Goal: Task Accomplishment & Management: Complete application form

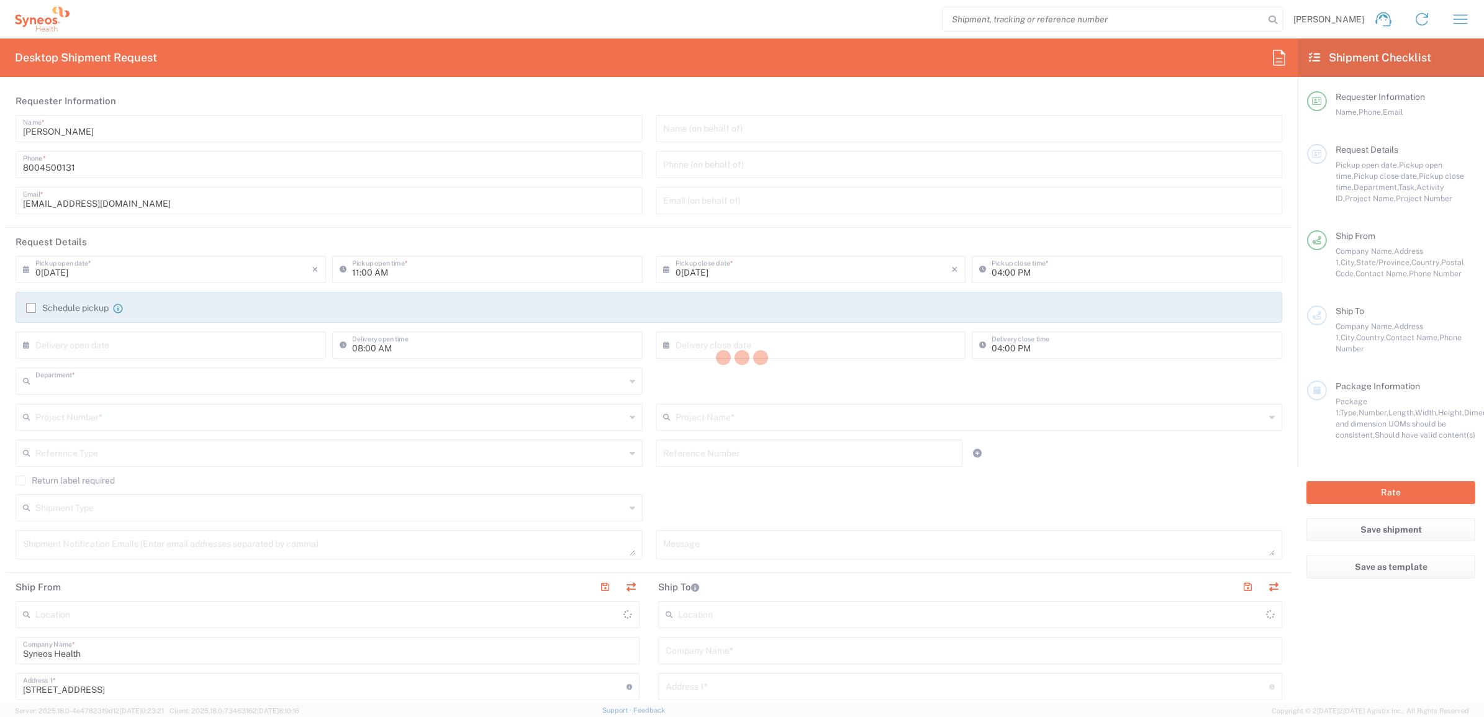
type input "4205"
type input "[US_STATE]"
type input "[GEOGRAPHIC_DATA]"
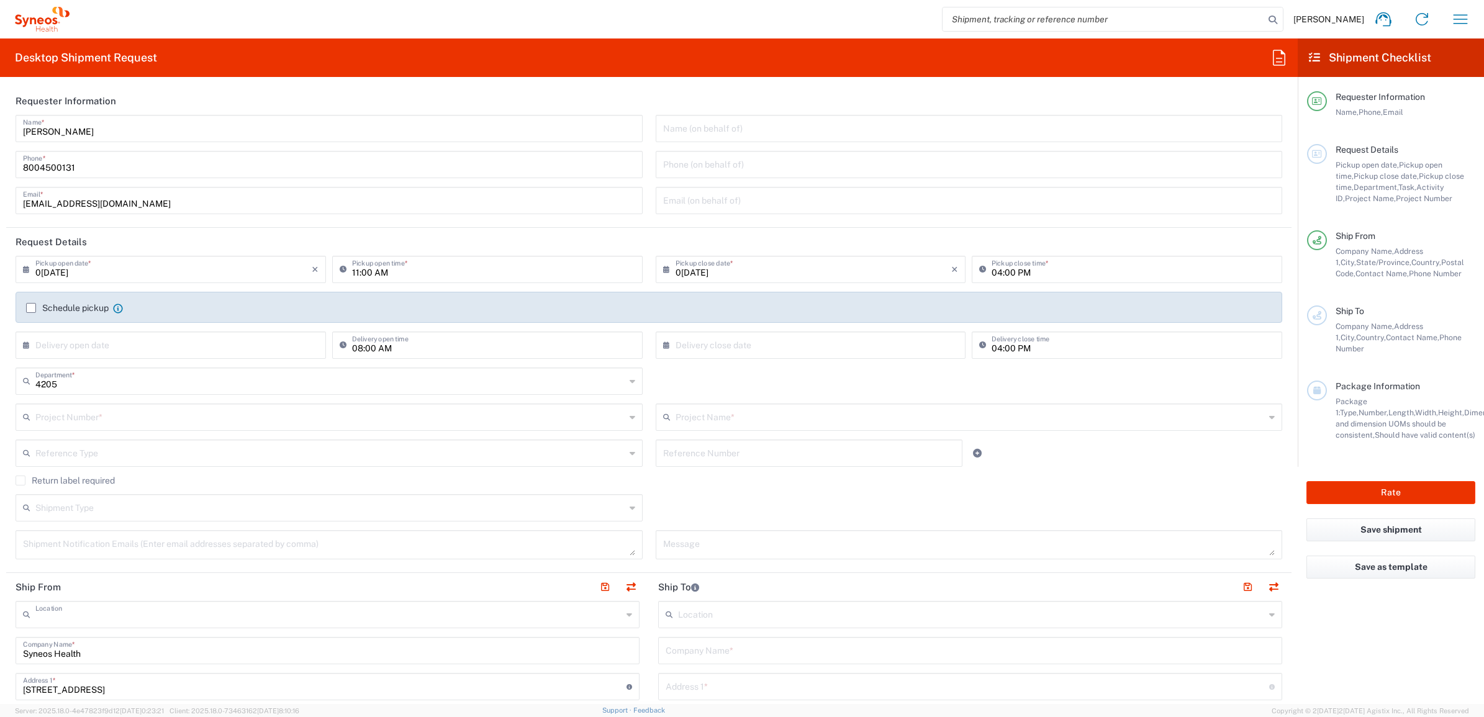
type input "Syneos Health Commercial Servi- [GEOGRAPHIC_DATA] [GEOGRAPHIC_DATA]"
drag, startPoint x: 99, startPoint y: 128, endPoint x: 8, endPoint y: 132, distance: 91.4
click at [9, 132] on div "Brian Fenner Name * 8004500131 Phone * deployments@syneoshealth.com Email *" at bounding box center [329, 169] width 640 height 108
type input "Syneos Deployments"
click at [191, 91] on header "Requester Information" at bounding box center [649, 101] width 1286 height 28
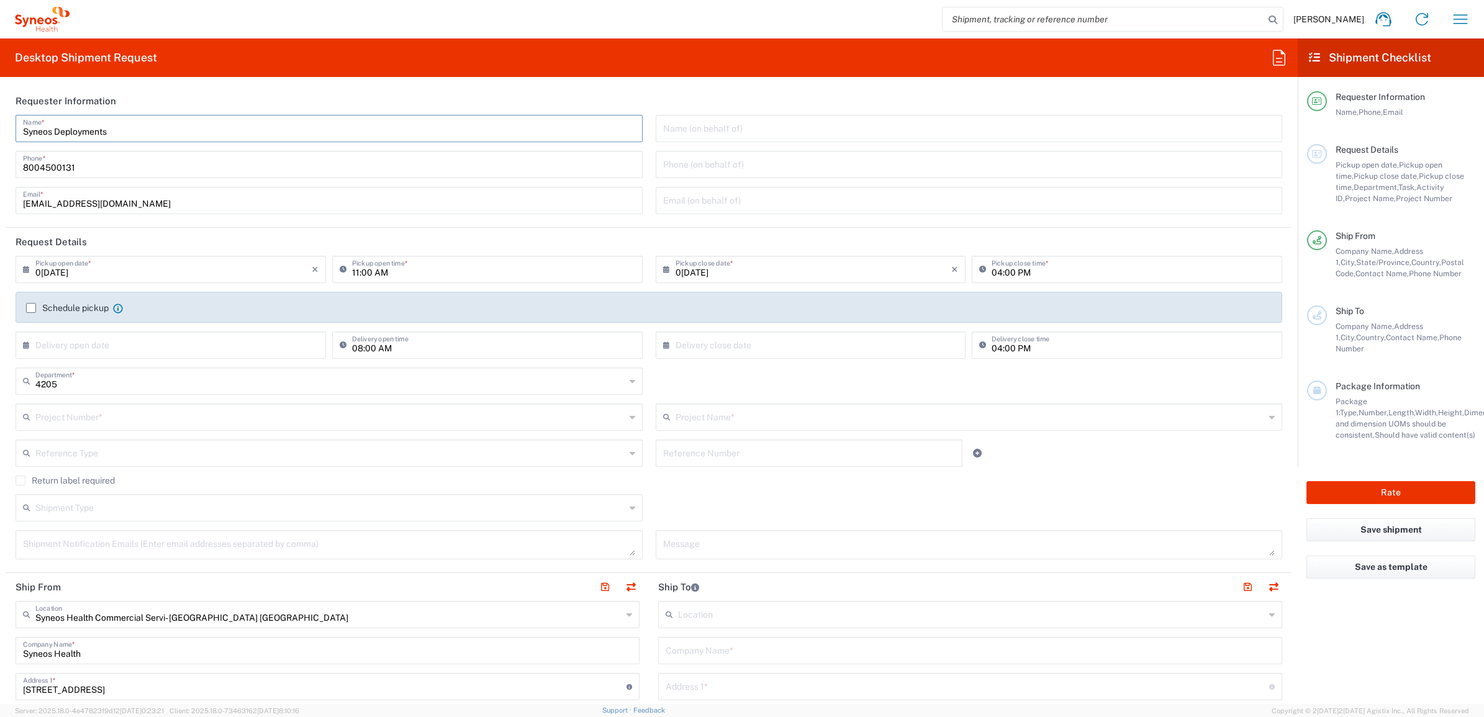
drag, startPoint x: 134, startPoint y: 128, endPoint x: 14, endPoint y: 116, distance: 120.5
click at [14, 116] on div "Syneos Deployments Name * 8004500131 Phone * deployments@syneoshealth.com Email…" at bounding box center [329, 169] width 640 height 108
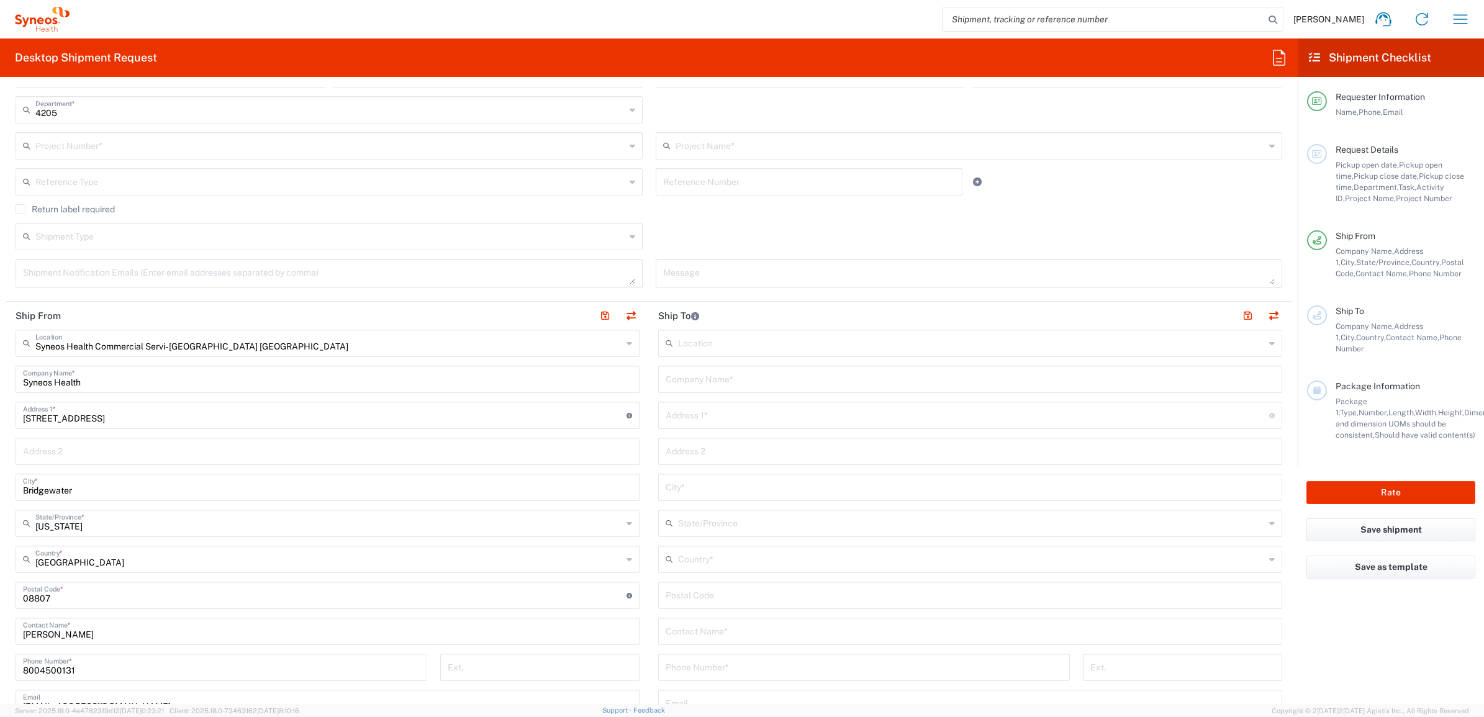
scroll to position [311, 0]
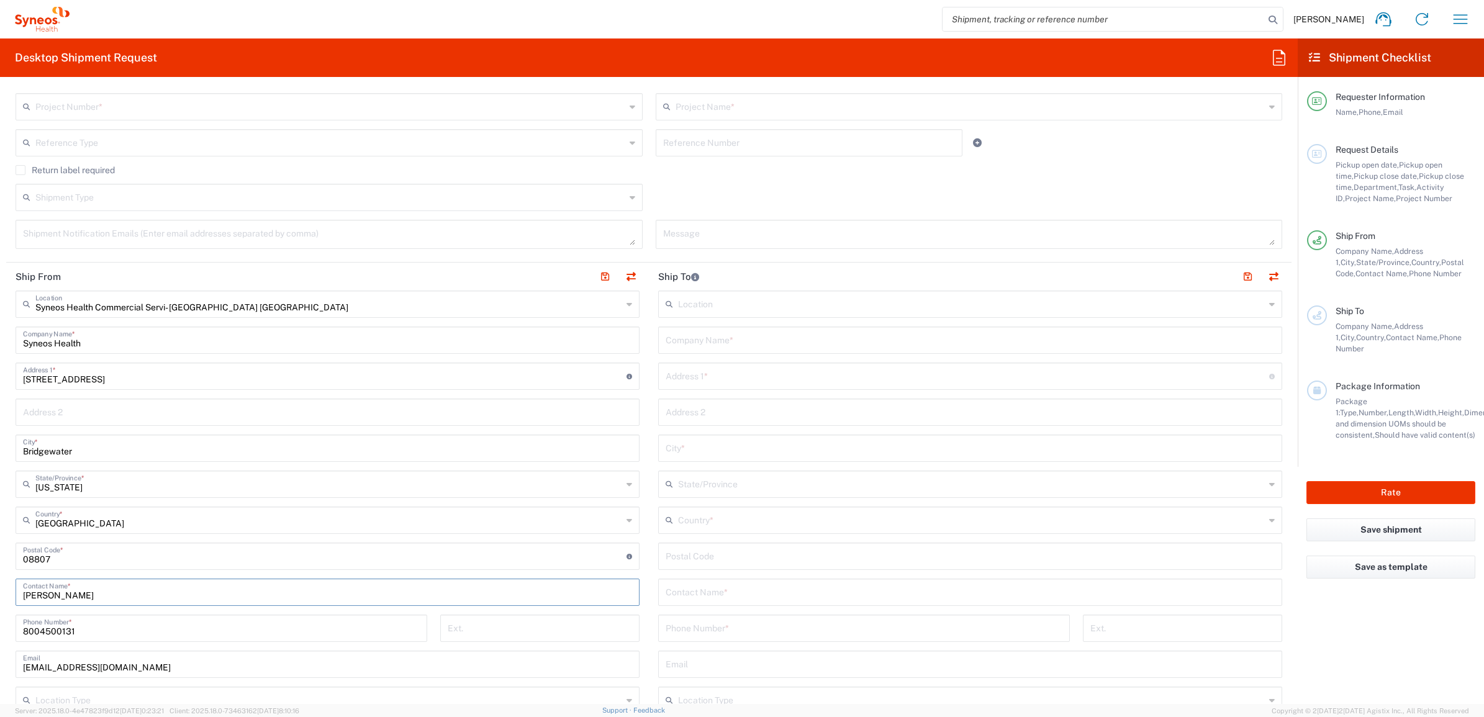
drag, startPoint x: 122, startPoint y: 589, endPoint x: 275, endPoint y: 547, distance: 158.9
click at [0, 566] on html "[PERSON_NAME] Home Shipment estimator Shipment tracking Desktop shipment reques…" at bounding box center [742, 358] width 1484 height 717
paste input "Syneos Deployments"
type input "Syneos Deployments"
click at [649, 326] on main "Location Addison Whitney LLC-Morrisvile NC US Barcelona-Syneos Health BioSector…" at bounding box center [970, 552] width 643 height 522
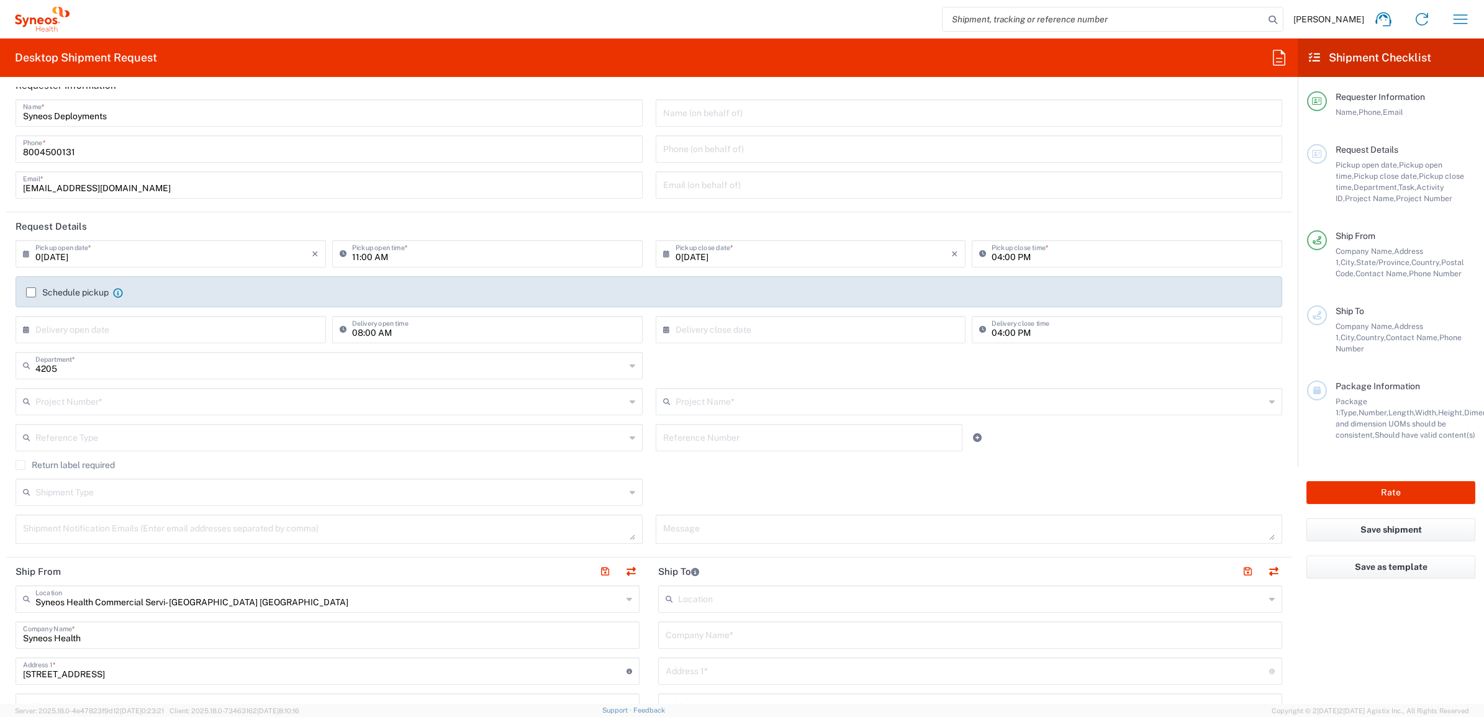
scroll to position [0, 0]
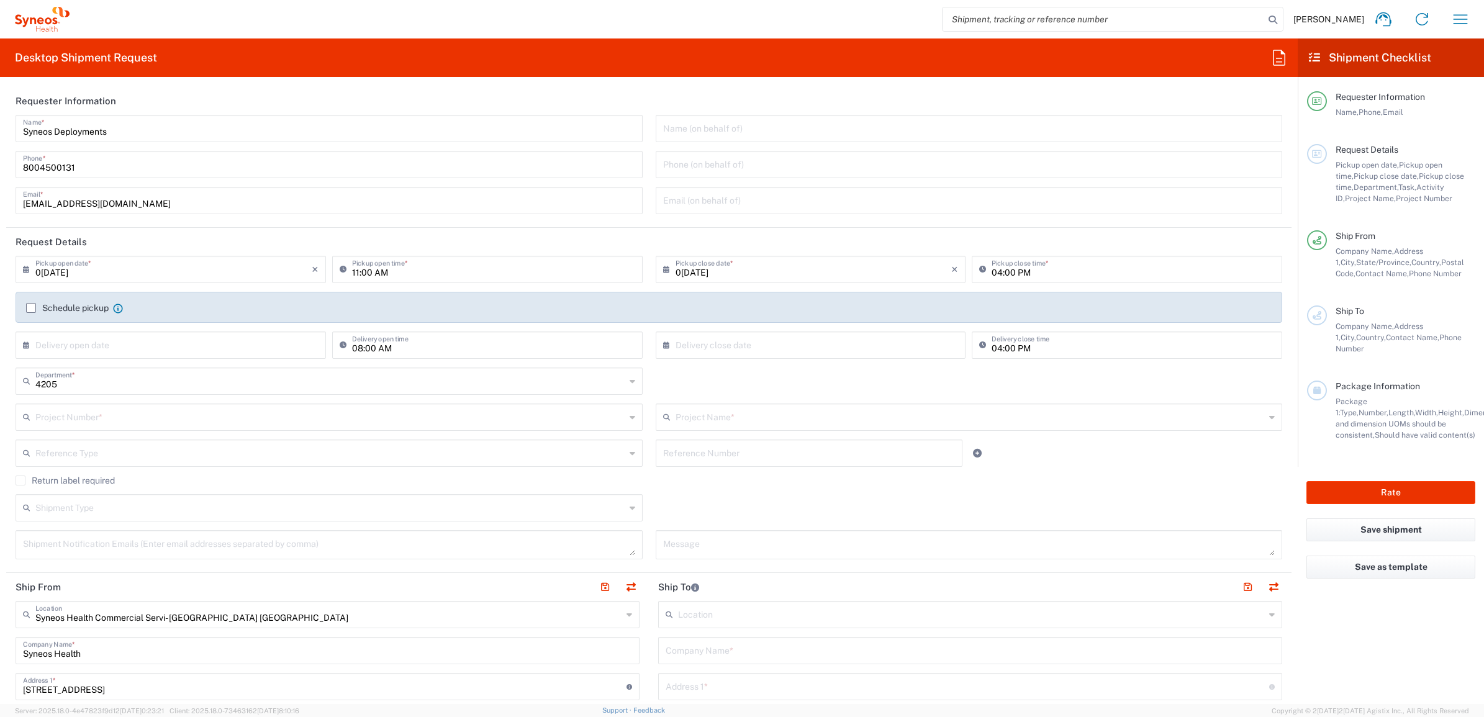
click at [239, 415] on input "text" at bounding box center [330, 417] width 590 height 22
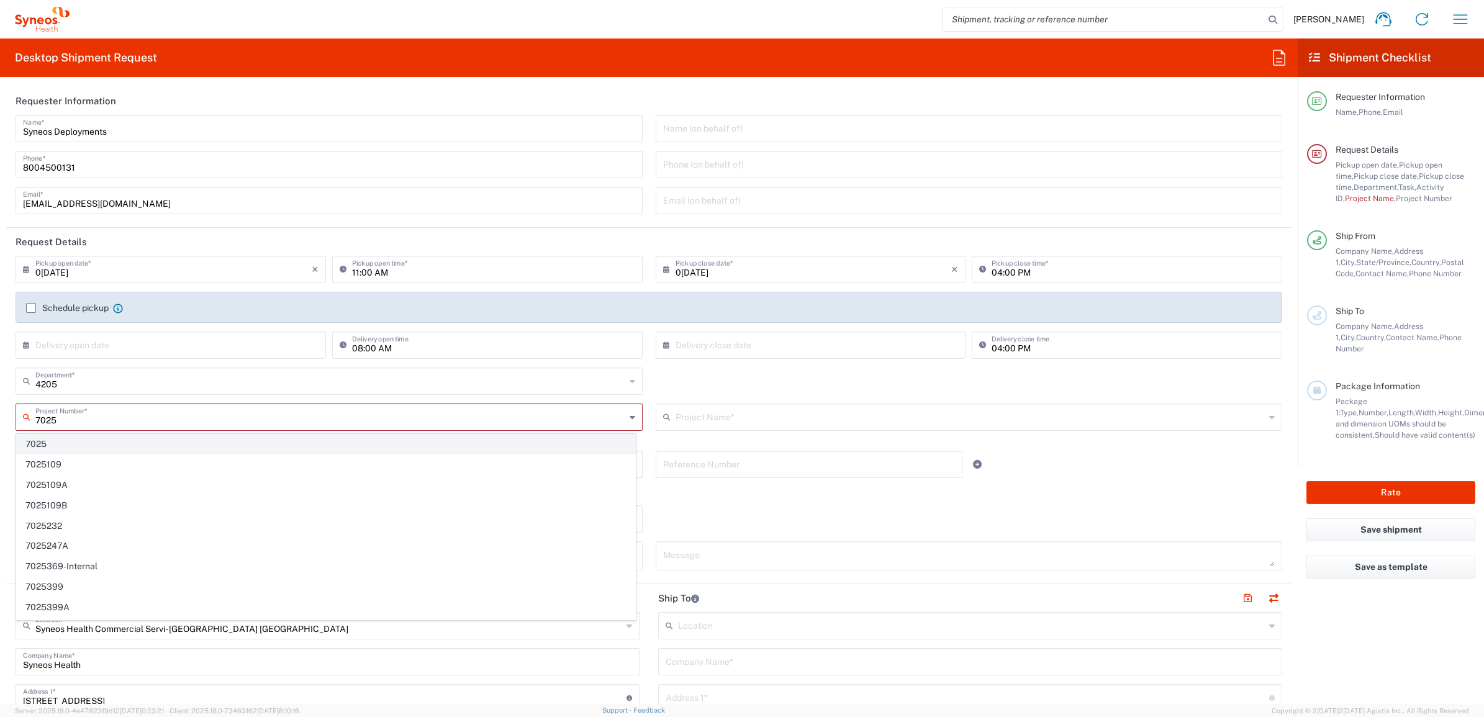
type input "7025"
click at [97, 441] on span "7025" at bounding box center [326, 444] width 619 height 19
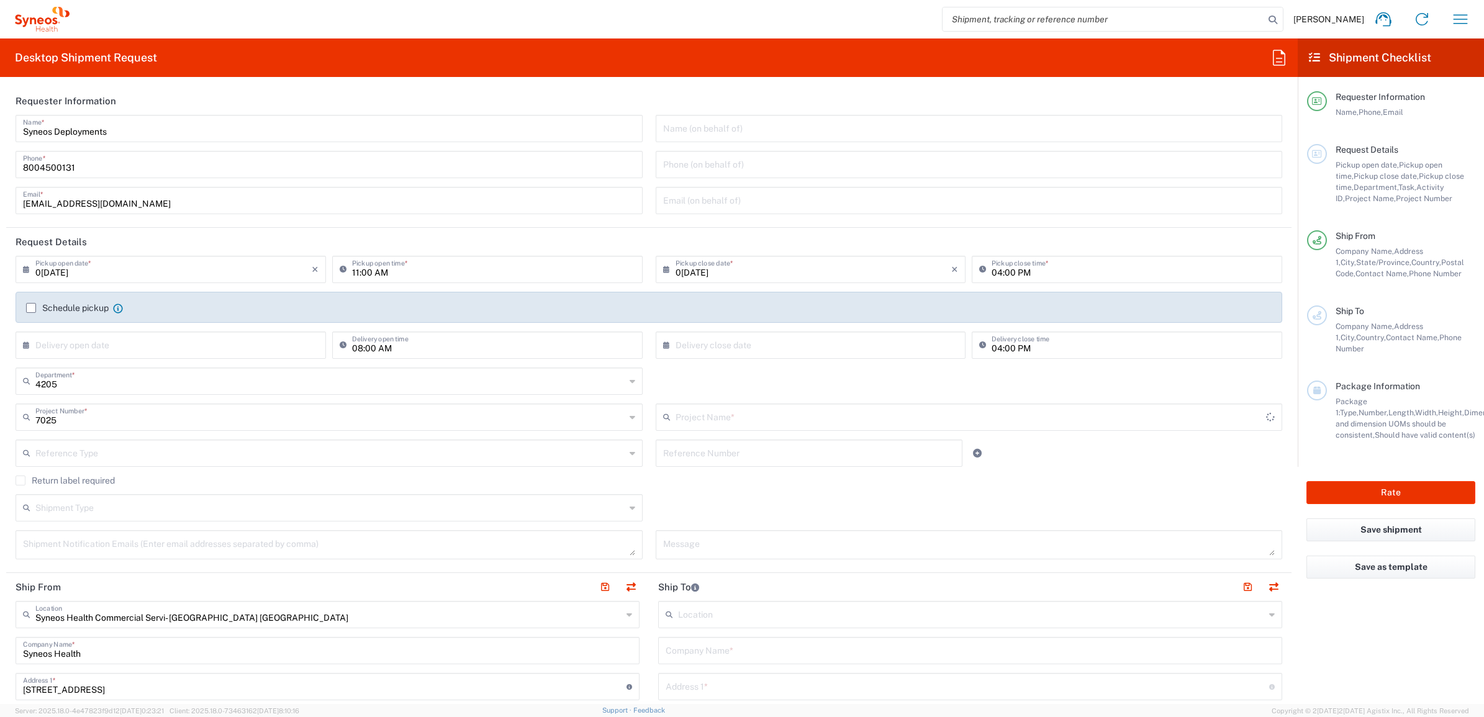
type input "ST-US - GSK VM (0325)"
drag, startPoint x: 693, startPoint y: 458, endPoint x: 525, endPoint y: 455, distance: 167.7
click at [693, 458] on input "text" at bounding box center [809, 453] width 292 height 22
paste input "INC2640898"
type input "INC2640898"
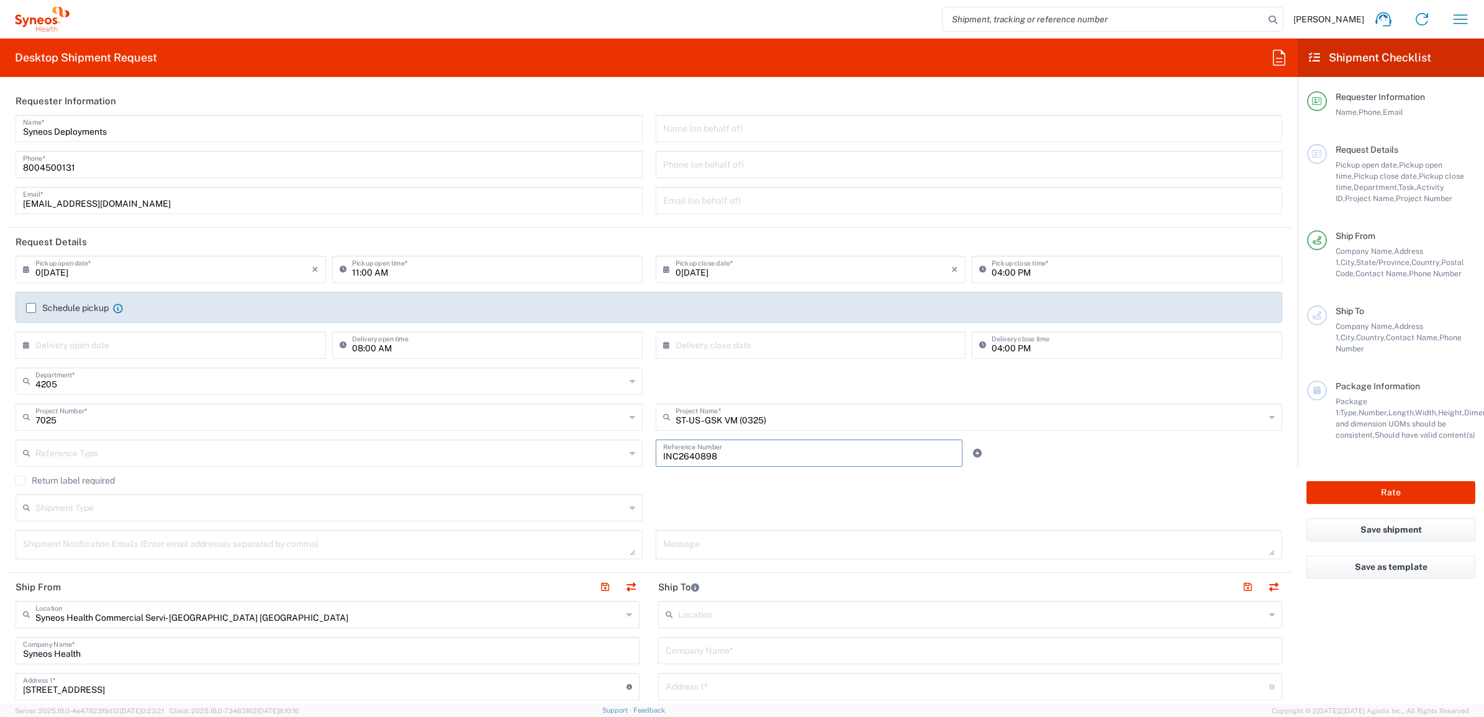
click at [507, 455] on input "text" at bounding box center [330, 453] width 590 height 22
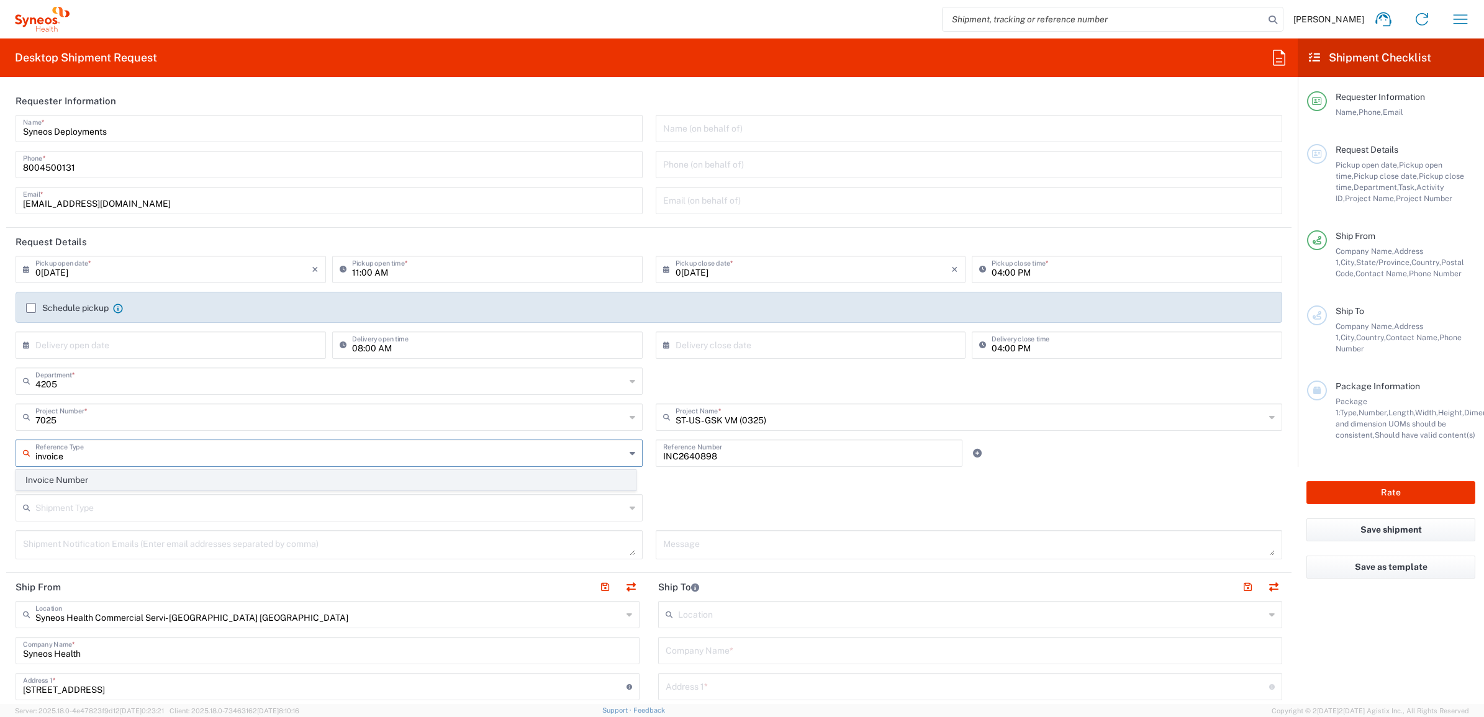
click at [160, 478] on span "Invoice Number" at bounding box center [326, 480] width 619 height 19
type input "Invoice Number"
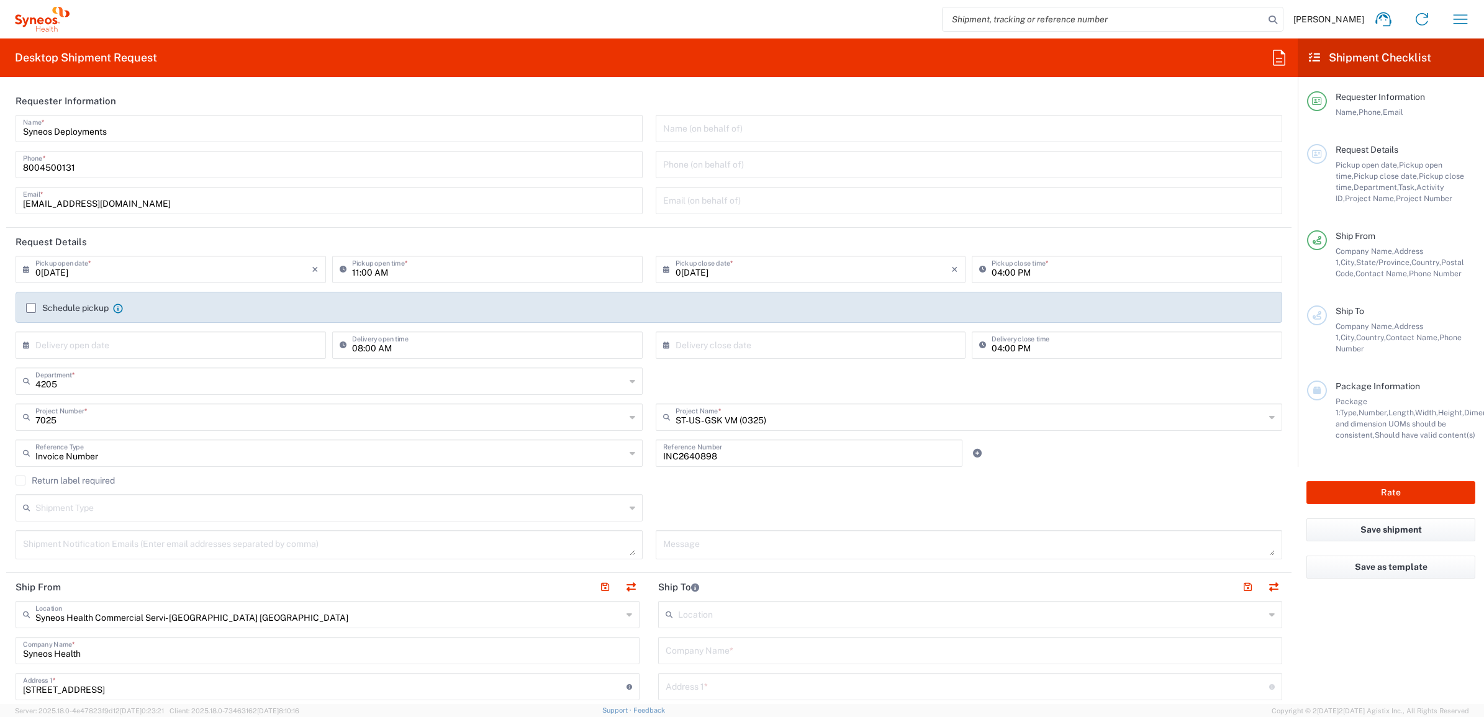
click at [642, 420] on div "7025 Project Number * 7025 7025109 7025109A 7025109B 7025232 7025247A 7025369-I…" at bounding box center [329, 422] width 640 height 36
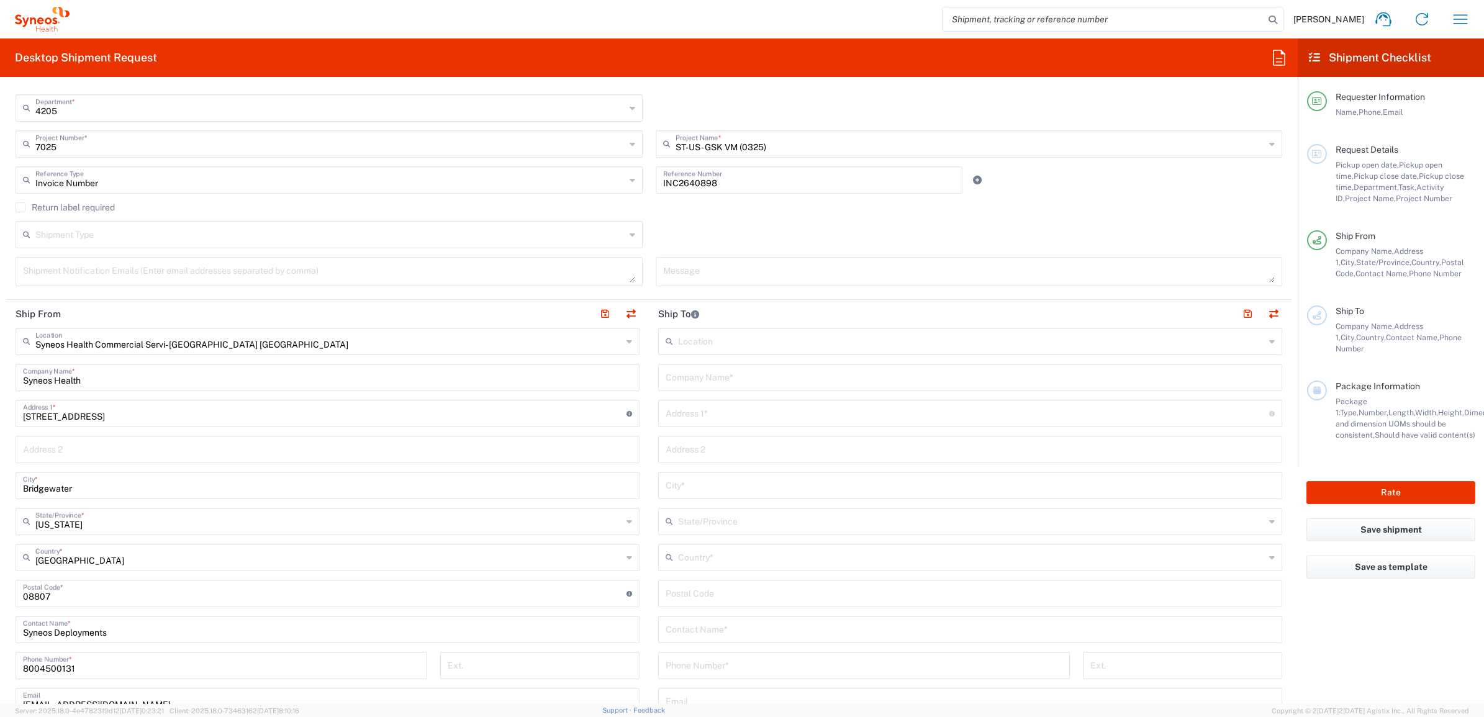
scroll to position [311, 0]
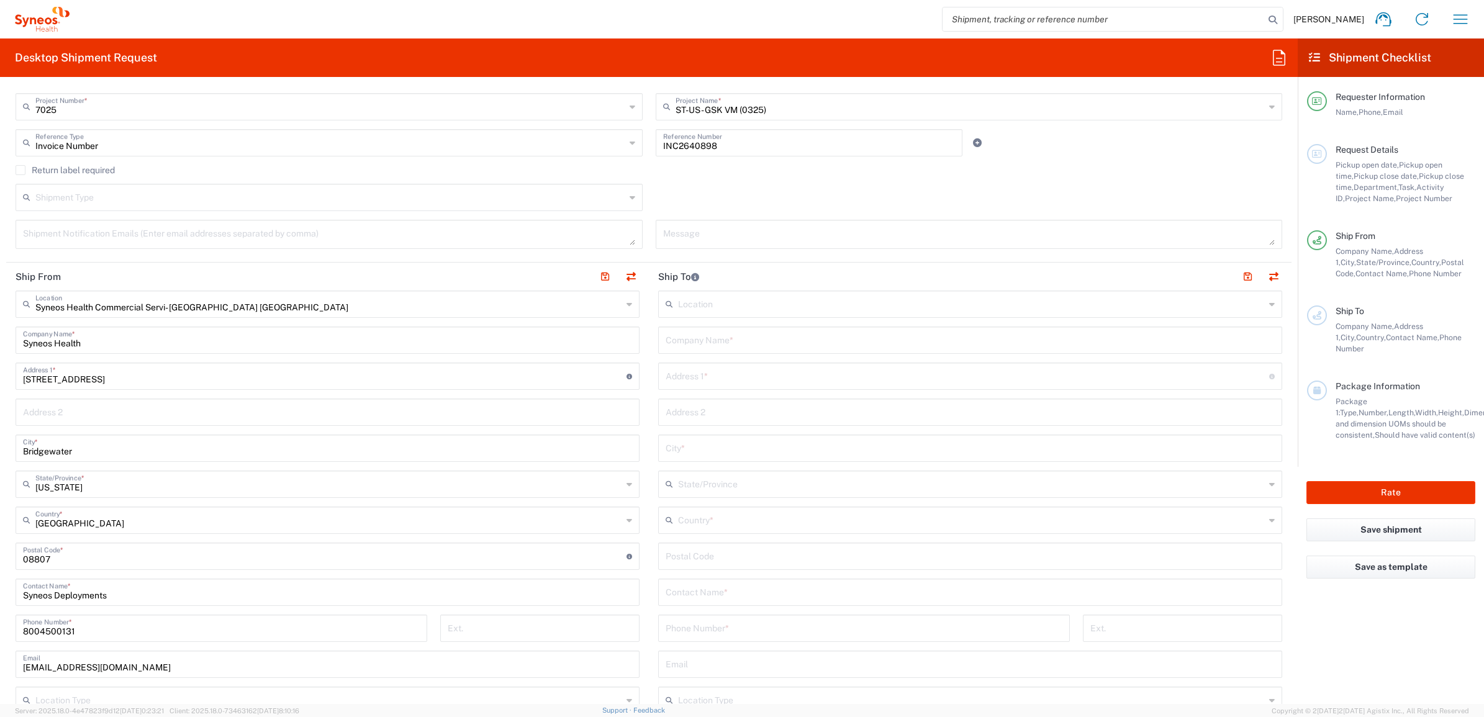
drag, startPoint x: 712, startPoint y: 339, endPoint x: 722, endPoint y: 498, distance: 159.3
click at [712, 339] on input "text" at bounding box center [970, 340] width 609 height 22
paste input "[PERSON_NAME]"
type input "[PERSON_NAME]"
click at [691, 594] on input "text" at bounding box center [970, 592] width 609 height 22
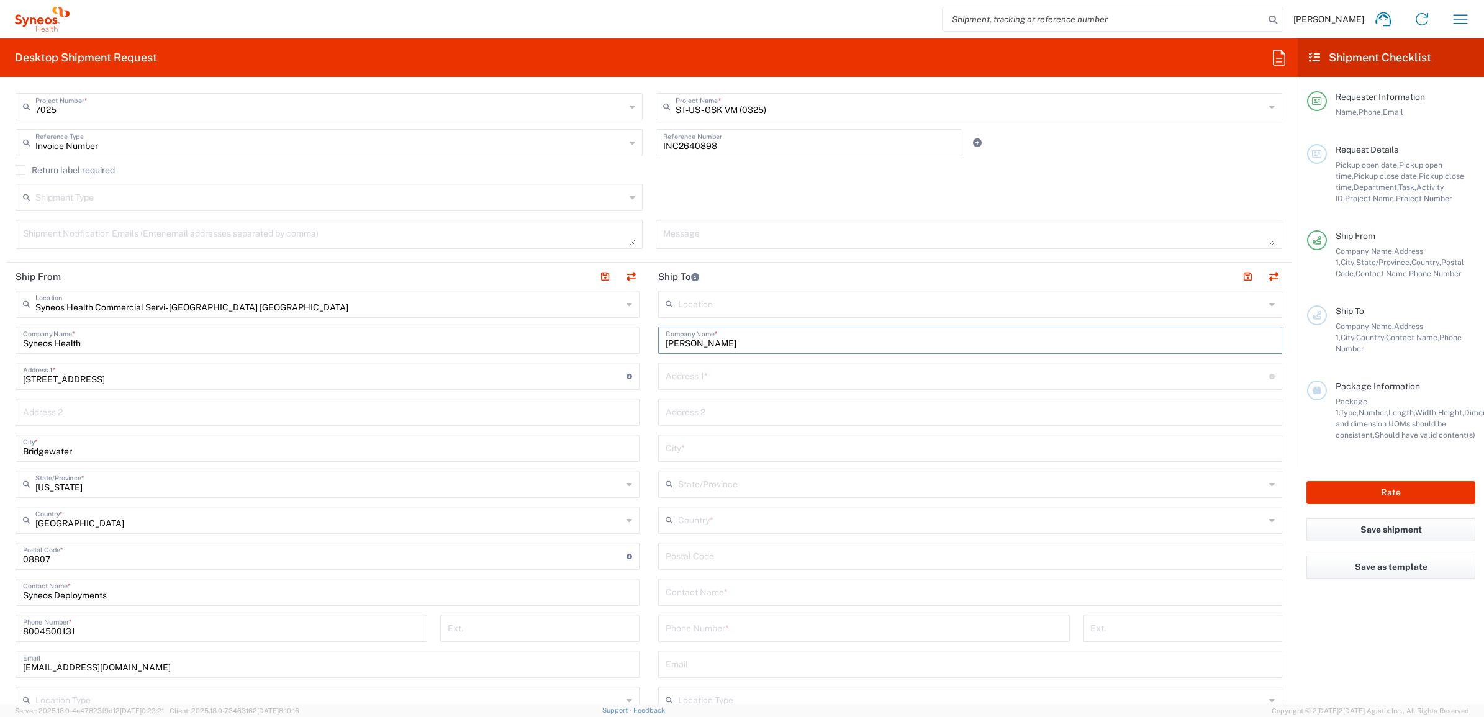
paste input "[PERSON_NAME]"
type input "[PERSON_NAME]"
click at [741, 379] on input "text" at bounding box center [968, 376] width 604 height 22
paste input "[STREET_ADDRESS]"
drag, startPoint x: 672, startPoint y: 371, endPoint x: 125, endPoint y: 382, distance: 546.6
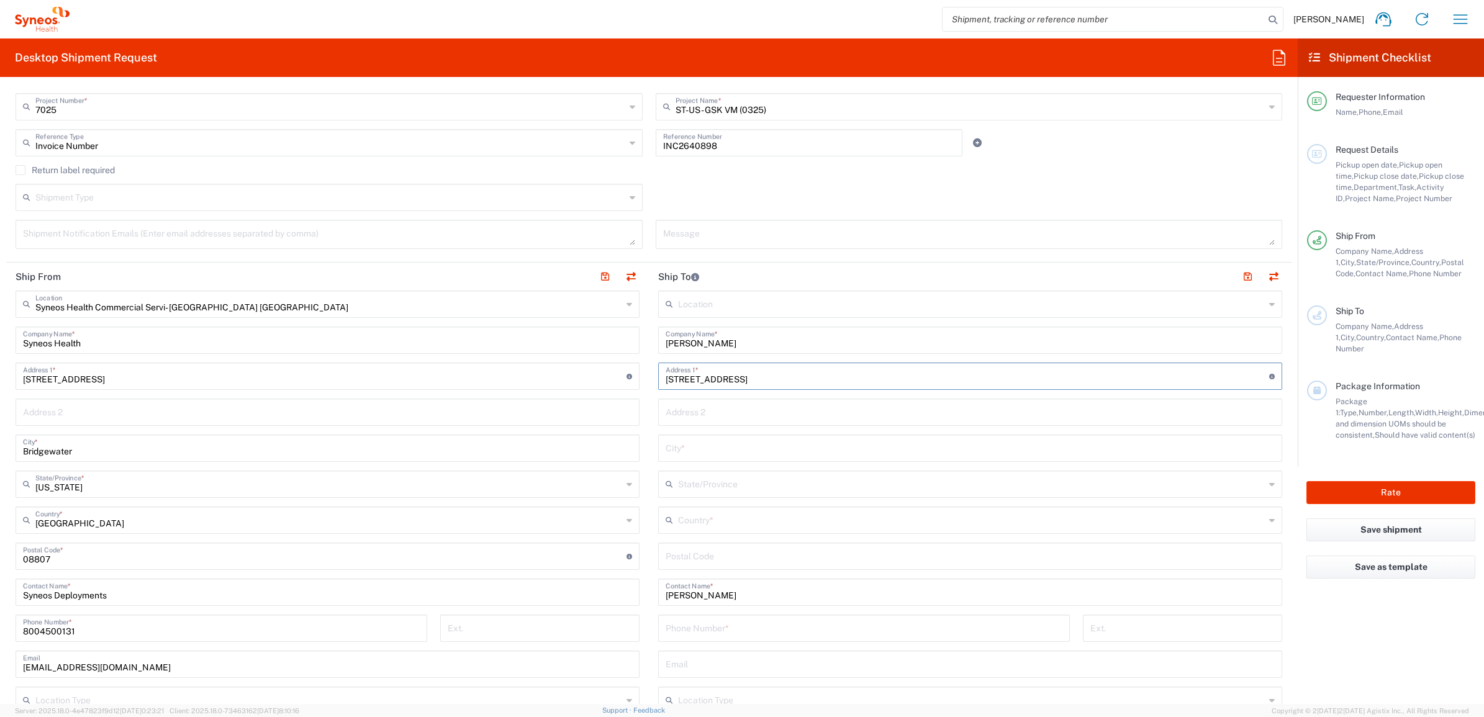
click at [672, 371] on input "[STREET_ADDRESS]" at bounding box center [968, 376] width 604 height 22
type input "[STREET_ADDRESS]"
click at [712, 551] on input "undefined" at bounding box center [970, 556] width 609 height 22
paste input "37814"
type input "37814"
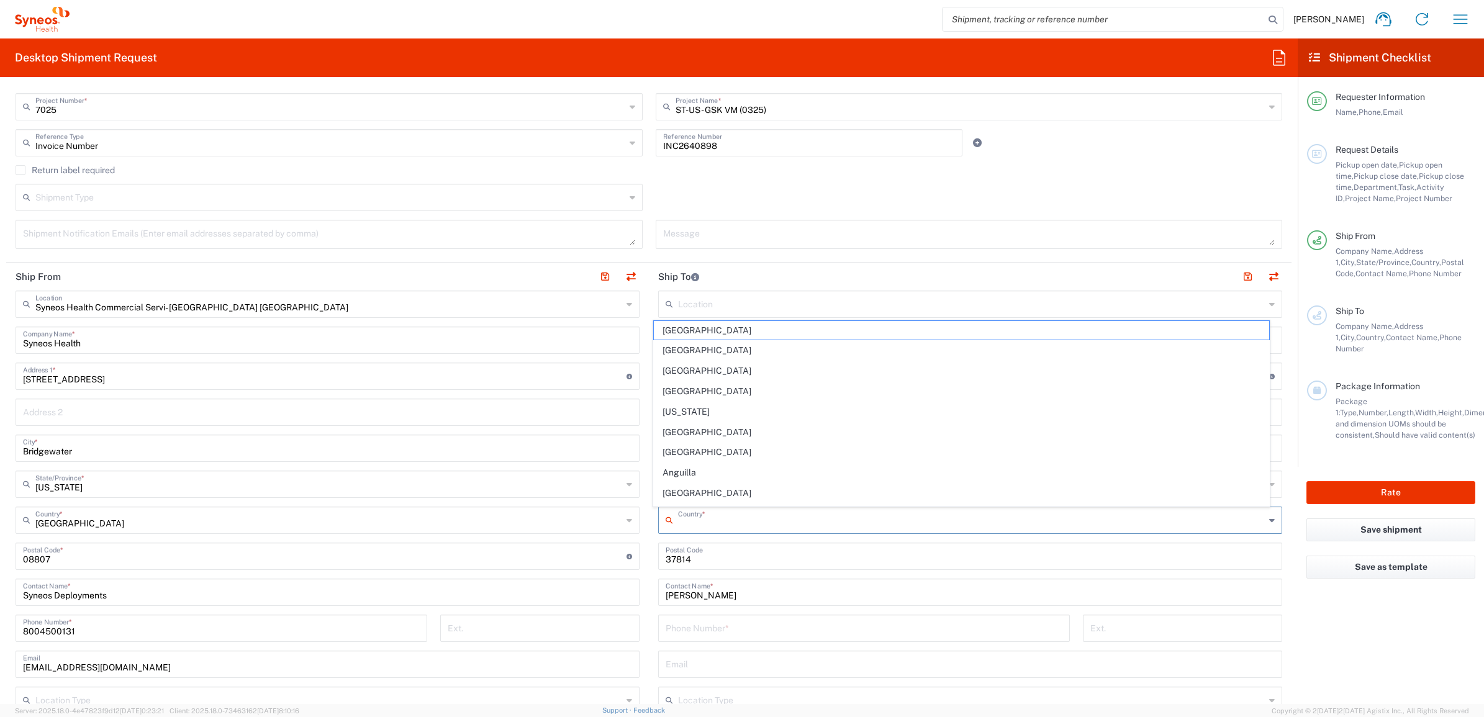
drag, startPoint x: 683, startPoint y: 522, endPoint x: 690, endPoint y: 522, distance: 6.9
click at [684, 522] on input "text" at bounding box center [971, 520] width 587 height 22
type input "i"
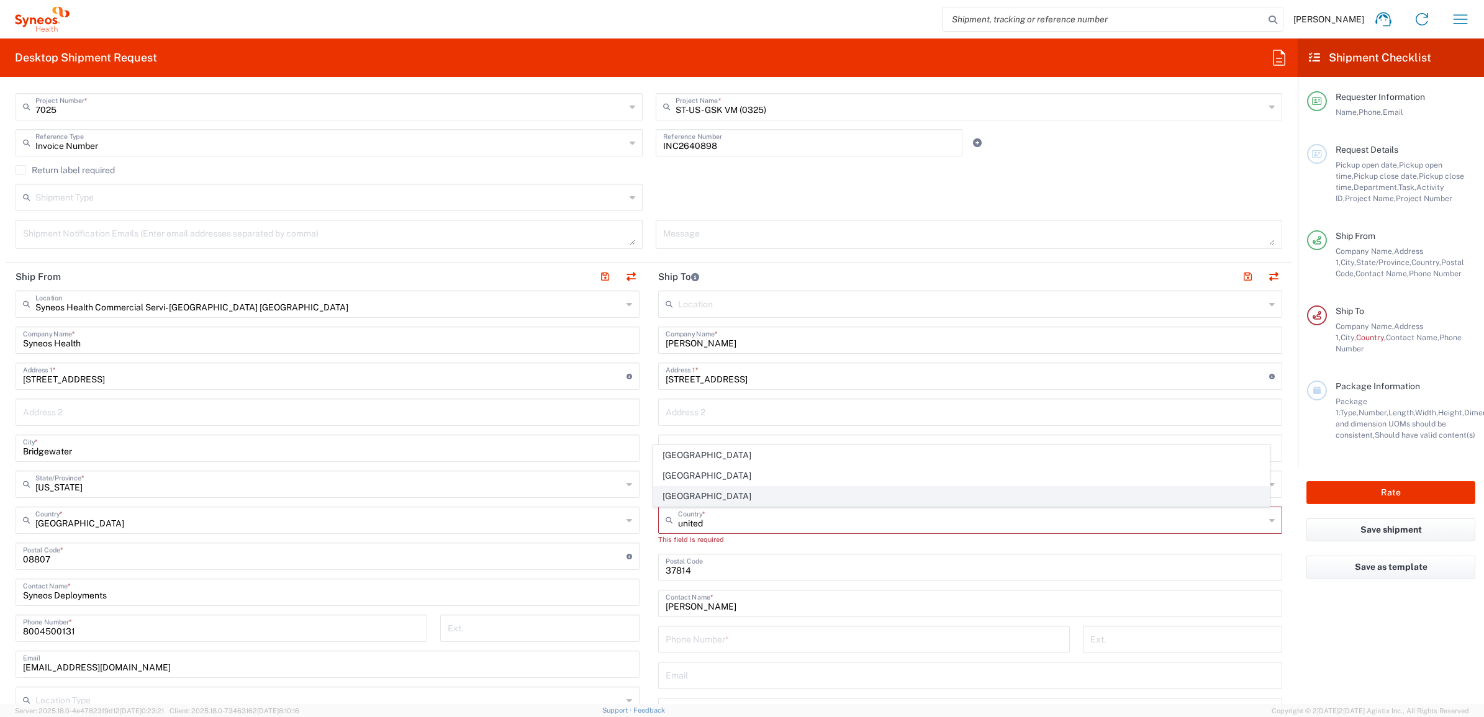
click at [681, 489] on span "[GEOGRAPHIC_DATA]" at bounding box center [962, 496] width 616 height 19
type input "[GEOGRAPHIC_DATA]"
click at [703, 484] on input "text" at bounding box center [971, 484] width 587 height 22
click at [680, 510] on span "[US_STATE]" at bounding box center [962, 511] width 616 height 19
type input "[US_STATE]"
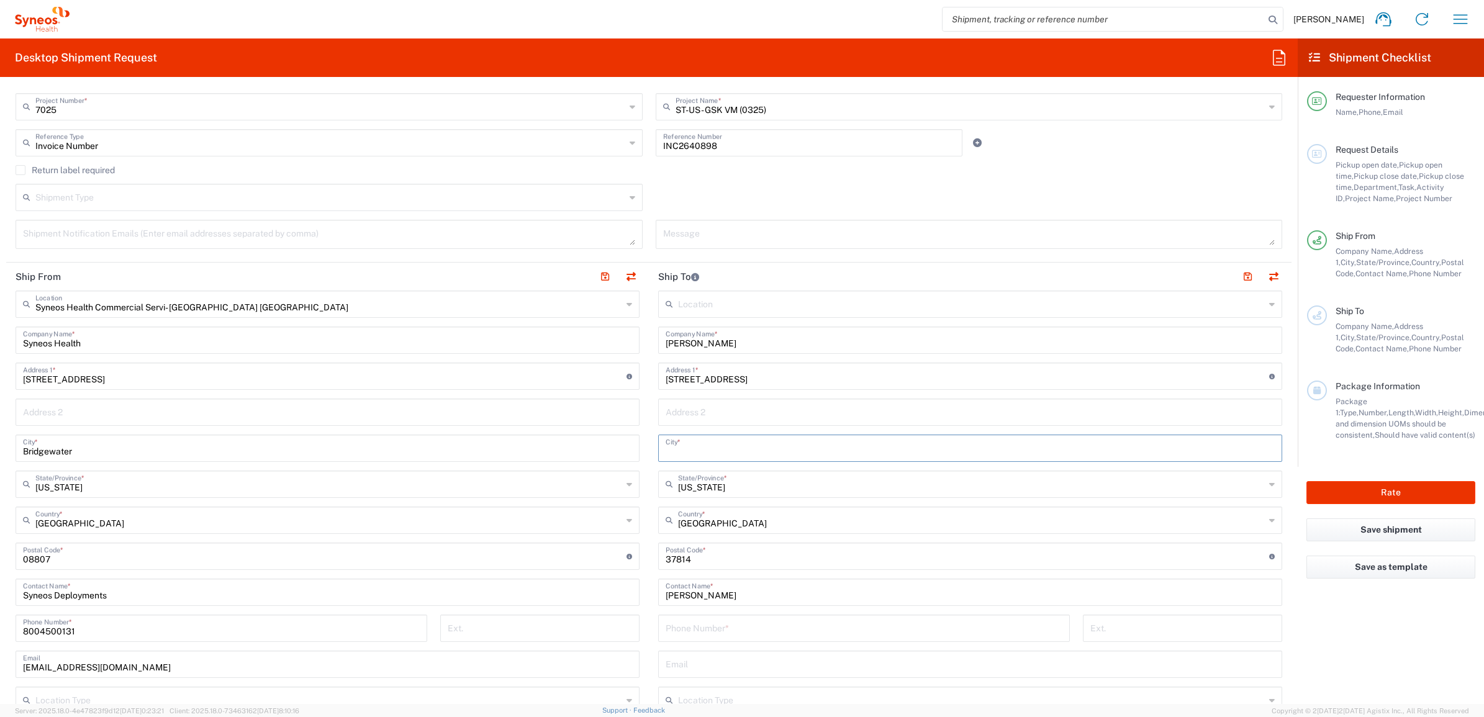
click at [688, 448] on input "text" at bounding box center [970, 448] width 609 height 22
click at [691, 448] on input "text" at bounding box center [970, 448] width 609 height 22
paste input "Morristown"
type input "Morristown"
drag, startPoint x: 671, startPoint y: 627, endPoint x: 0, endPoint y: 454, distance: 693.3
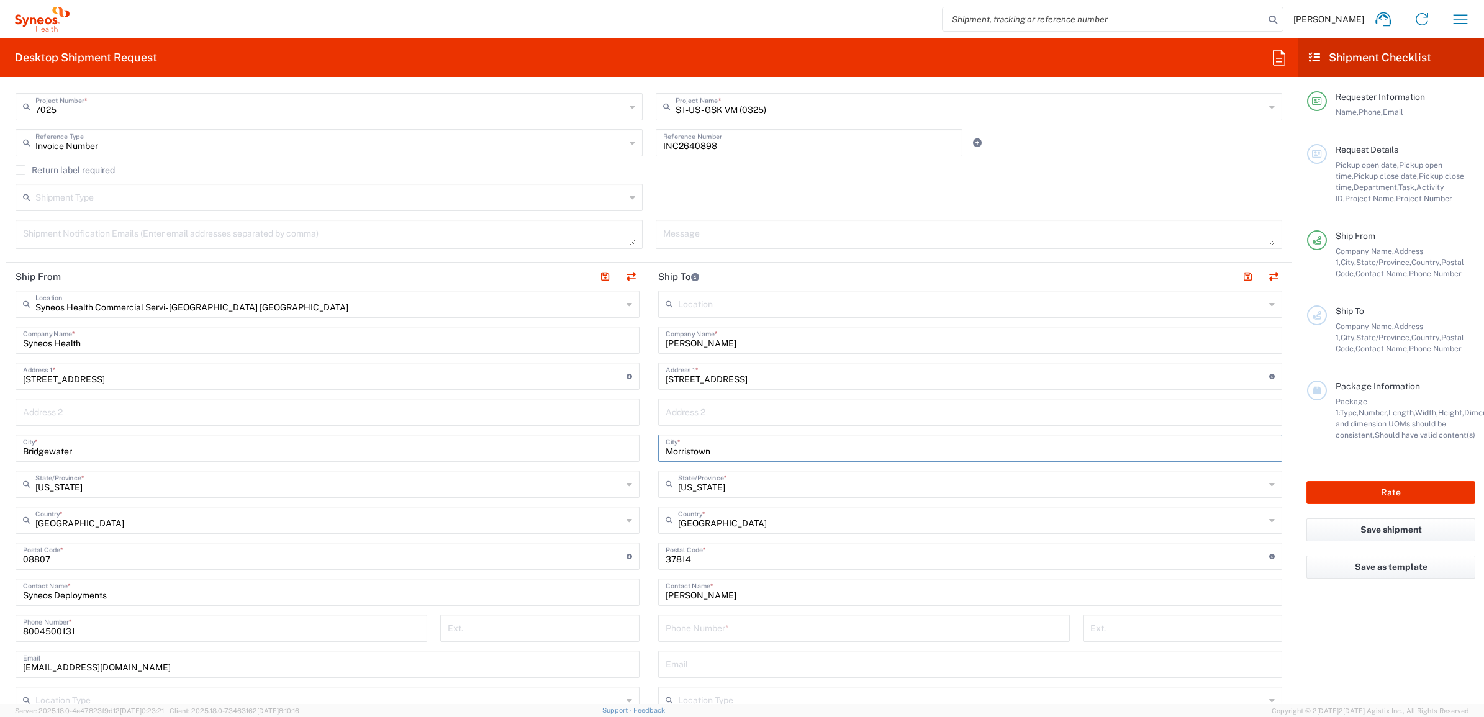
click at [671, 627] on input "tel" at bounding box center [864, 628] width 397 height 22
click at [724, 629] on input "tel" at bounding box center [864, 628] width 397 height 22
paste input "[PHONE_NUMBER]"
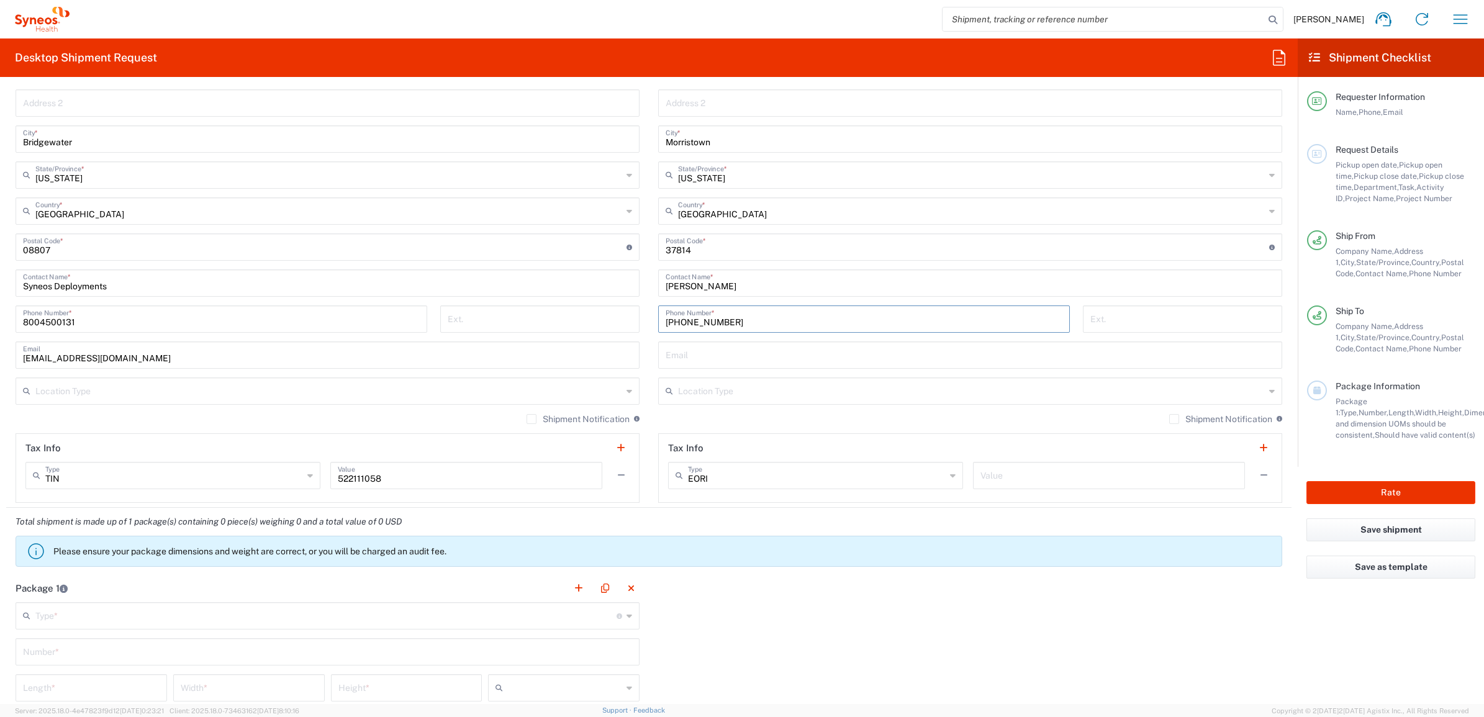
scroll to position [621, 0]
type input "[PHONE_NUMBER]"
click at [525, 616] on input "text" at bounding box center [325, 614] width 581 height 22
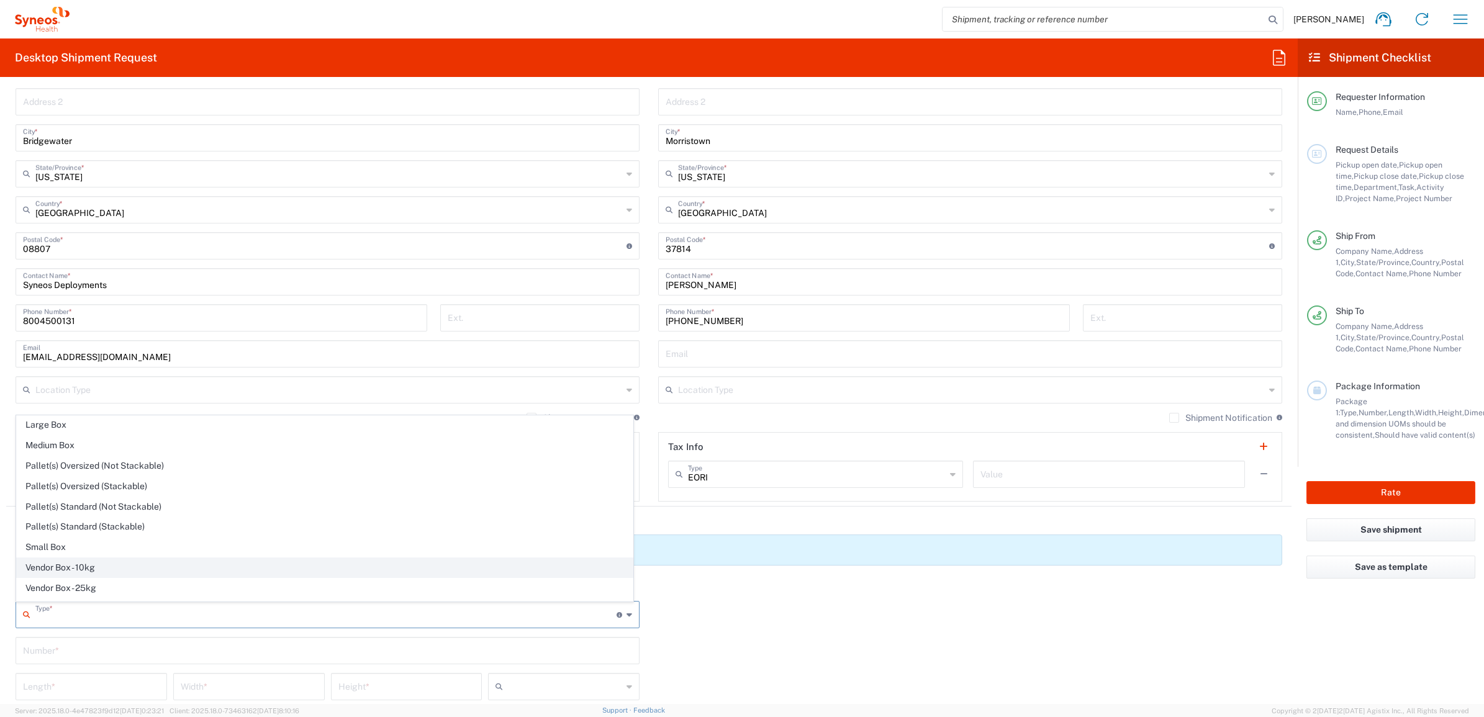
scroll to position [41, 0]
click at [150, 592] on span "Your Packaging" at bounding box center [325, 591] width 616 height 19
type input "Your Packaging"
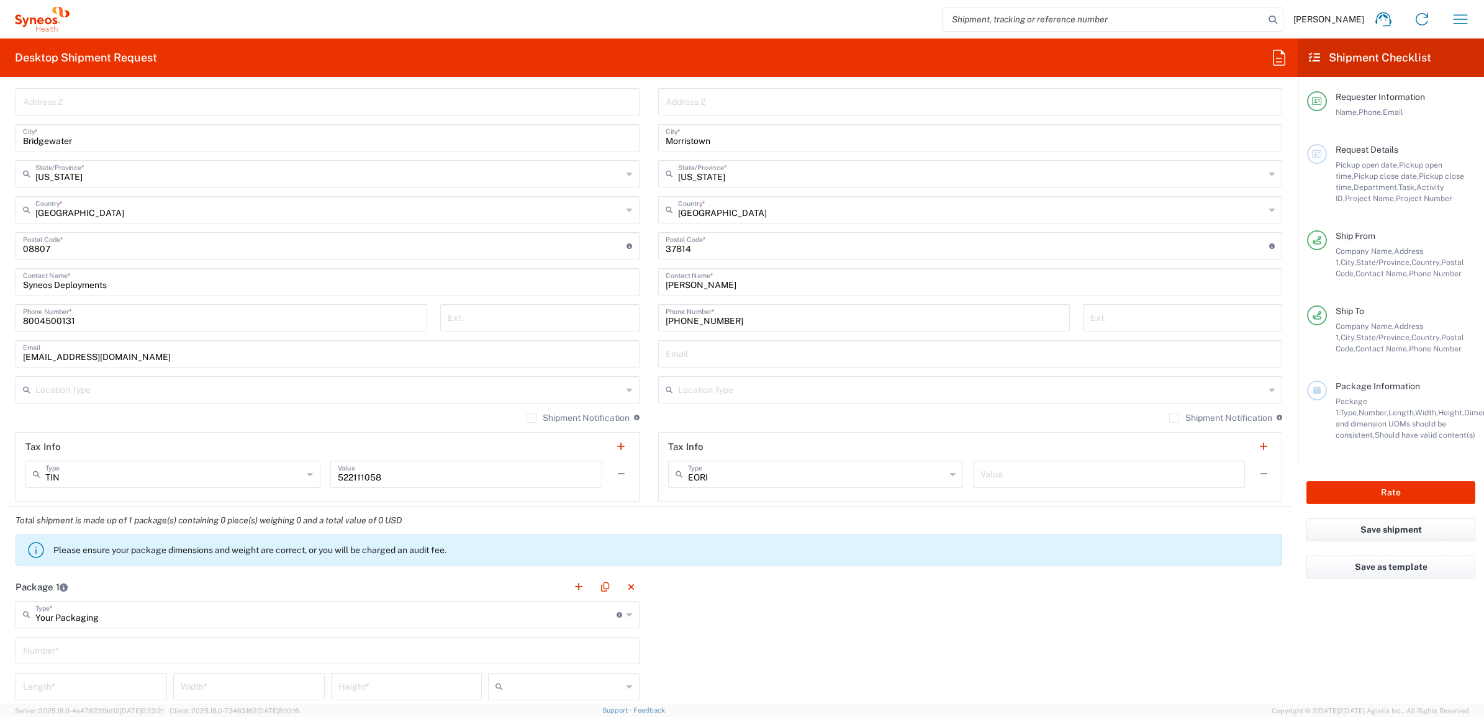
click at [91, 646] on input "text" at bounding box center [327, 650] width 609 height 22
type input "1"
click at [84, 694] on input "number" at bounding box center [91, 686] width 137 height 22
type input "15"
type input "12.5"
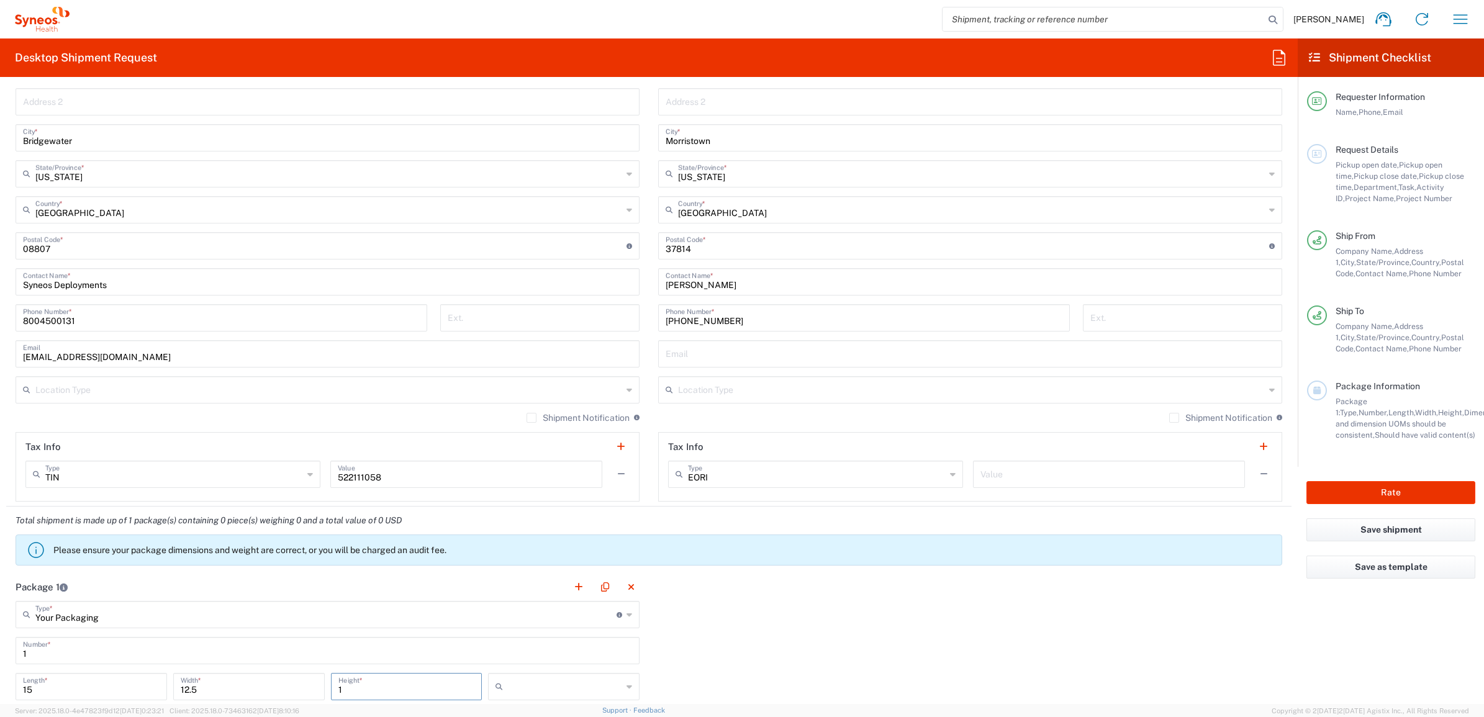
type input "1"
click at [536, 686] on input "text" at bounding box center [565, 687] width 114 height 20
click at [531, 665] on span "in" at bounding box center [558, 663] width 147 height 19
type input "in"
click at [680, 601] on div "Package 1 Your Packaging Type * Material used to package goods Envelope Large B…" at bounding box center [649, 709] width 1286 height 273
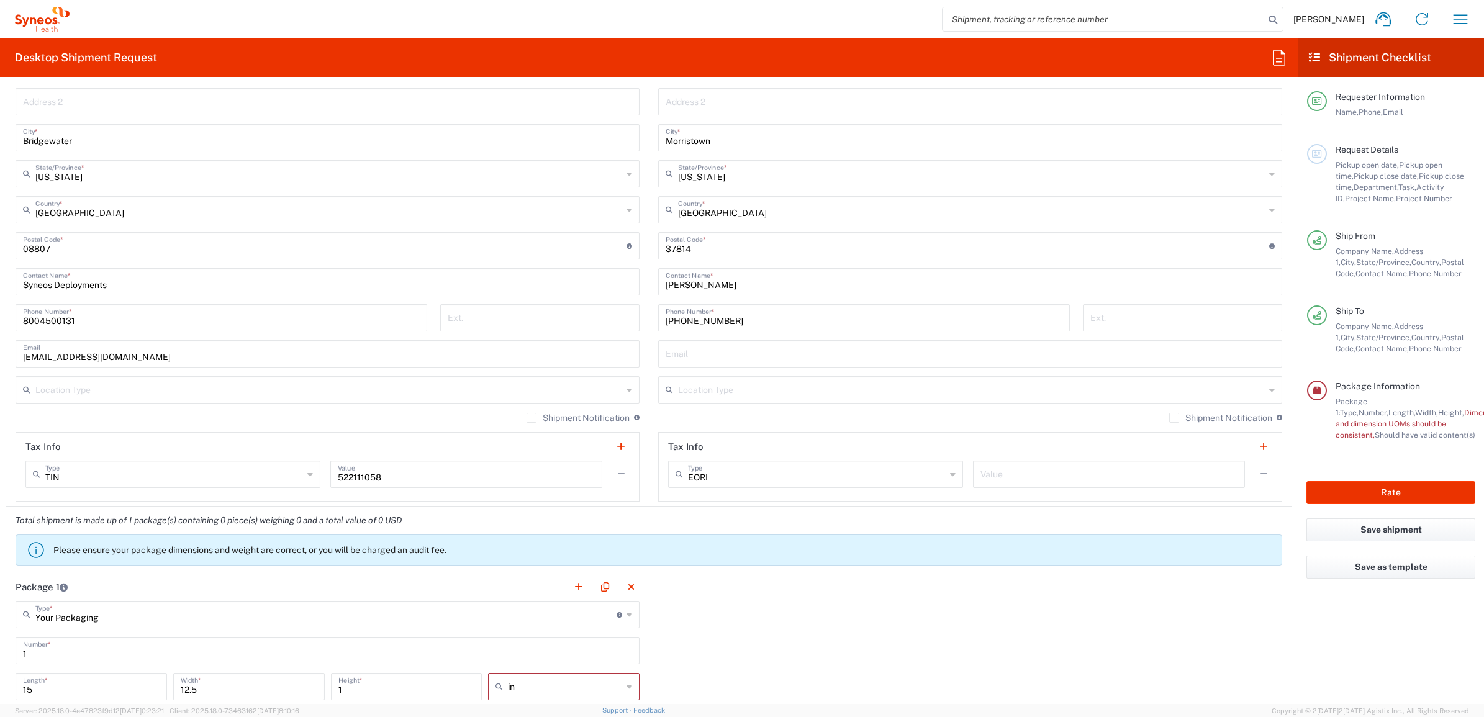
scroll to position [932, 0]
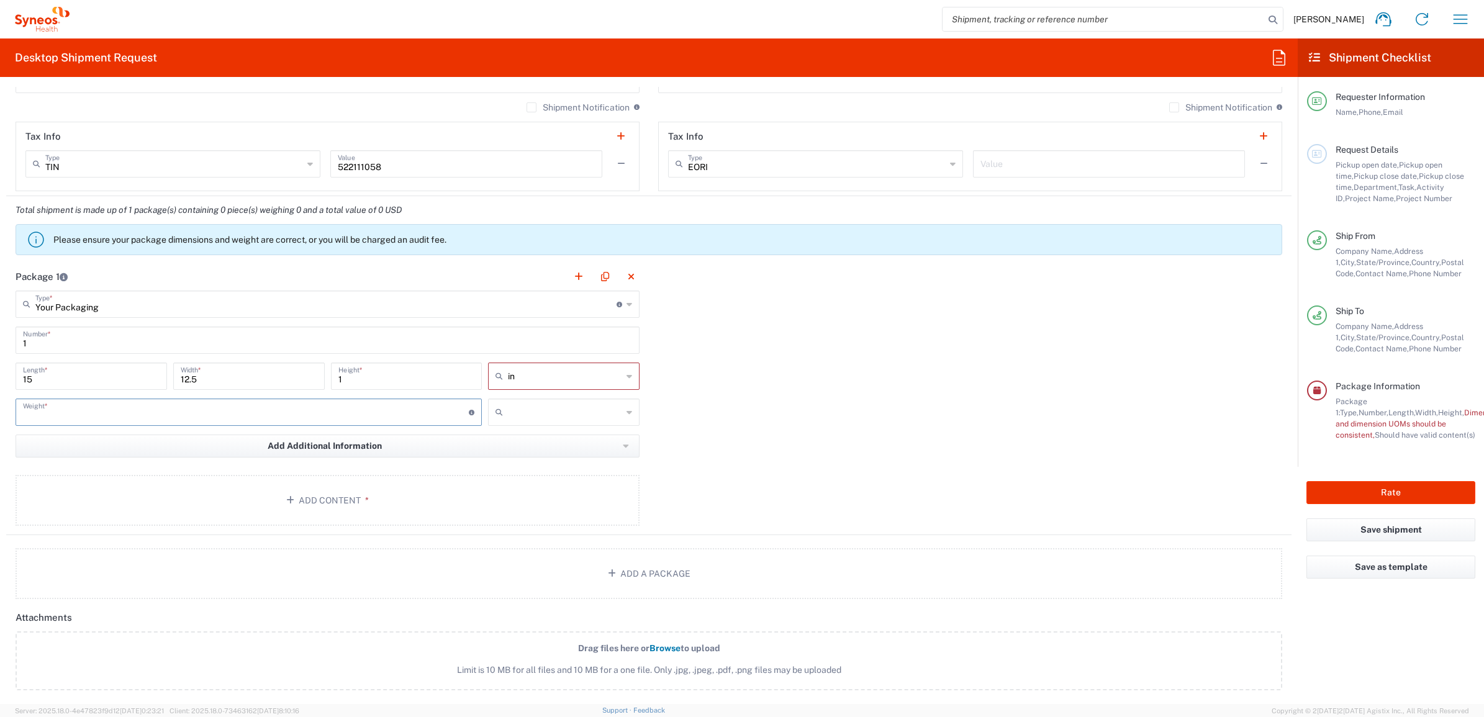
click at [72, 418] on input "number" at bounding box center [246, 412] width 446 height 22
type input "5"
click at [566, 404] on input "text" at bounding box center [565, 412] width 114 height 20
click at [0, 0] on span "lbs" at bounding box center [0, 0] width 0 height 0
type input "lbs"
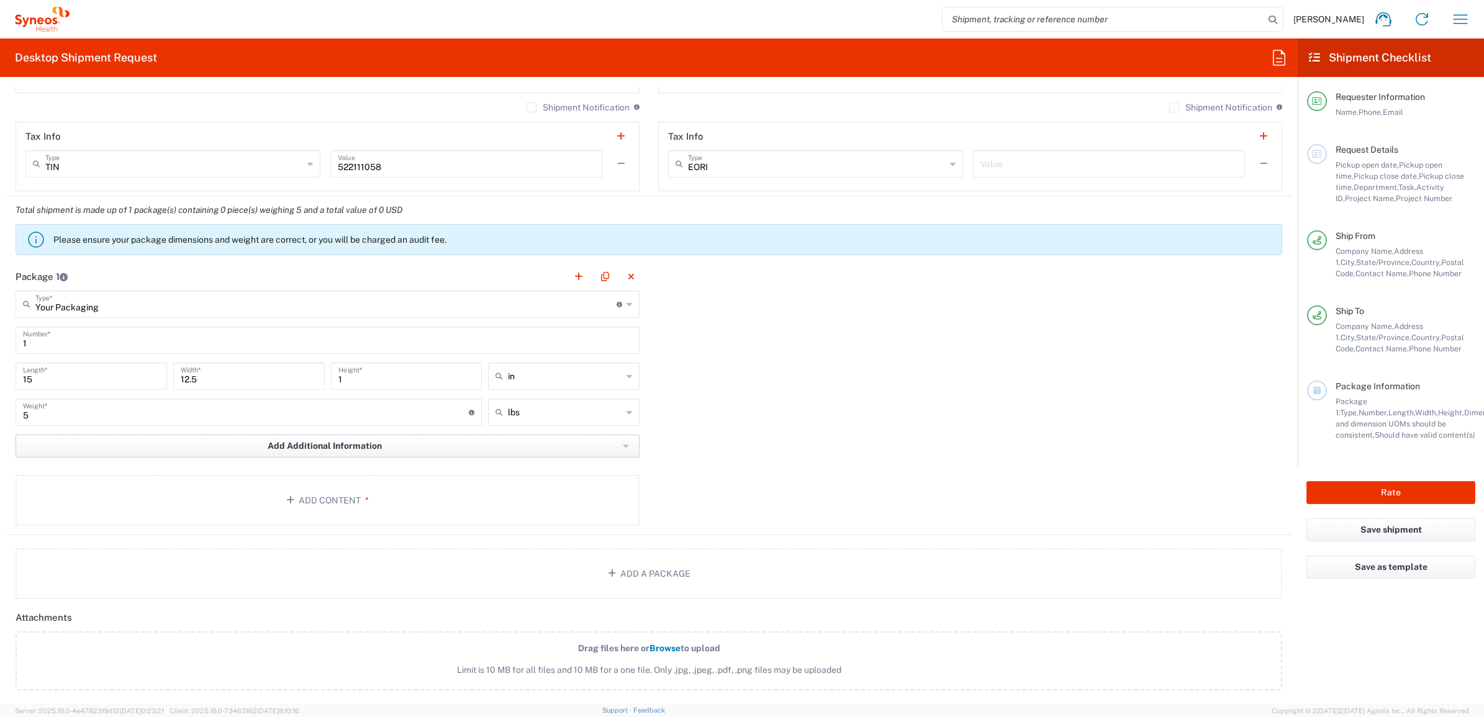
click at [535, 458] on button "Add Additional Information" at bounding box center [328, 446] width 624 height 23
click at [368, 491] on main "Your Packaging Type * Material used to package goods Envelope Large Box Medium …" at bounding box center [327, 411] width 643 height 240
click at [352, 497] on button "Add Content *" at bounding box center [328, 500] width 624 height 51
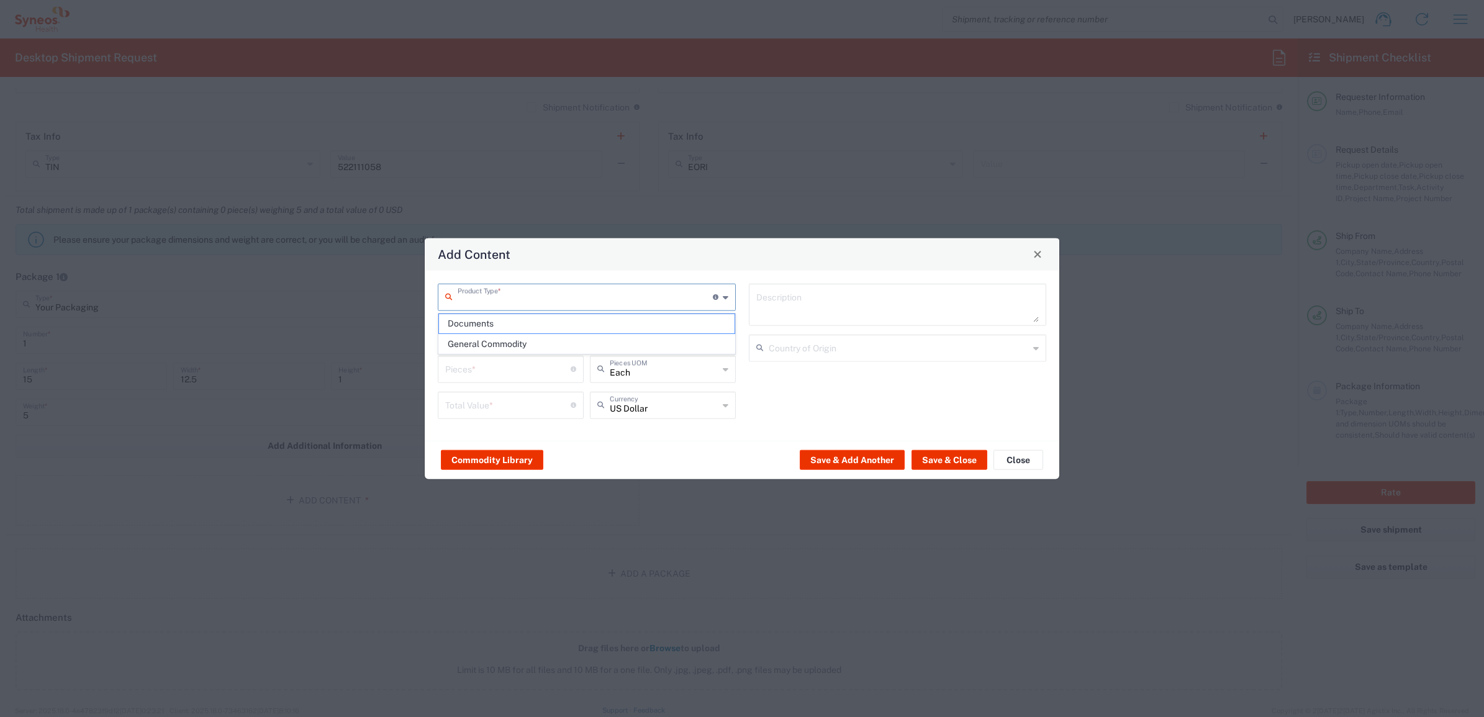
click at [505, 293] on input "text" at bounding box center [585, 296] width 255 height 22
click at [495, 348] on span "General Commodity" at bounding box center [586, 344] width 295 height 19
type input "General Commodity"
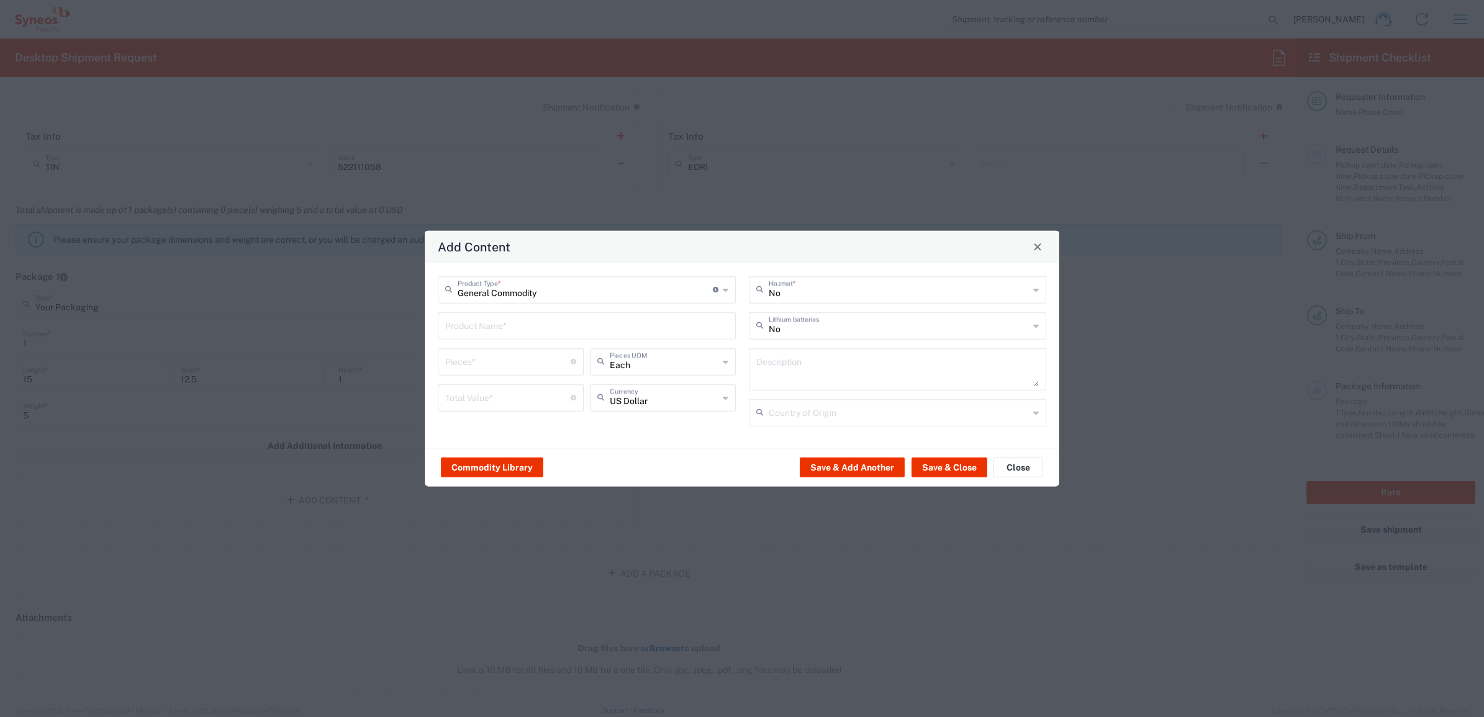
click at [491, 327] on input "text" at bounding box center [586, 325] width 283 height 22
type input "S"
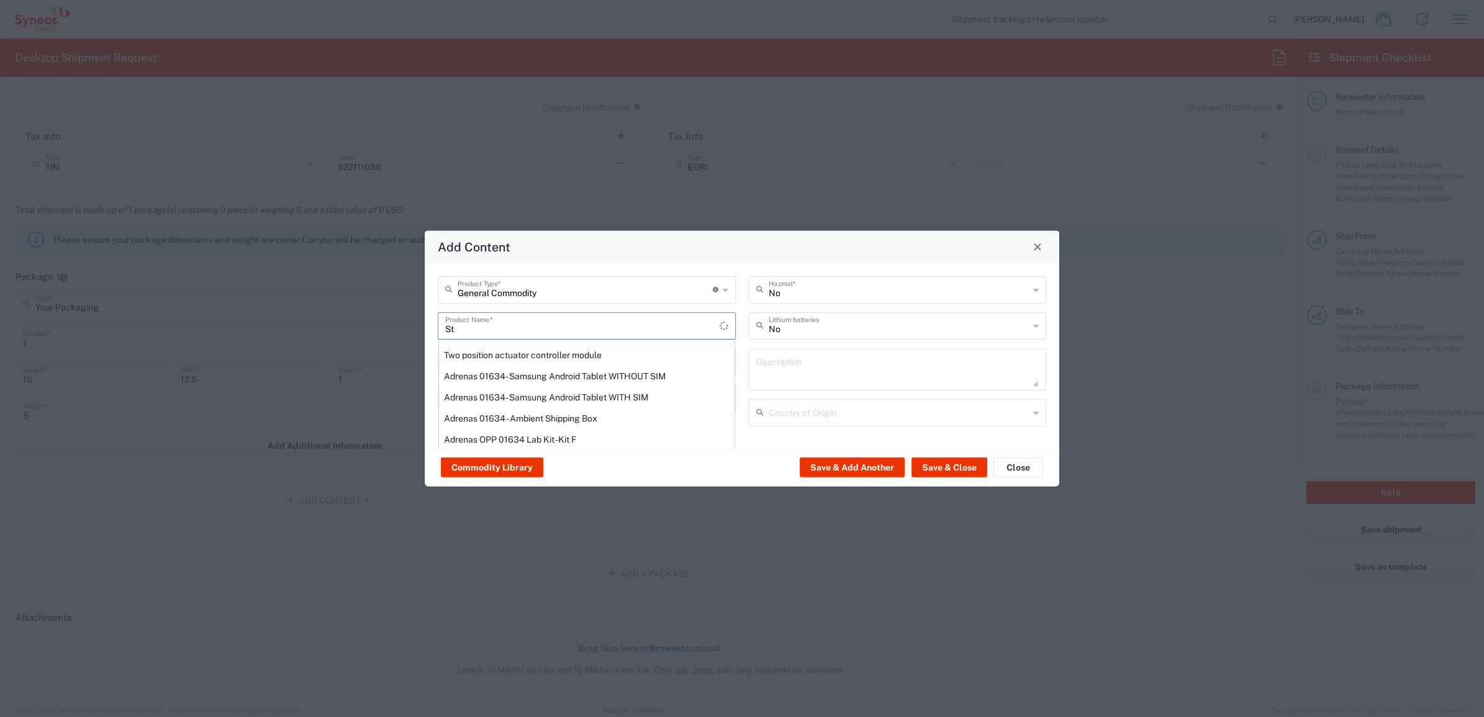
type input "S"
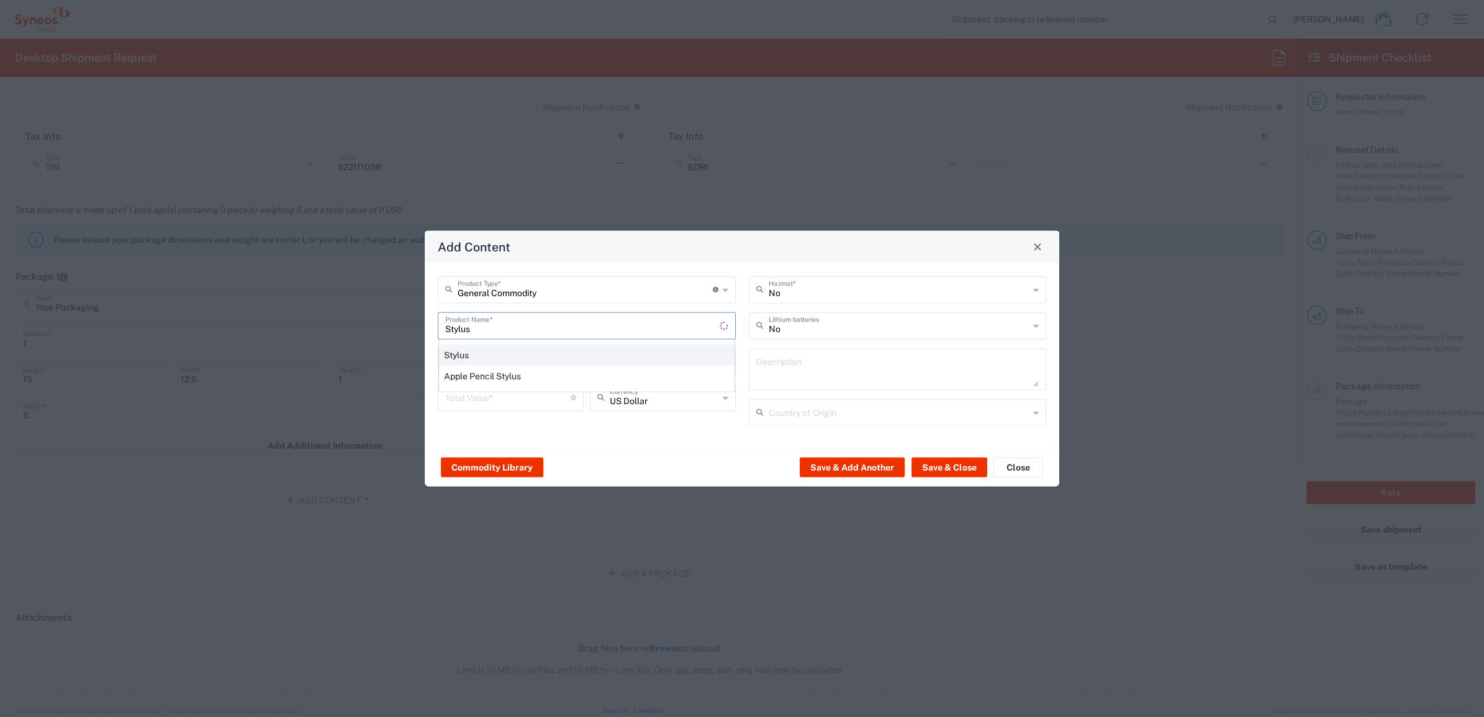
type input "Stylus"
click at [486, 353] on div "Stylus" at bounding box center [587, 354] width 296 height 21
type input "1"
type textarea "Aluminum, rubber tip 4.38""
type input "[GEOGRAPHIC_DATA]"
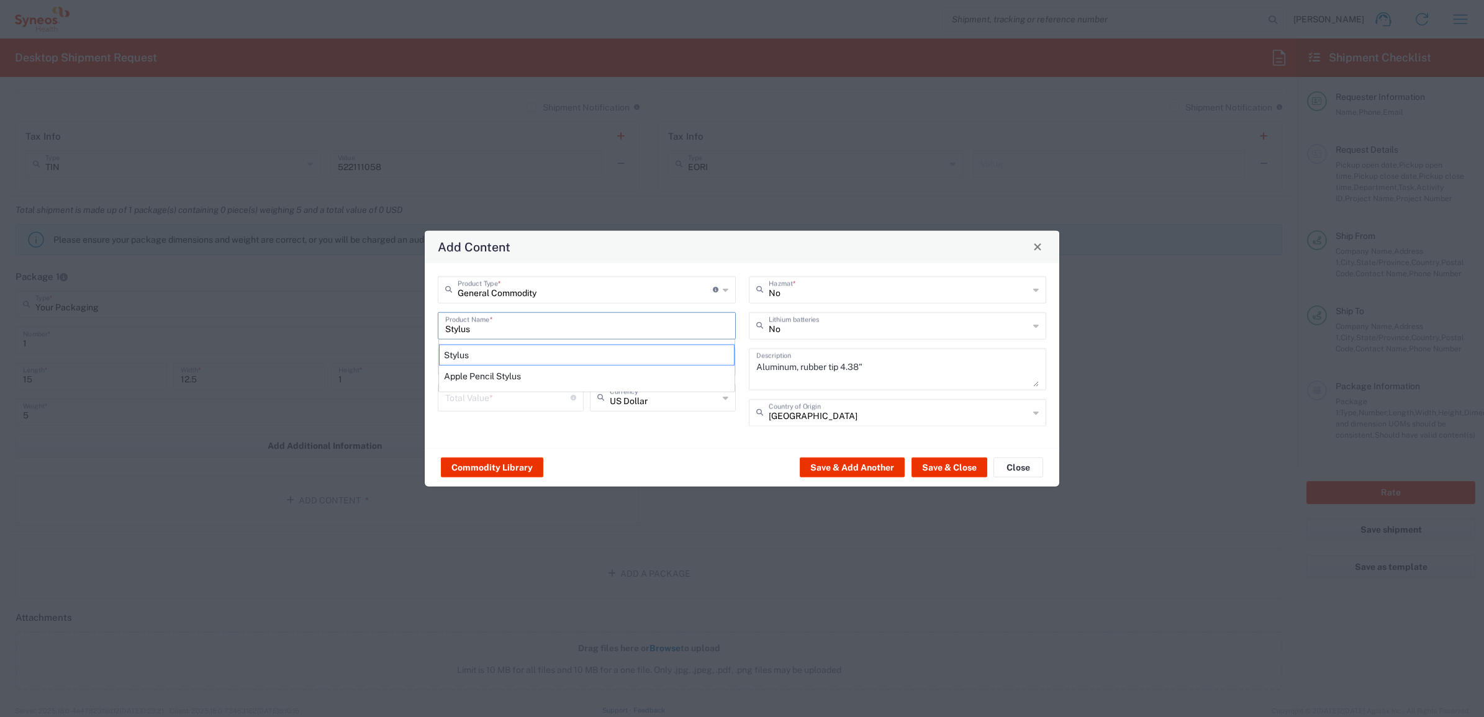
drag, startPoint x: 461, startPoint y: 409, endPoint x: 486, endPoint y: 399, distance: 26.8
click at [463, 407] on div "Total Value * Total value of all the pieces" at bounding box center [511, 397] width 146 height 27
click at [486, 399] on input "number" at bounding box center [507, 397] width 125 height 22
type input "50"
click at [946, 469] on button "Save & Close" at bounding box center [950, 468] width 76 height 20
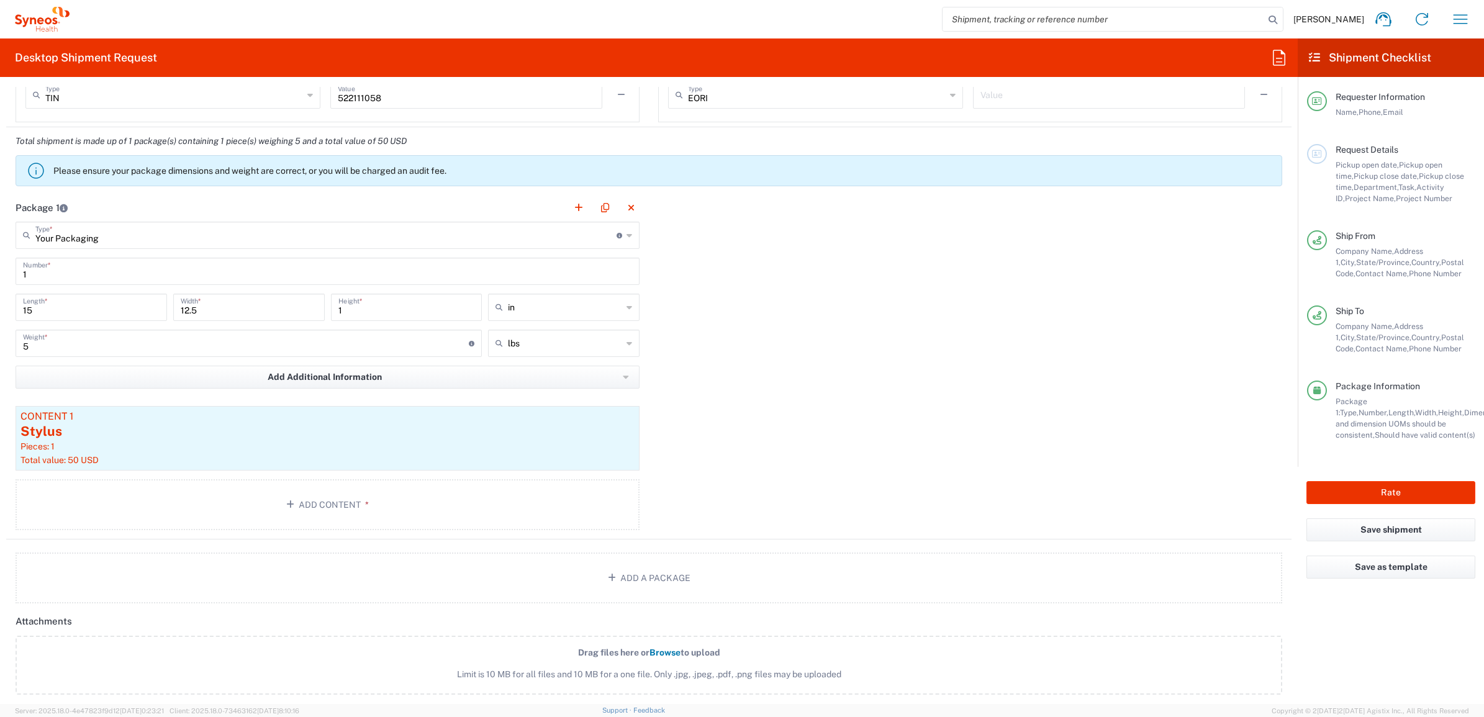
scroll to position [1009, 0]
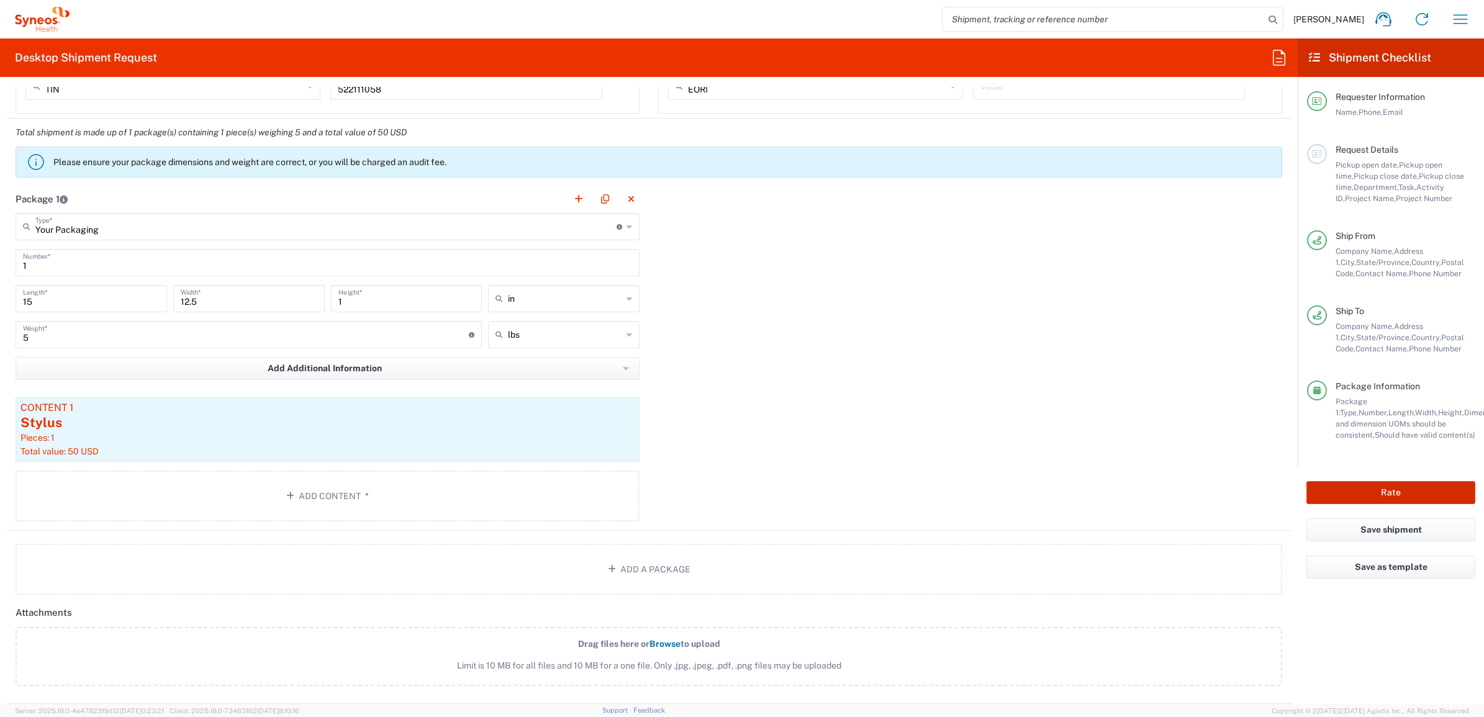
click at [1380, 489] on button "Rate" at bounding box center [1391, 492] width 169 height 23
type input "7025"
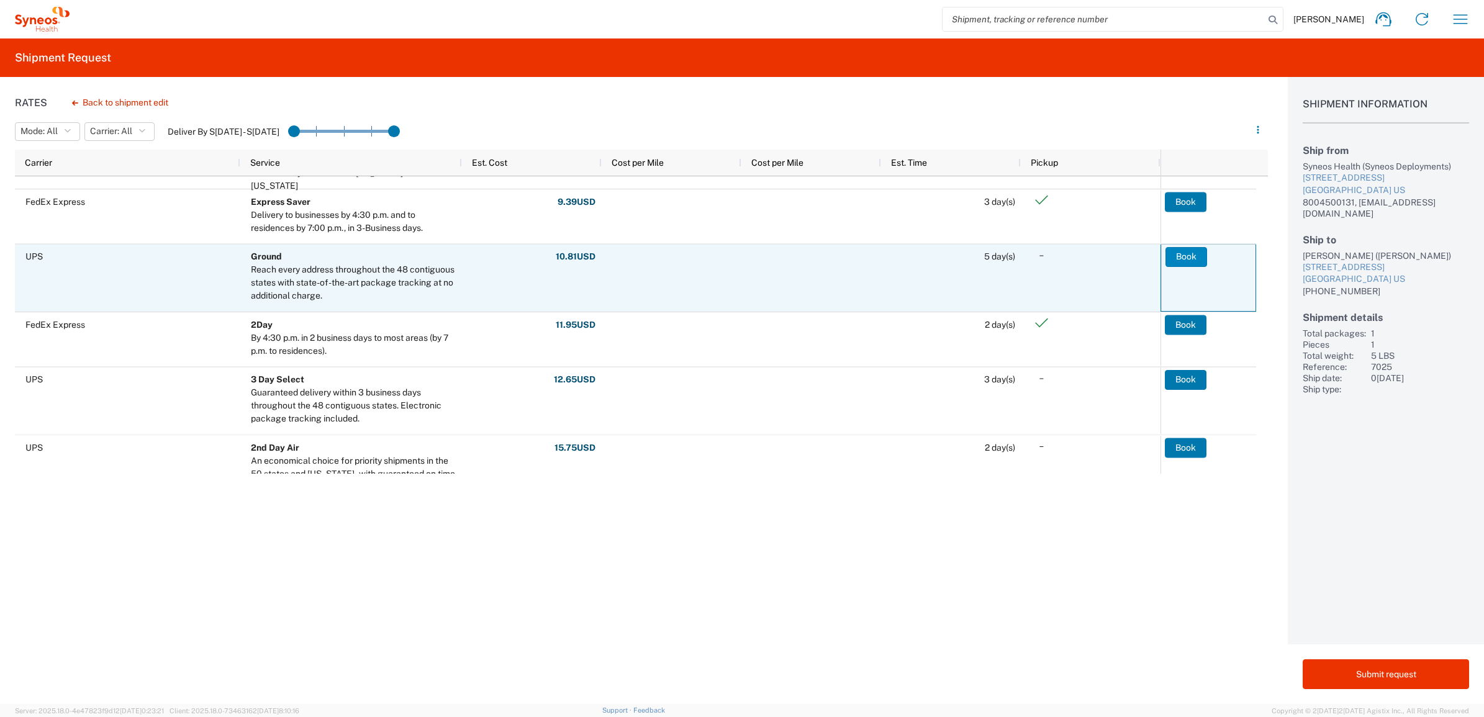
click at [1177, 252] on button "Book" at bounding box center [1187, 257] width 42 height 20
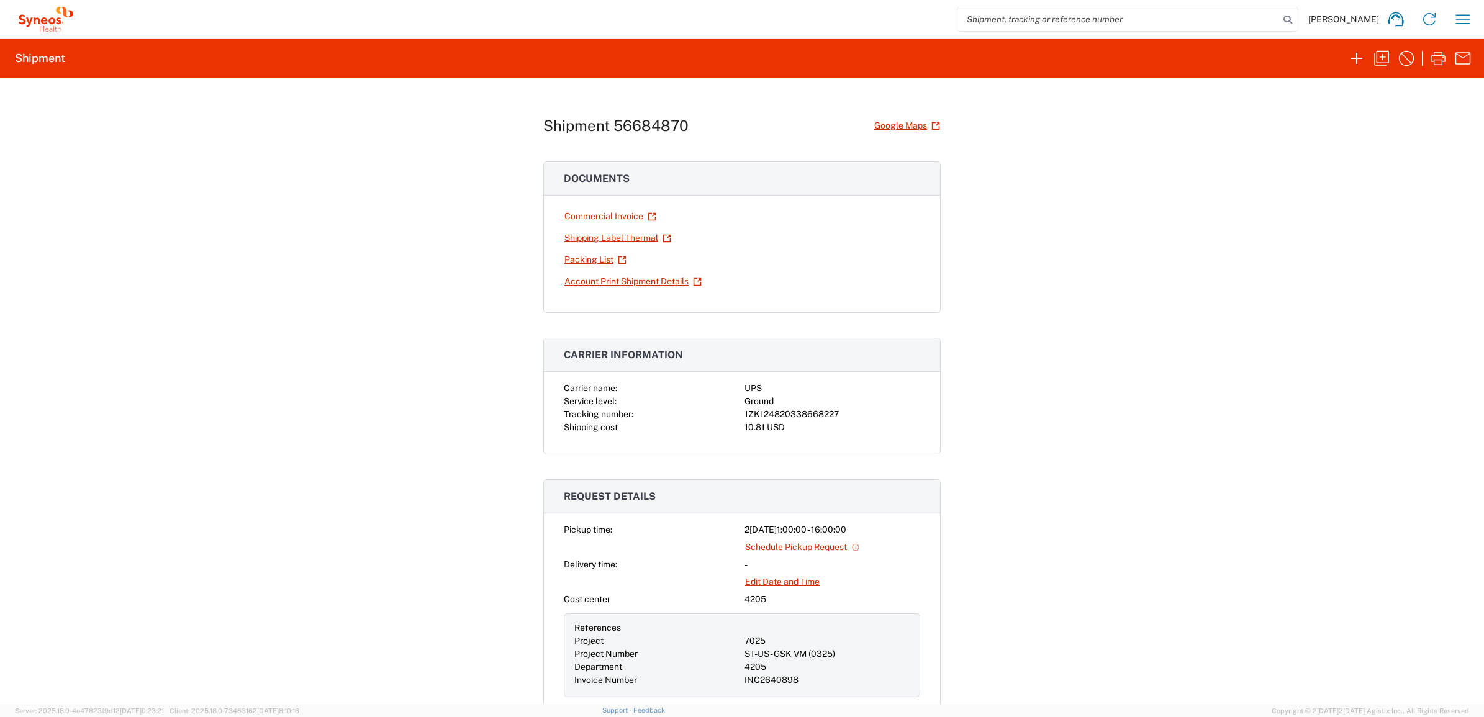
drag, startPoint x: 271, startPoint y: 230, endPoint x: 258, endPoint y: 205, distance: 28.9
click at [271, 230] on div "Shipment 56684870 Google Maps Documents Commercial Invoice Shipping Label Therm…" at bounding box center [742, 391] width 1484 height 627
click at [1376, 57] on icon "button" at bounding box center [1382, 58] width 20 height 20
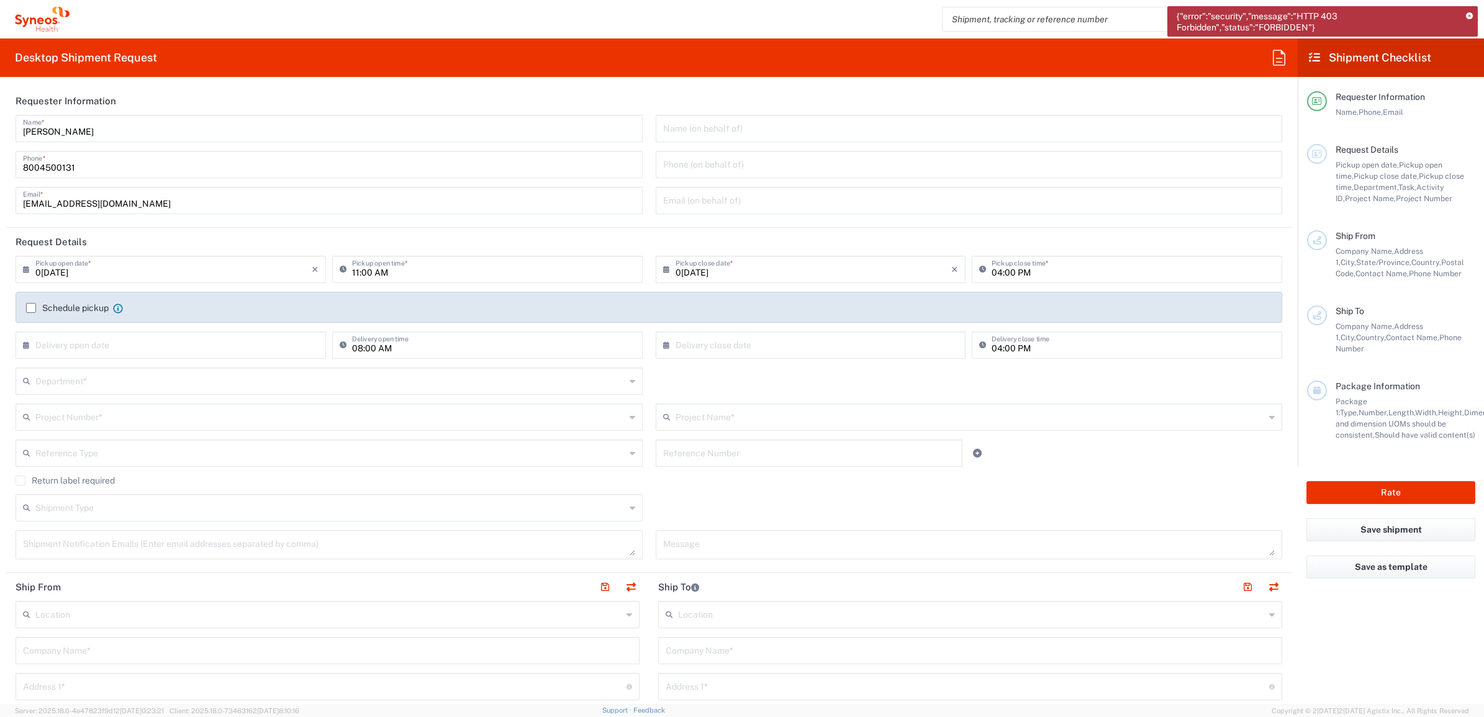
click at [99, 134] on input "[PERSON_NAME]" at bounding box center [329, 128] width 612 height 22
click at [95, 128] on input "[PERSON_NAME]" at bounding box center [329, 128] width 612 height 22
click at [1471, 16] on icon at bounding box center [1469, 16] width 7 height 7
drag, startPoint x: 101, startPoint y: 129, endPoint x: 42, endPoint y: 137, distance: 59.5
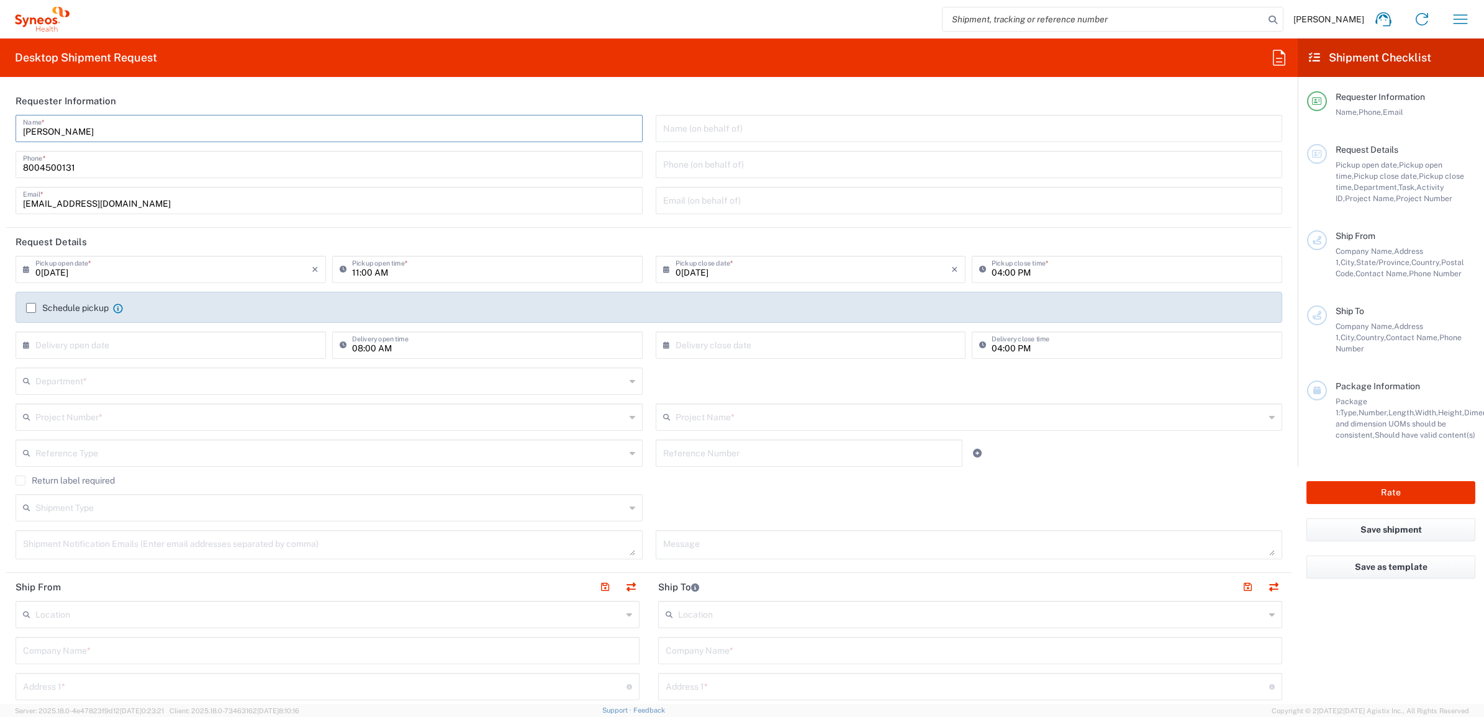
click at [25, 140] on div "Brian Fenner Name *" at bounding box center [329, 128] width 627 height 27
click at [1454, 11] on icon "button" at bounding box center [1461, 19] width 20 height 20
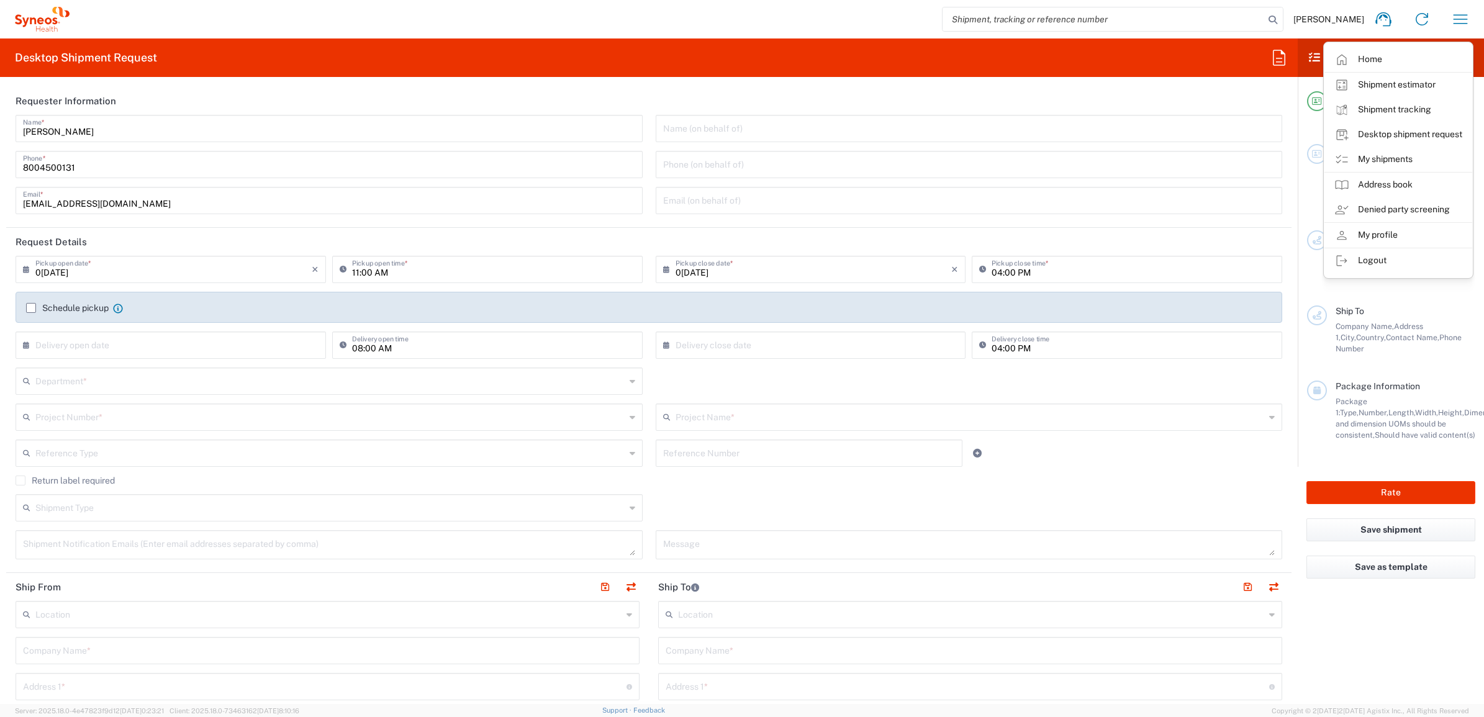
drag, startPoint x: 1373, startPoint y: 160, endPoint x: 1251, endPoint y: 169, distance: 122.1
click at [1373, 160] on link "My shipments" at bounding box center [1399, 159] width 148 height 25
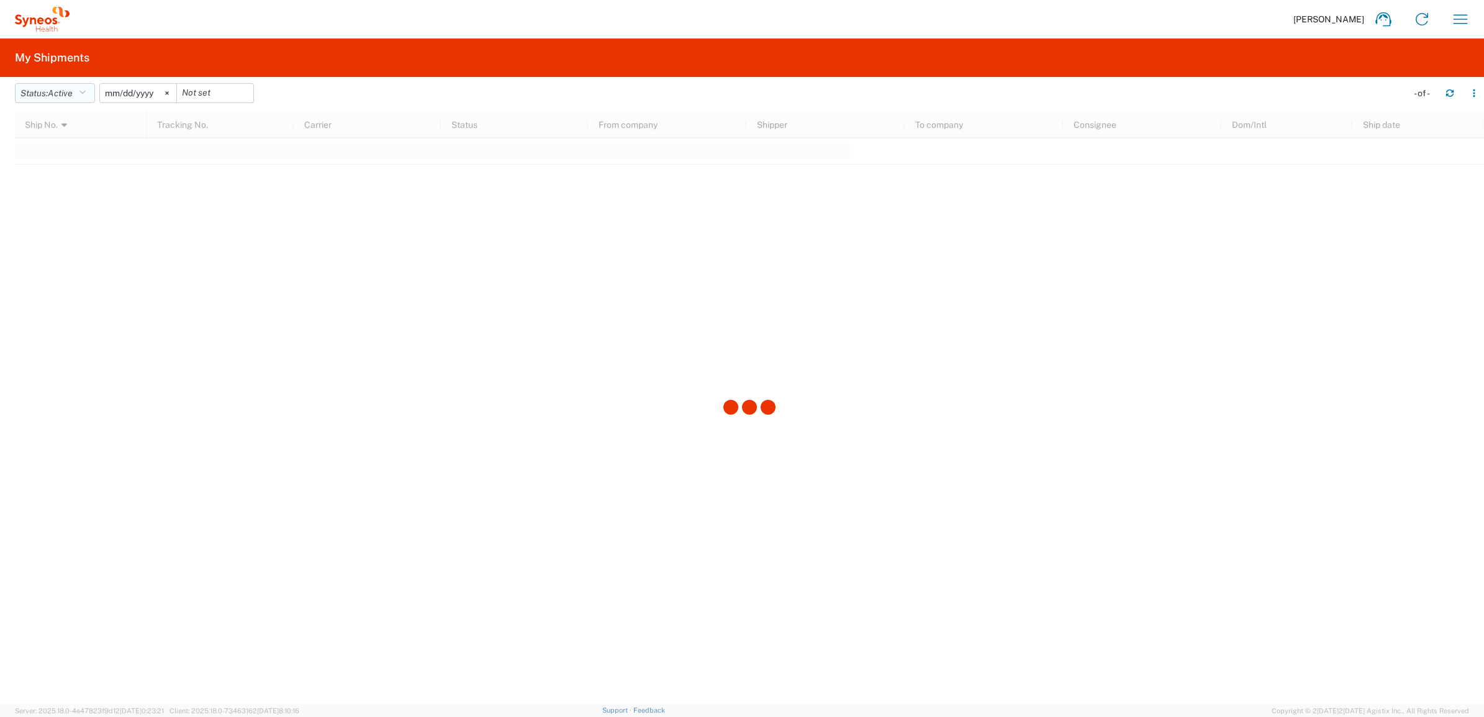
click at [83, 91] on icon "button" at bounding box center [82, 93] width 7 height 9
click at [73, 158] on span "All" at bounding box center [88, 158] width 145 height 19
click at [155, 91] on icon at bounding box center [154, 93] width 4 height 4
click at [1444, 94] on button "button" at bounding box center [1450, 93] width 20 height 20
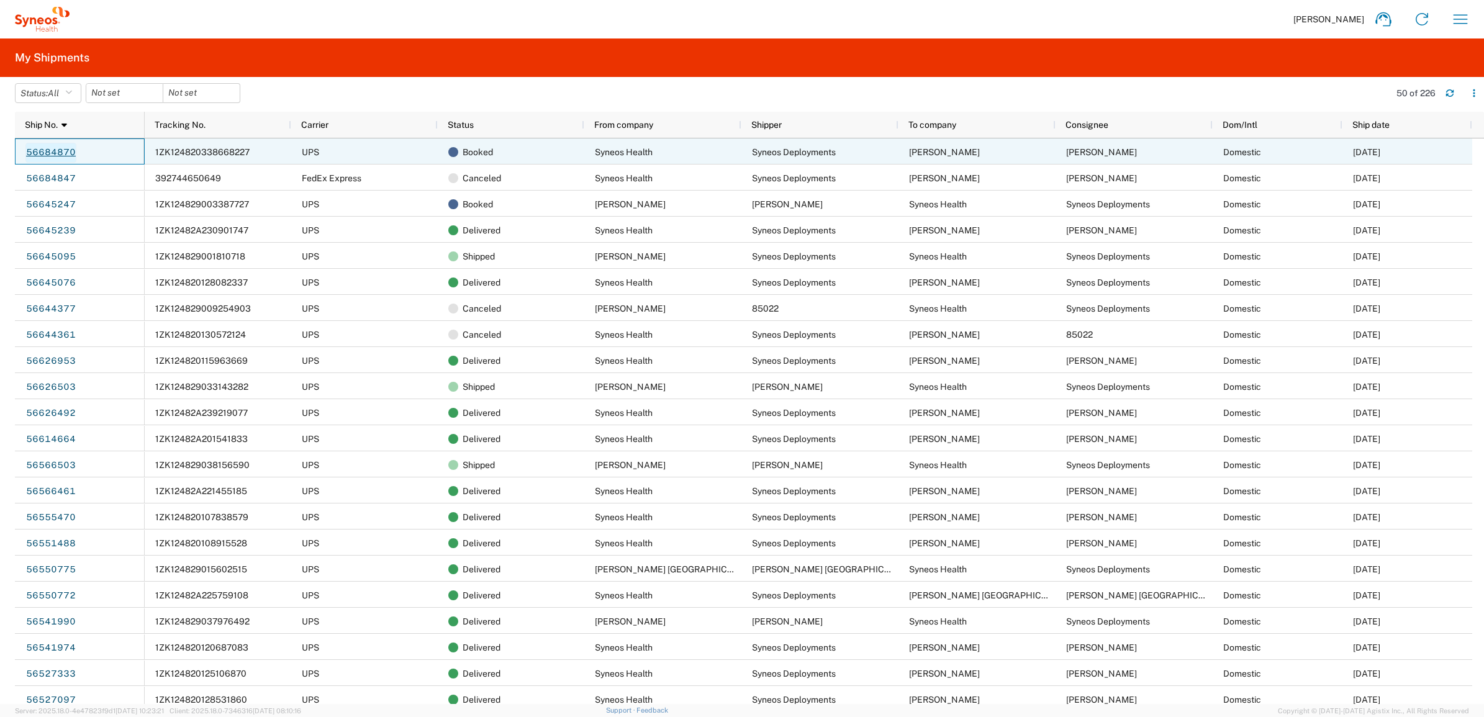
click at [65, 150] on link "56684870" at bounding box center [50, 153] width 51 height 20
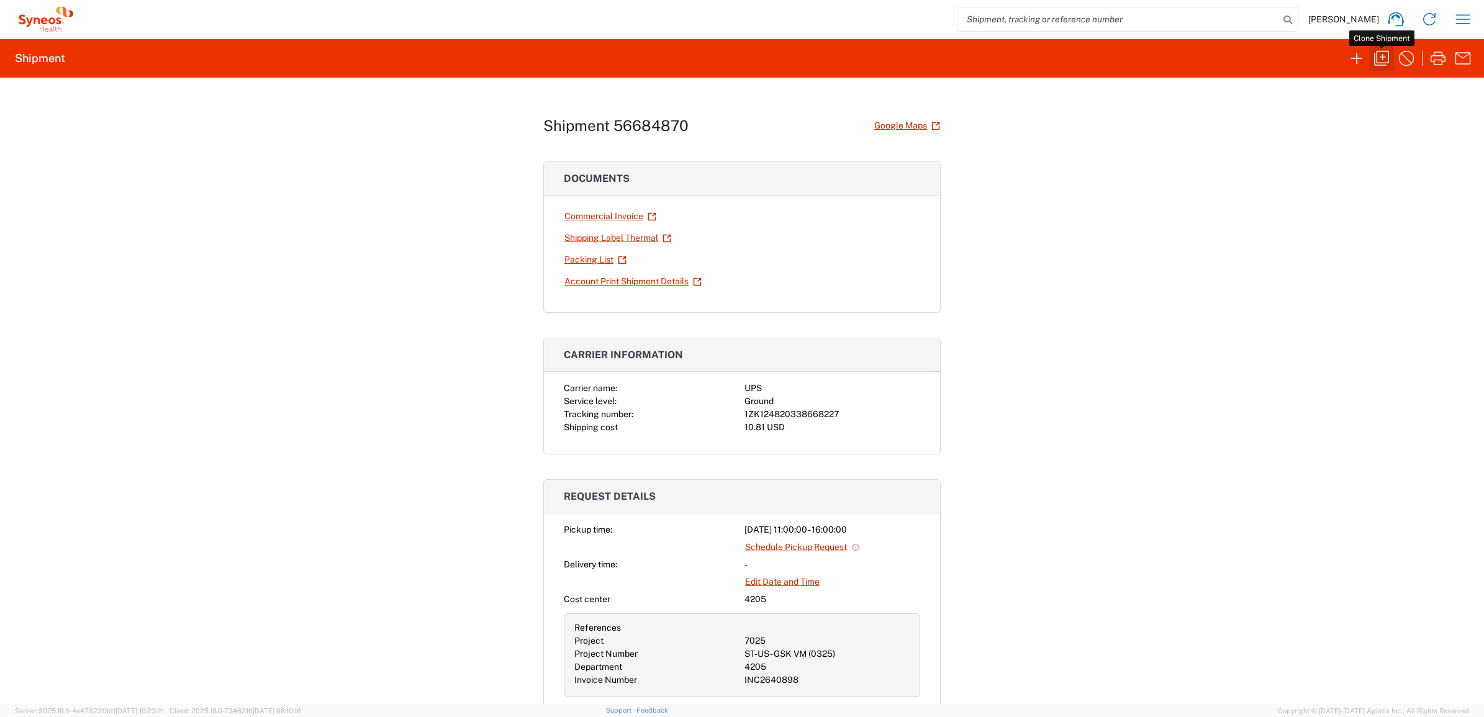
click at [1380, 54] on icon "button" at bounding box center [1382, 58] width 20 height 20
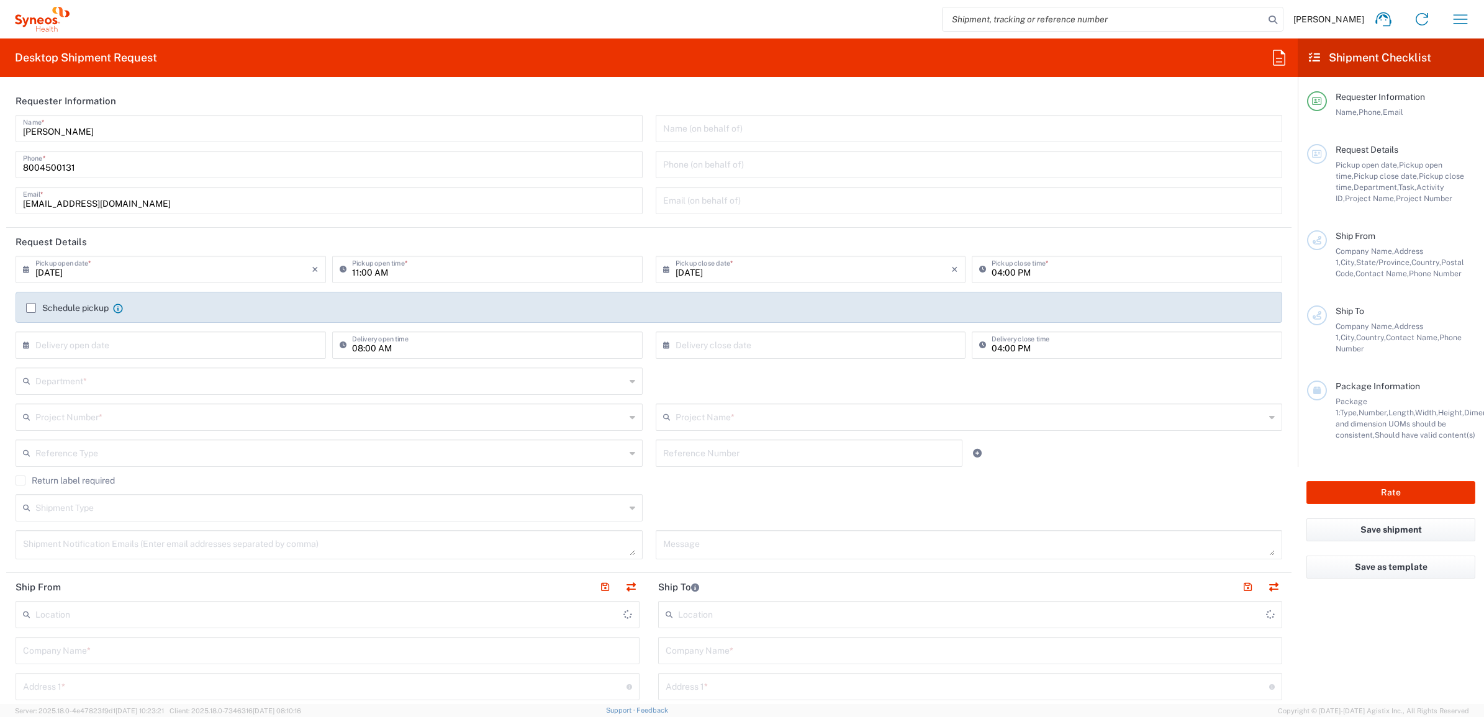
type input "[GEOGRAPHIC_DATA]"
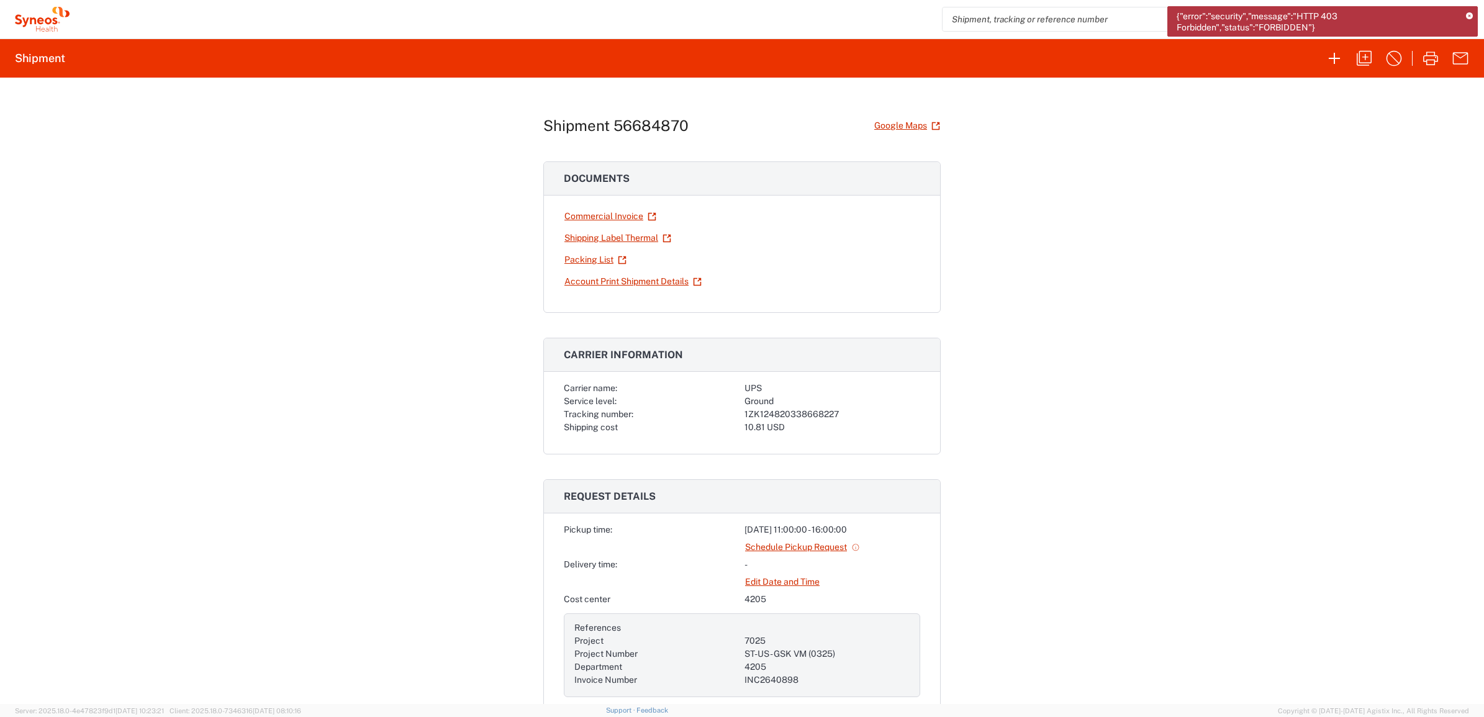
click at [1470, 13] on icon at bounding box center [1469, 16] width 7 height 7
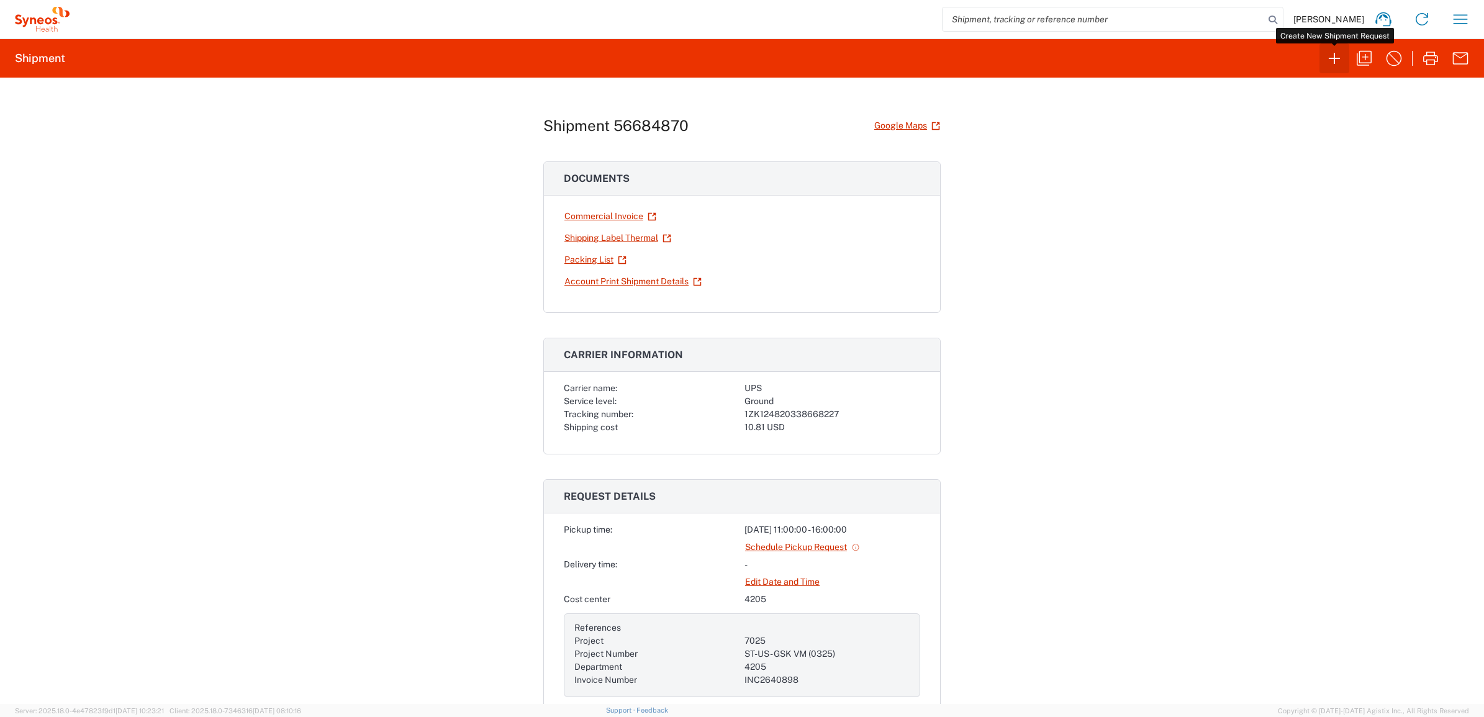
click at [1330, 67] on icon "button" at bounding box center [1335, 58] width 20 height 20
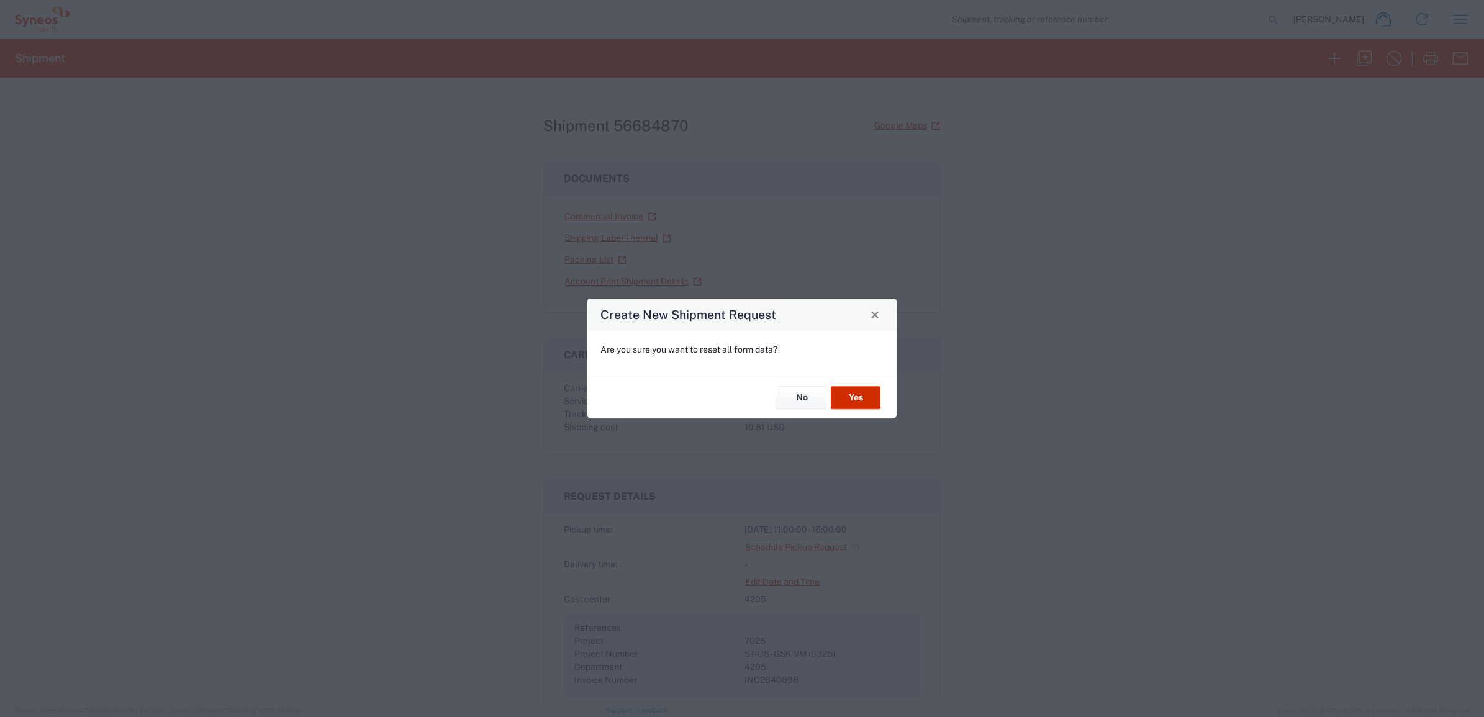
drag, startPoint x: 857, startPoint y: 397, endPoint x: 864, endPoint y: 395, distance: 7.3
click at [857, 397] on button "Yes" at bounding box center [856, 398] width 50 height 23
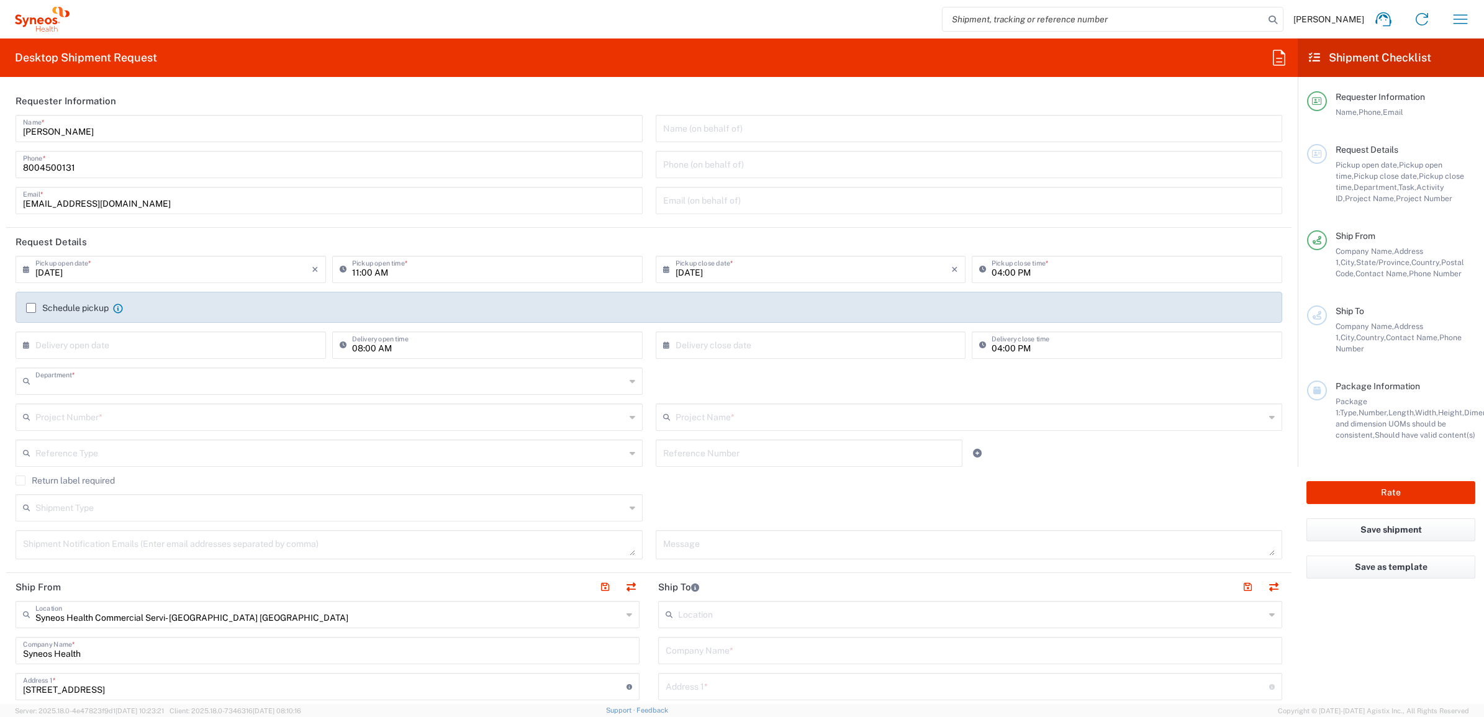
type input "4205"
type input "[US_STATE]"
click at [81, 127] on input "[PERSON_NAME]" at bounding box center [329, 128] width 612 height 22
click at [79, 126] on input "[PERSON_NAME]" at bounding box center [329, 128] width 612 height 22
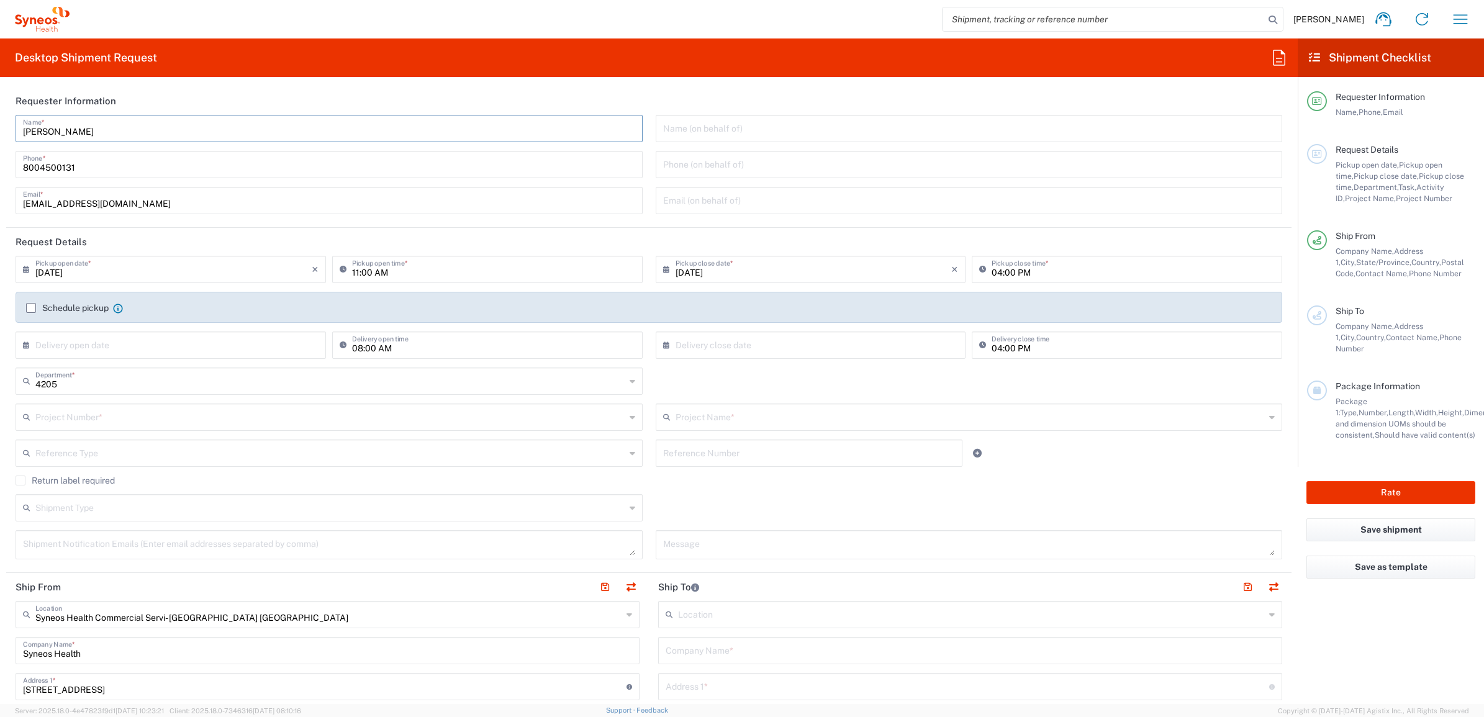
click at [78, 125] on input "[PERSON_NAME]" at bounding box center [329, 128] width 612 height 22
type input "B"
click at [38, 143] on div "Name * [PHONE_NUMBER] Phone * [EMAIL_ADDRESS][DOMAIN_NAME] Email *" at bounding box center [329, 169] width 640 height 108
click at [47, 132] on input "text" at bounding box center [329, 128] width 612 height 22
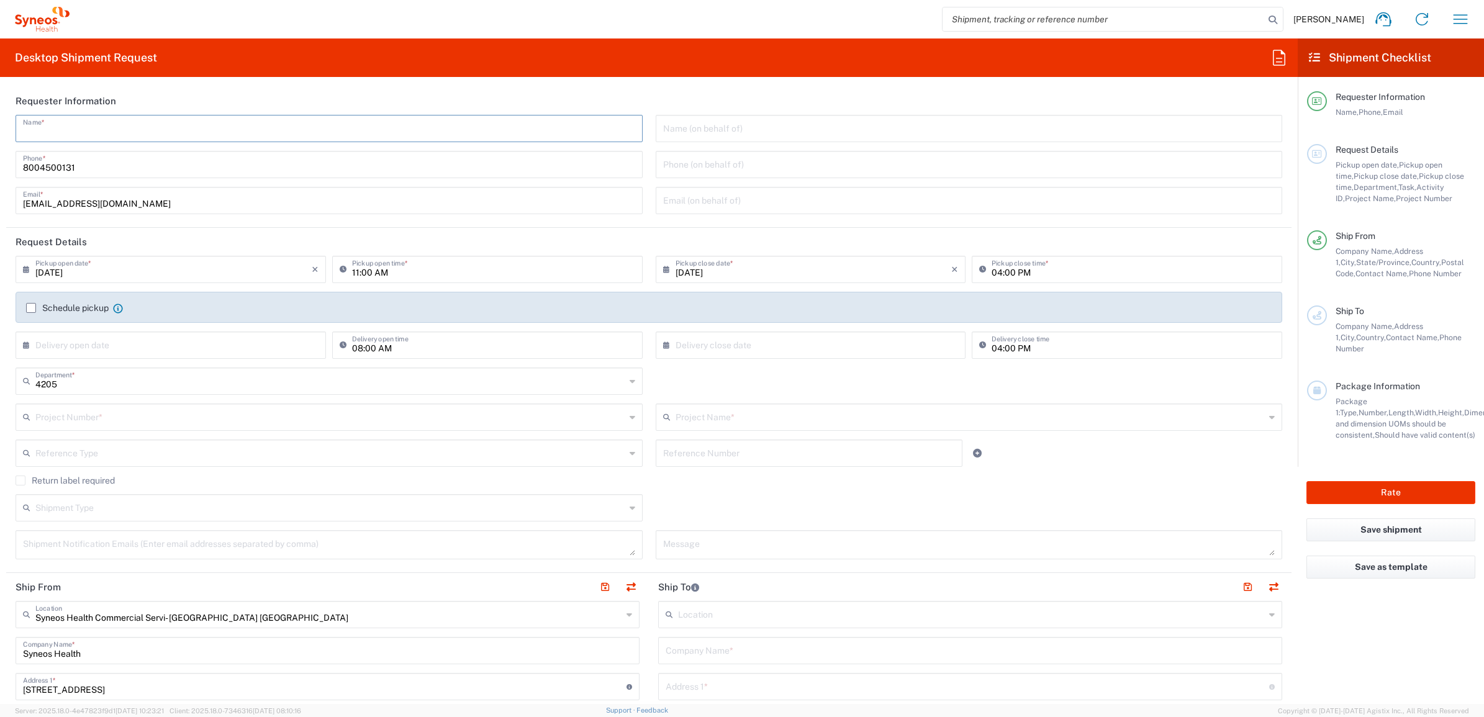
click at [47, 132] on input "text" at bounding box center [329, 128] width 612 height 22
click at [41, 134] on input "text" at bounding box center [329, 128] width 612 height 22
type input "Syneos Deployments"
drag, startPoint x: 134, startPoint y: 95, endPoint x: 123, endPoint y: 129, distance: 35.2
click at [134, 95] on header "Requester Information" at bounding box center [649, 101] width 1286 height 28
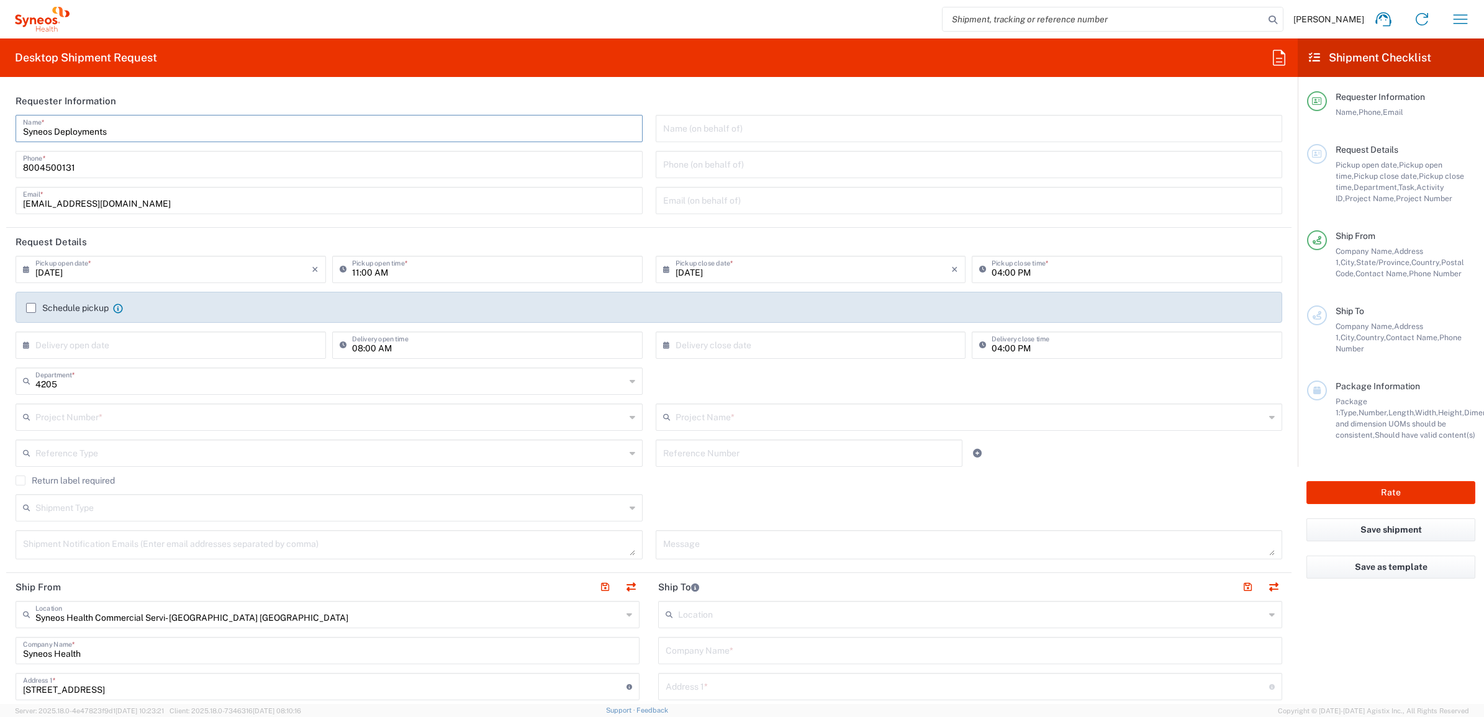
drag, startPoint x: 123, startPoint y: 129, endPoint x: 26, endPoint y: 129, distance: 96.9
click at [17, 137] on div "Syneos Deployments Name *" at bounding box center [329, 128] width 627 height 27
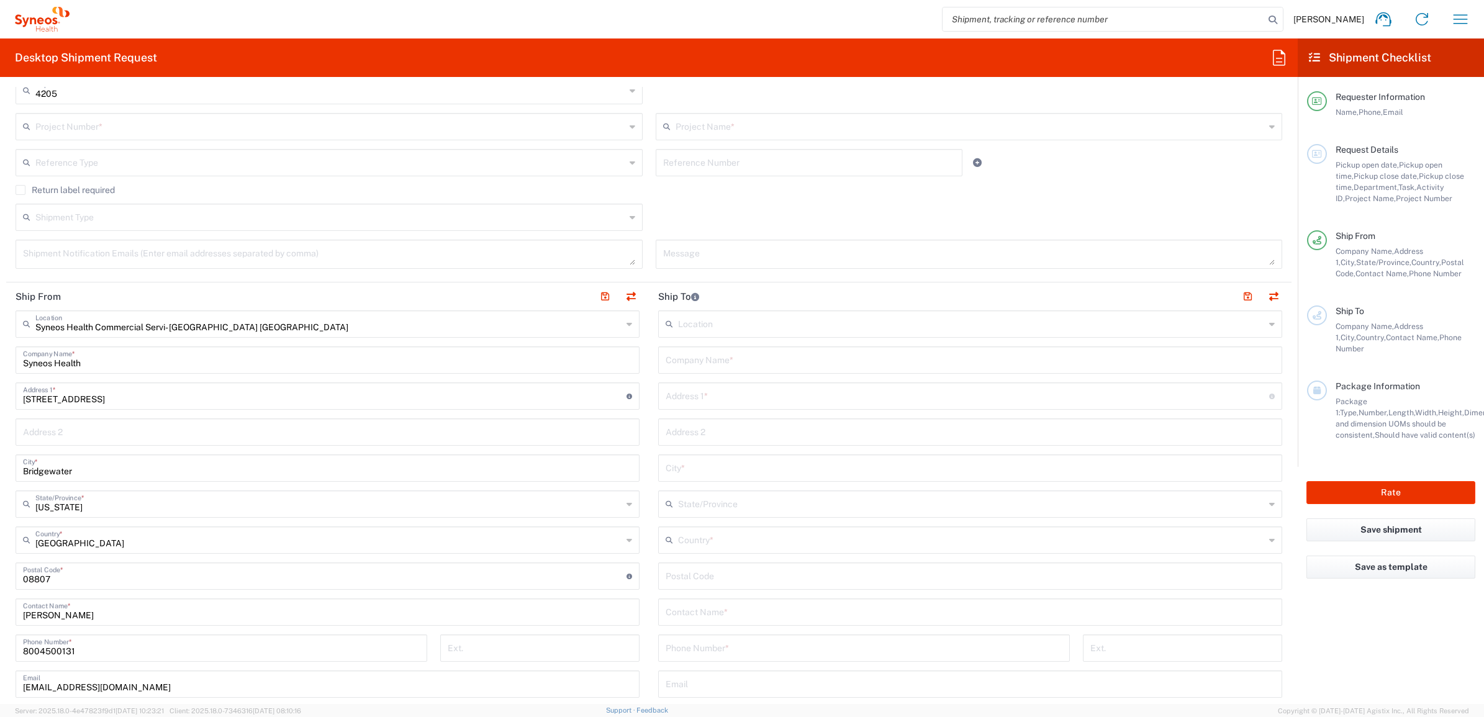
scroll to position [466, 0]
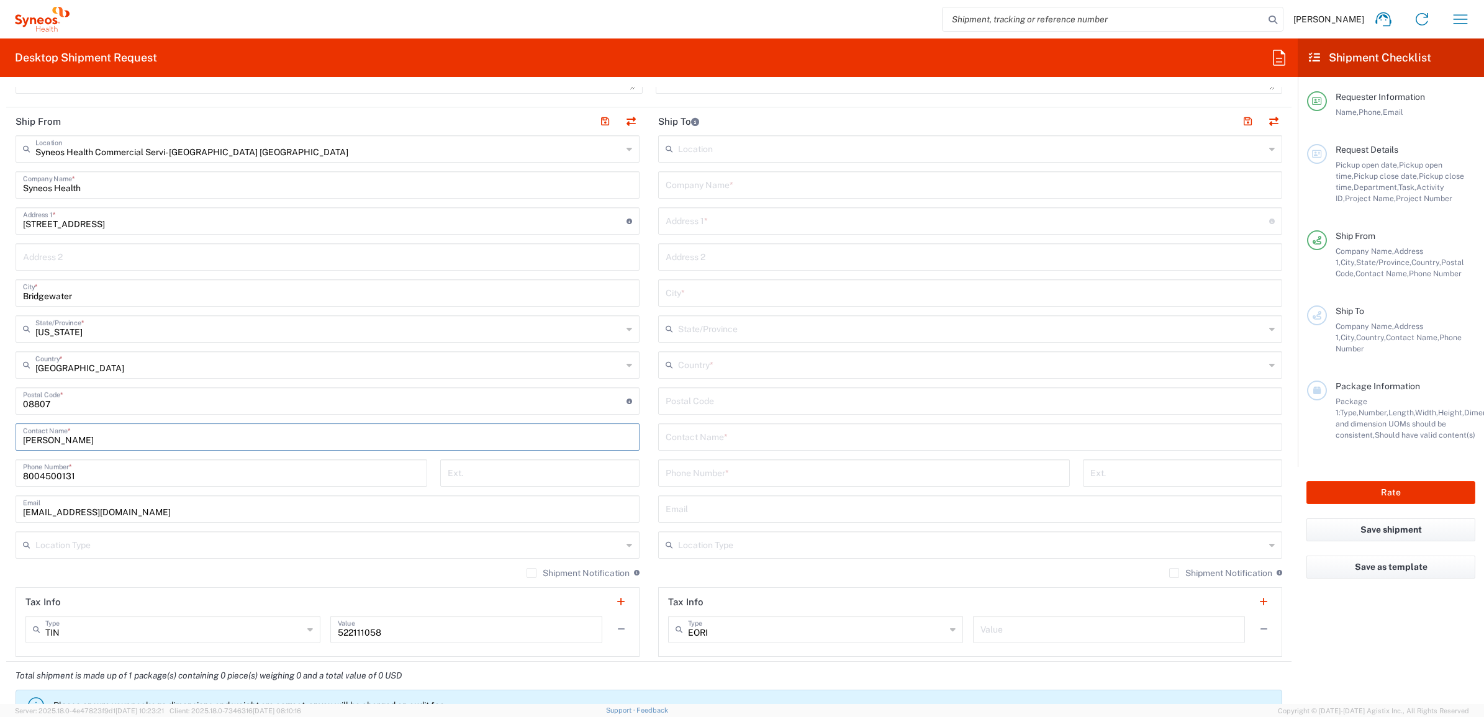
drag, startPoint x: 99, startPoint y: 440, endPoint x: 346, endPoint y: 422, distance: 247.2
click at [0, 433] on html "[PERSON_NAME] Home Shipment estimator Shipment tracking Desktop shipment reques…" at bounding box center [742, 358] width 1484 height 717
paste input "Syneos Deployments"
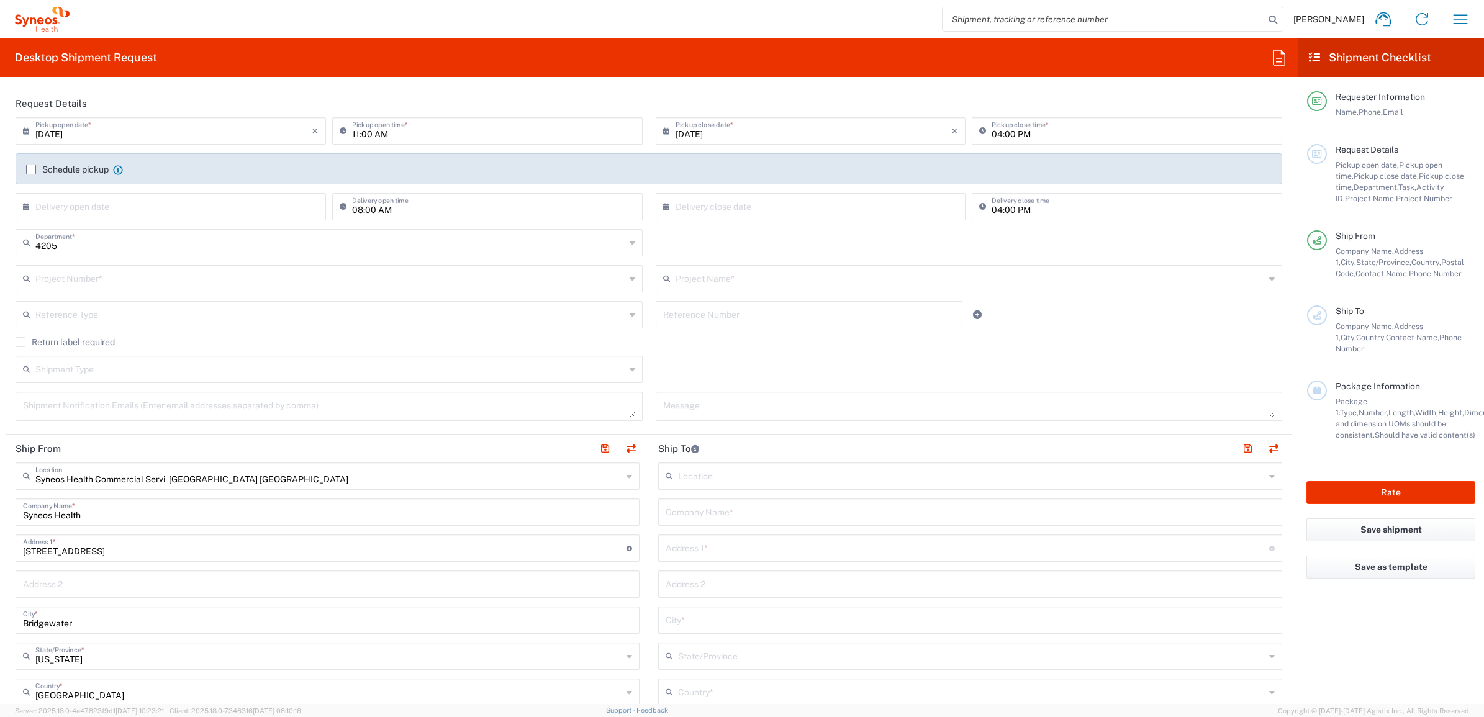
scroll to position [0, 0]
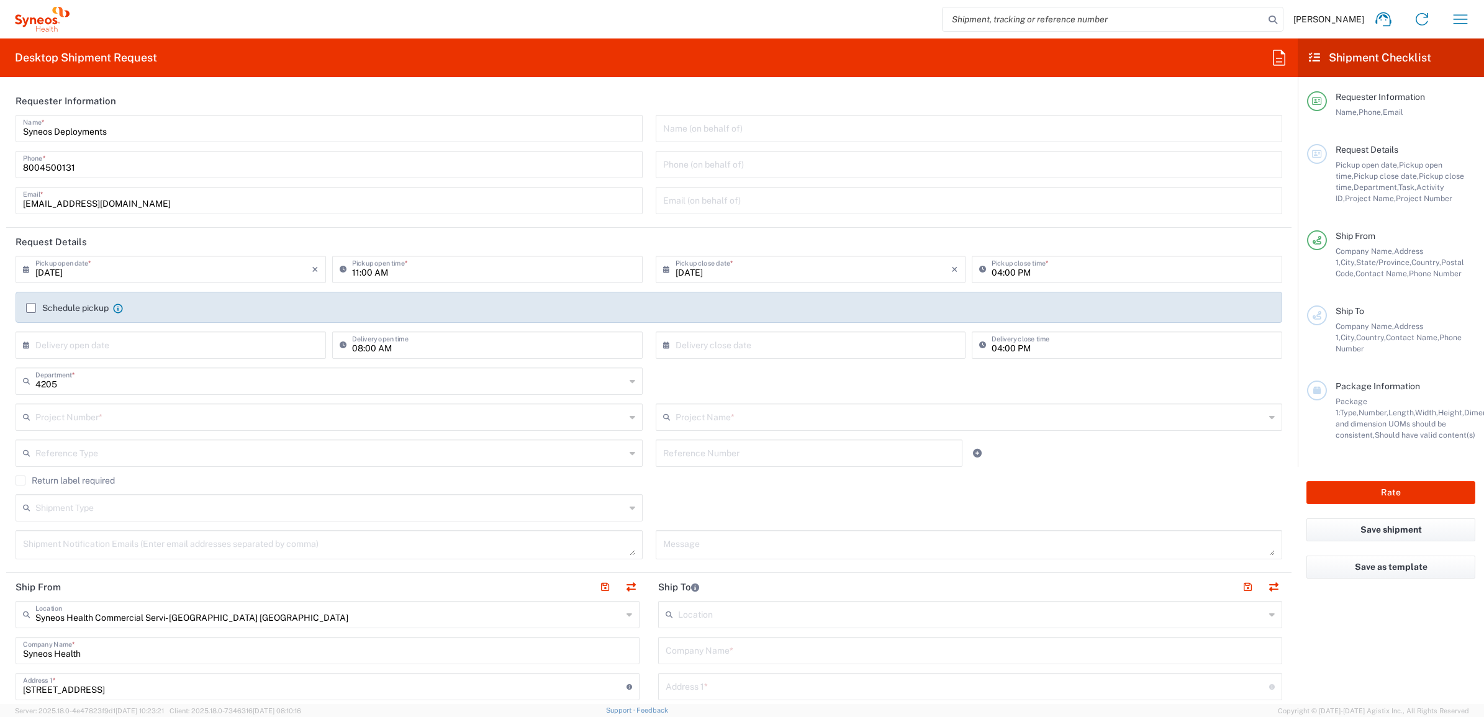
type input "Syneos Deployments"
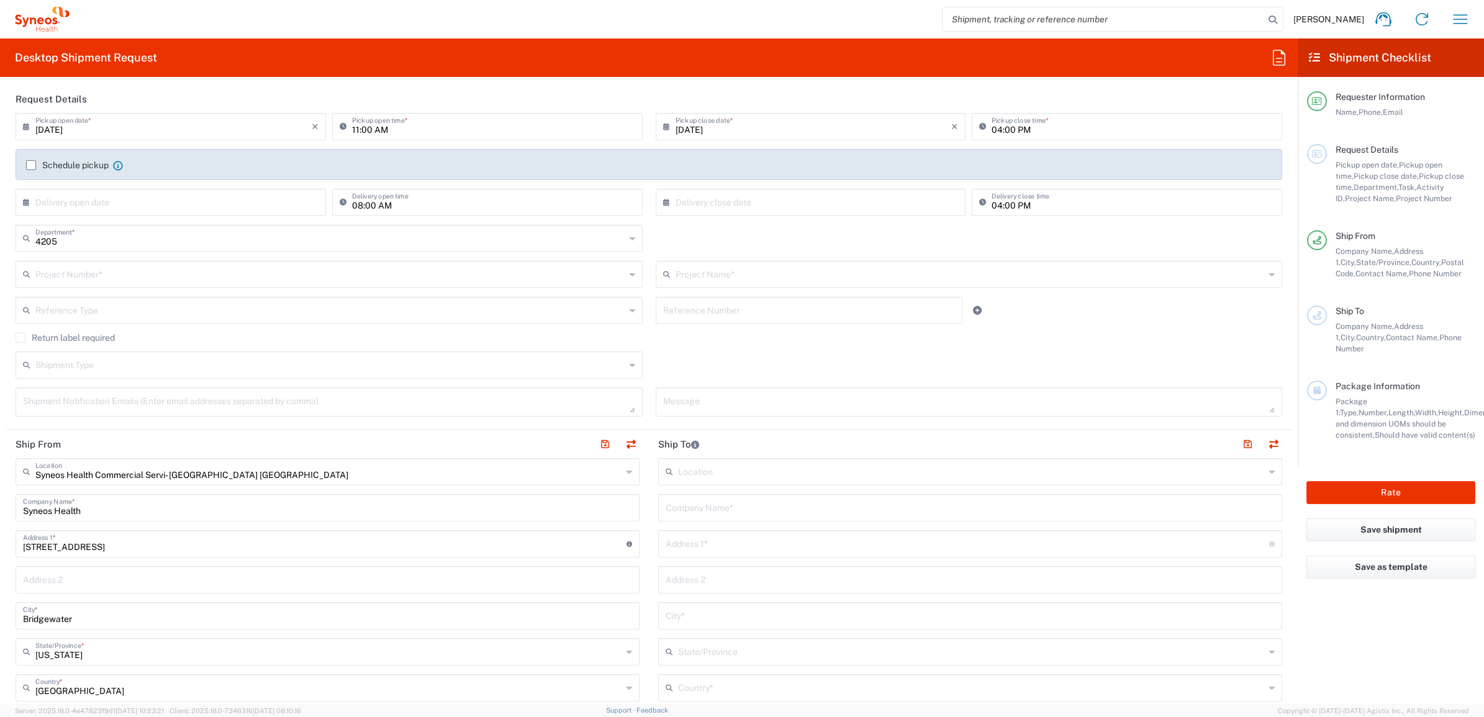
scroll to position [155, 0]
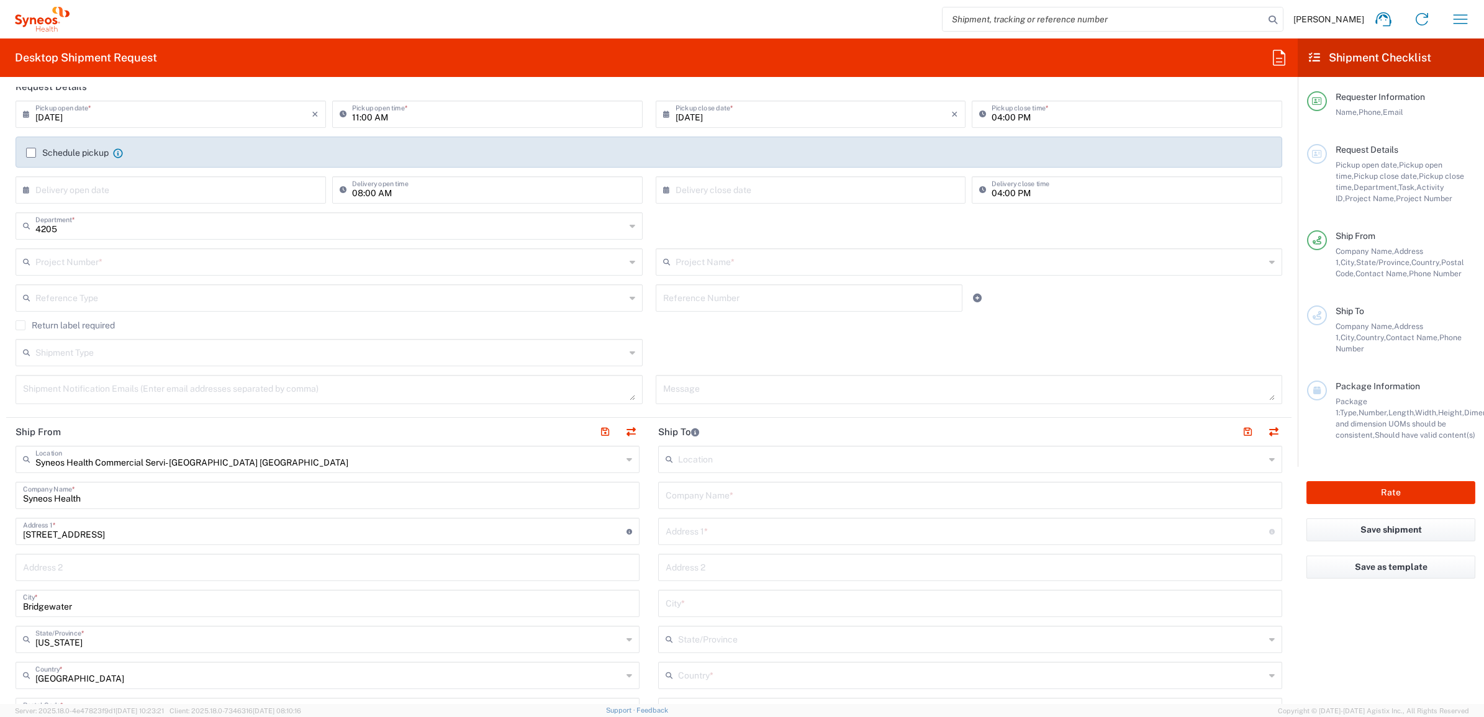
drag, startPoint x: 714, startPoint y: 532, endPoint x: 448, endPoint y: 446, distance: 279.5
click at [714, 532] on input "text" at bounding box center [968, 531] width 604 height 22
paste input "[STREET_ADDRESS]"
type input "[STREET_ADDRESS]"
drag, startPoint x: 677, startPoint y: 503, endPoint x: 696, endPoint y: 547, distance: 47.9
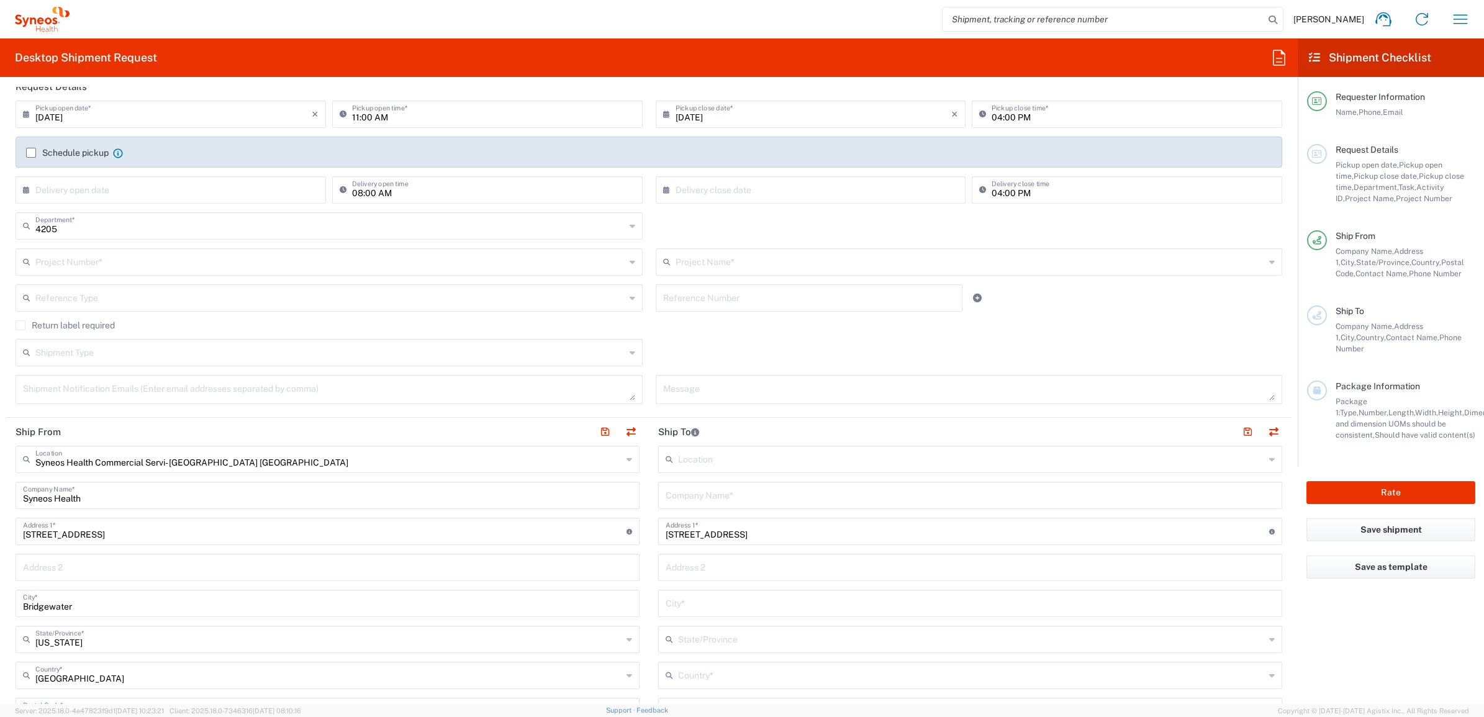
click at [677, 499] on input "text" at bounding box center [970, 495] width 609 height 22
paste input "[PERSON_NAME]"
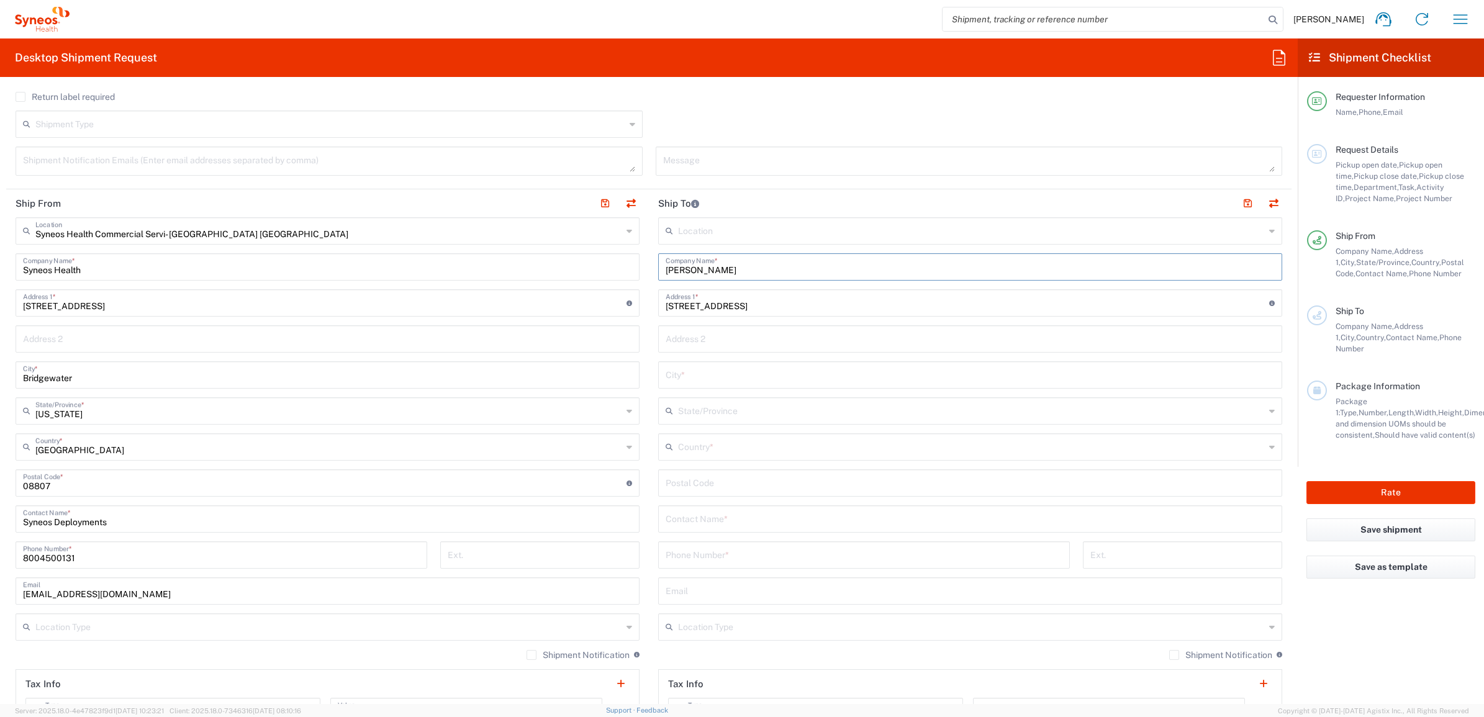
scroll to position [388, 0]
type input "[PERSON_NAME]"
click at [702, 509] on input "text" at bounding box center [970, 514] width 609 height 22
paste input "[PERSON_NAME]"
type input "[PERSON_NAME]"
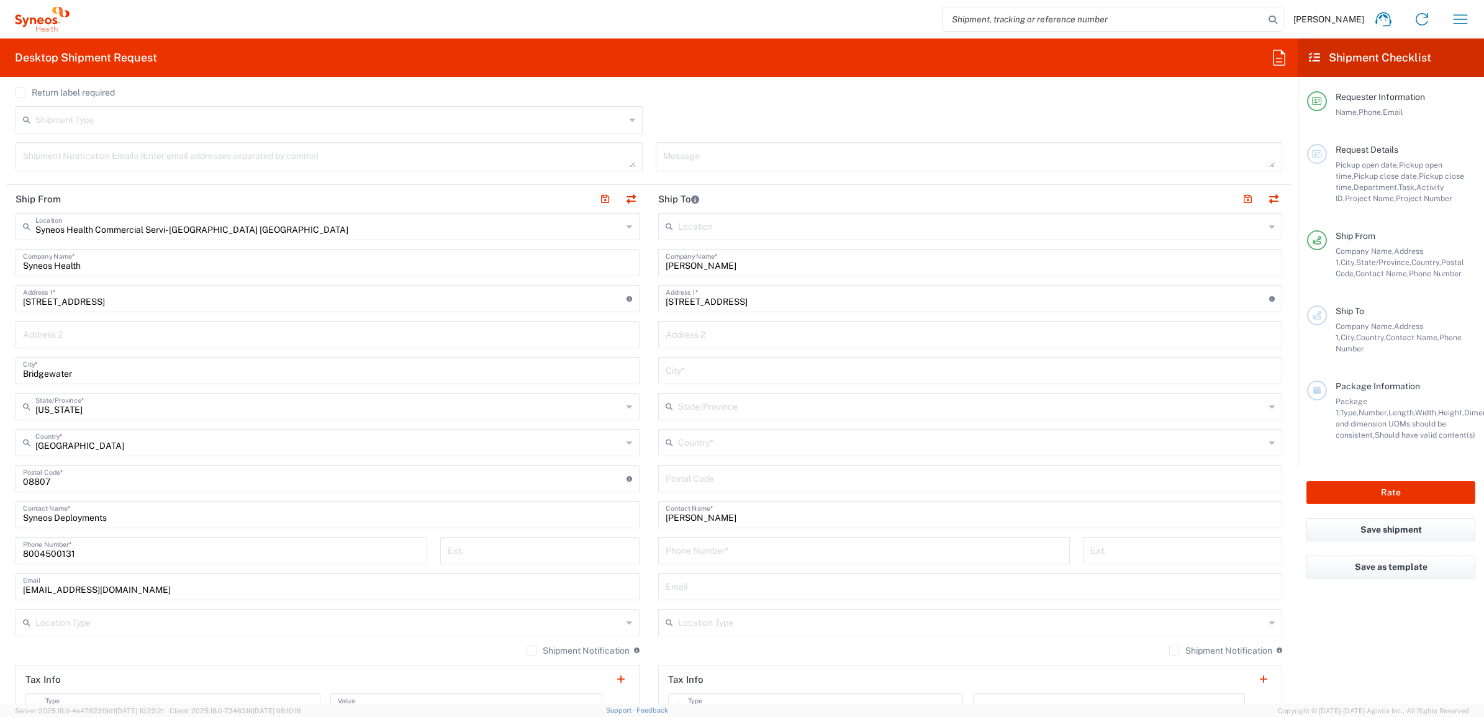
drag, startPoint x: 707, startPoint y: 545, endPoint x: 679, endPoint y: 486, distance: 65.3
click at [707, 547] on input "tel" at bounding box center [864, 550] width 397 height 22
paste input "[PHONE_NUMBER]"
type input "[PHONE_NUMBER]"
click at [675, 480] on input "undefined" at bounding box center [970, 478] width 609 height 22
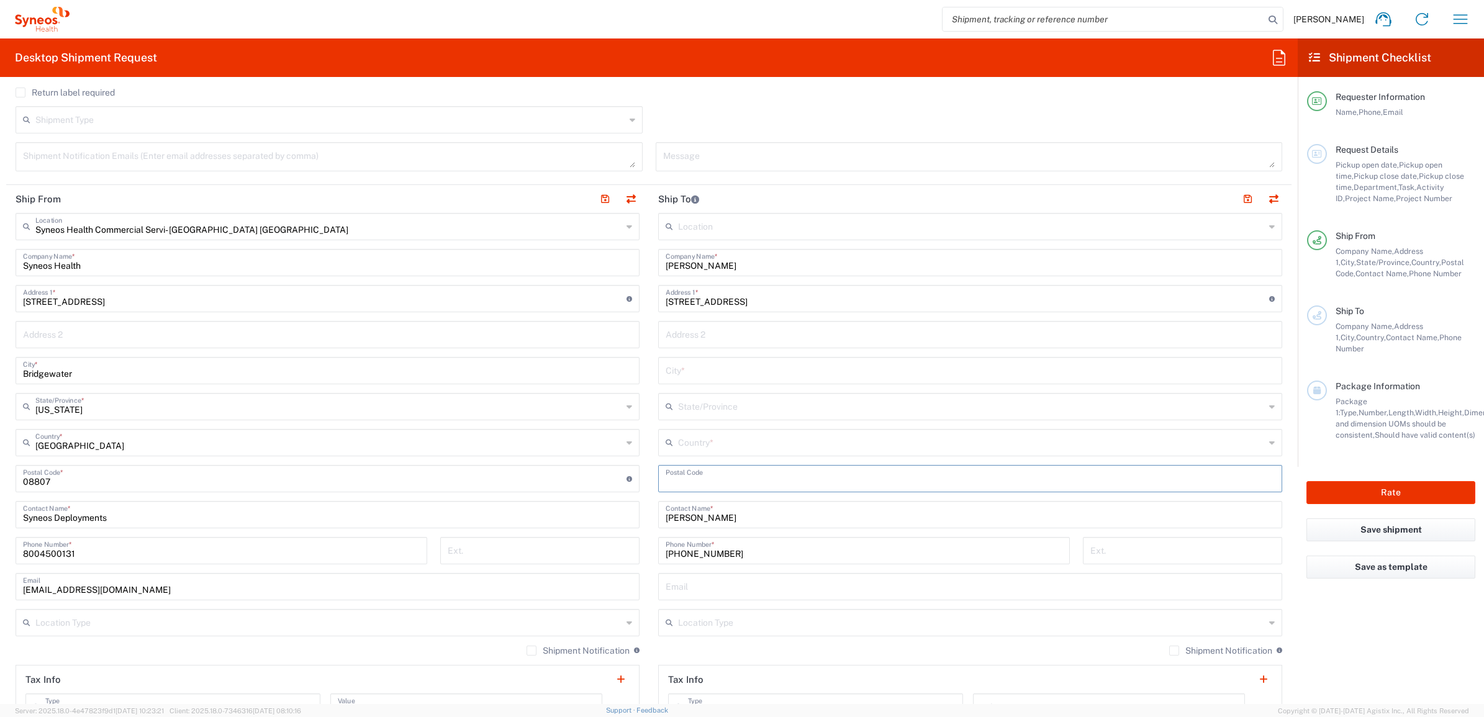
drag, startPoint x: 684, startPoint y: 472, endPoint x: 681, endPoint y: 445, distance: 27.5
click at [684, 472] on input "undefined" at bounding box center [970, 478] width 609 height 22
paste input "37814"
type input "37814"
click at [687, 444] on input "text" at bounding box center [971, 442] width 587 height 22
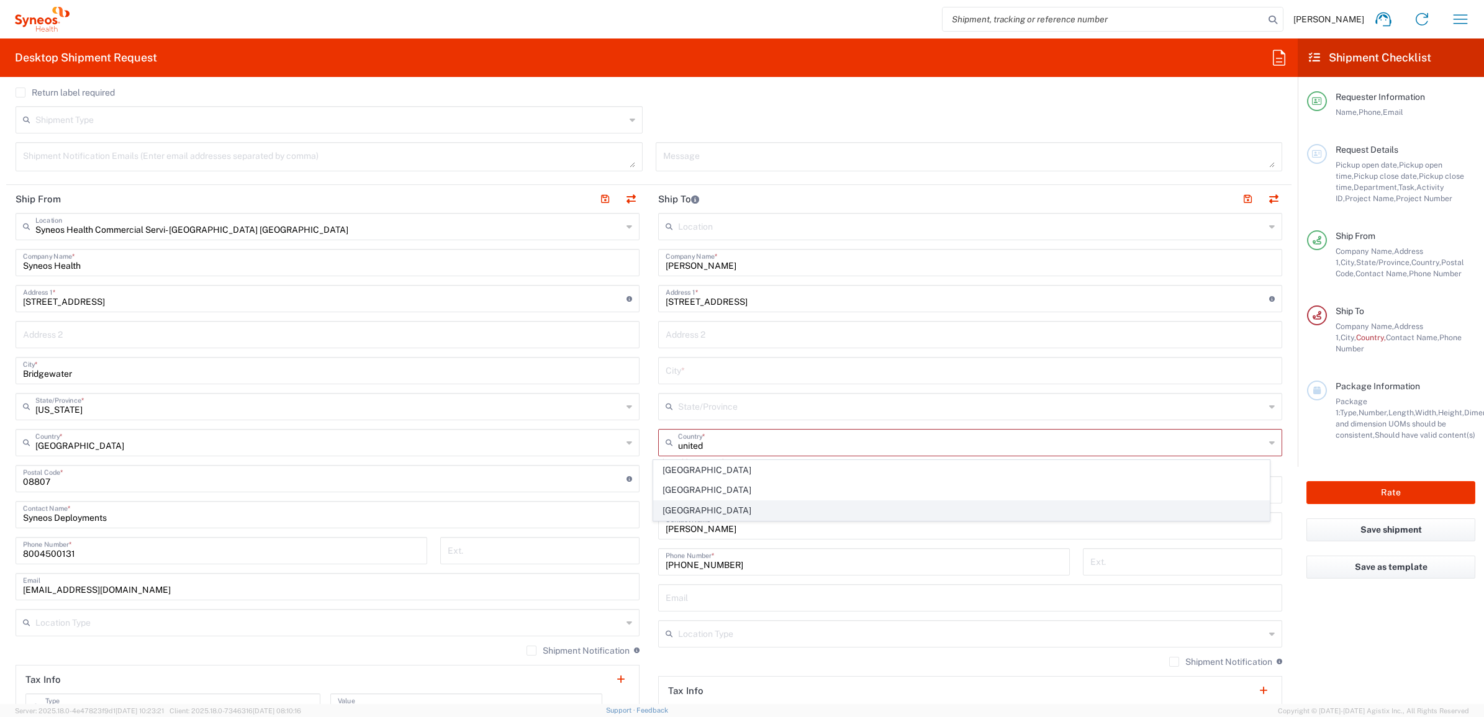
click at [687, 510] on span "[GEOGRAPHIC_DATA]" at bounding box center [962, 510] width 616 height 19
type input "[GEOGRAPHIC_DATA]"
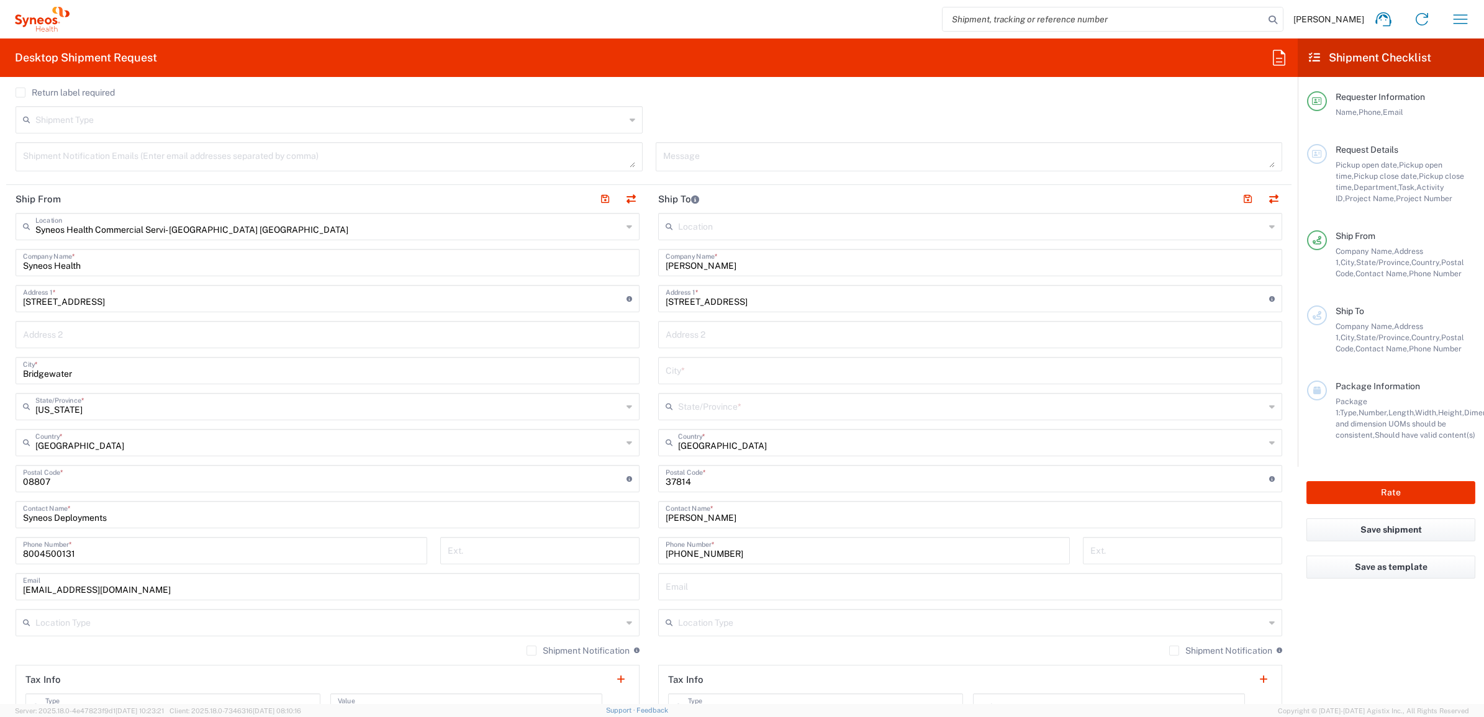
click at [715, 393] on div "State/Province *" at bounding box center [970, 406] width 624 height 27
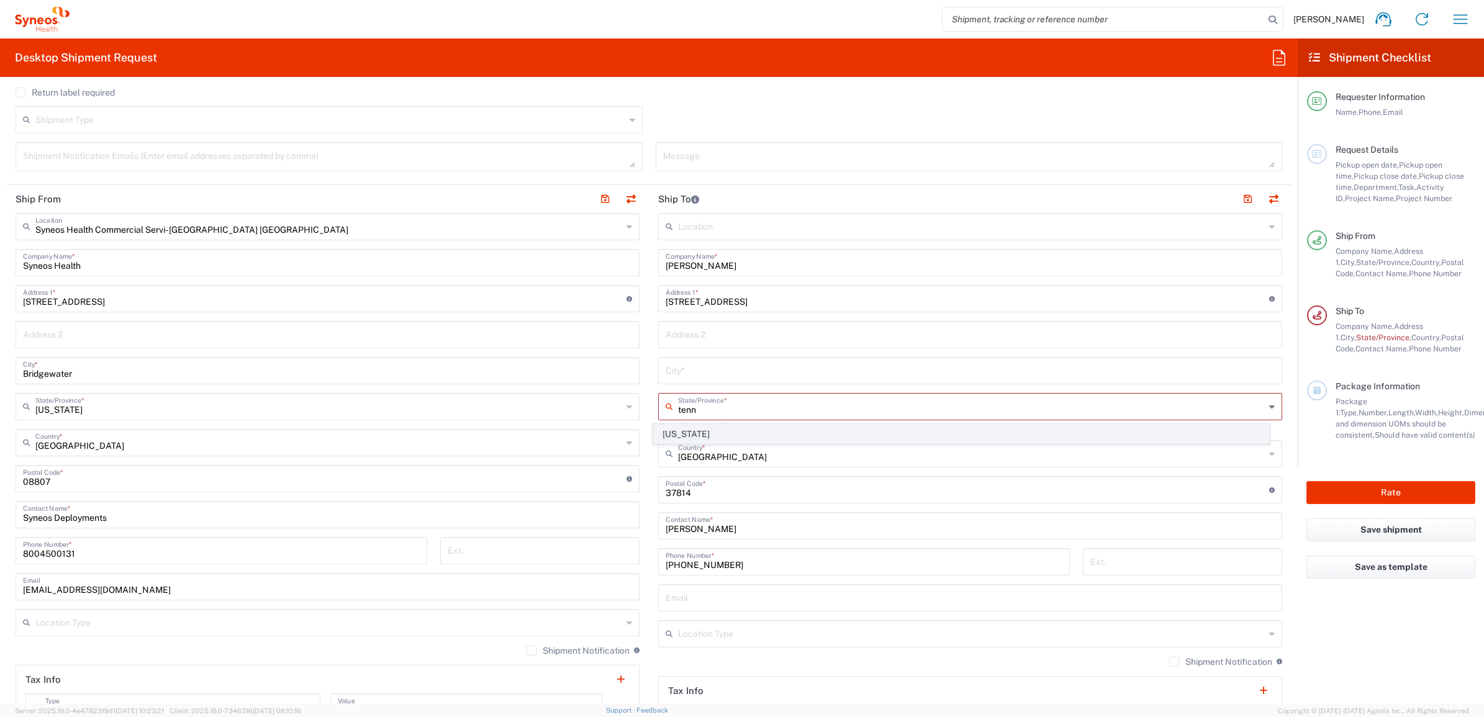
click at [684, 432] on span "[US_STATE]" at bounding box center [962, 434] width 616 height 19
type input "[US_STATE]"
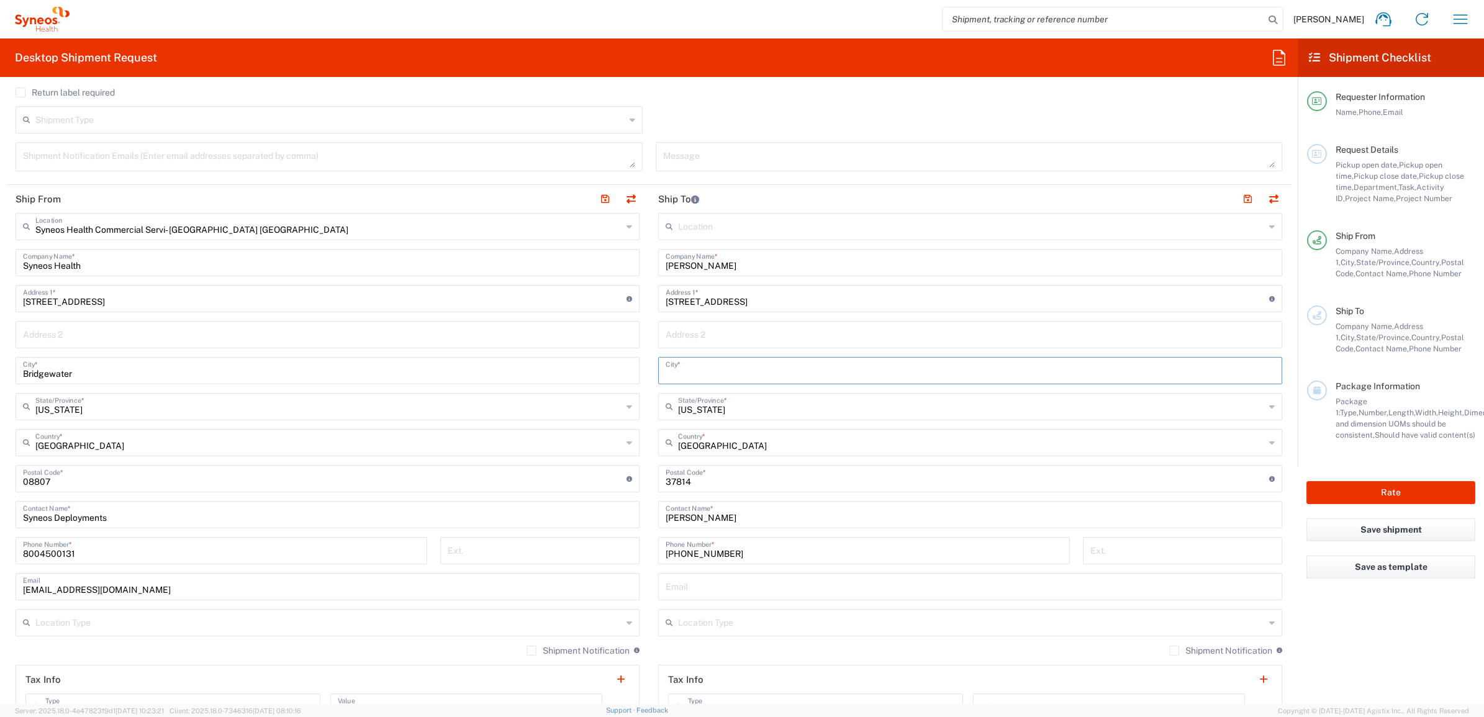
click at [699, 371] on input "text" at bounding box center [970, 370] width 609 height 22
paste input "Morristown"
type input "Morristown"
click at [642, 383] on main "Syneos Health Commercial Servi- [GEOGRAPHIC_DATA] [GEOGRAPHIC_DATA] Location Sy…" at bounding box center [327, 474] width 643 height 522
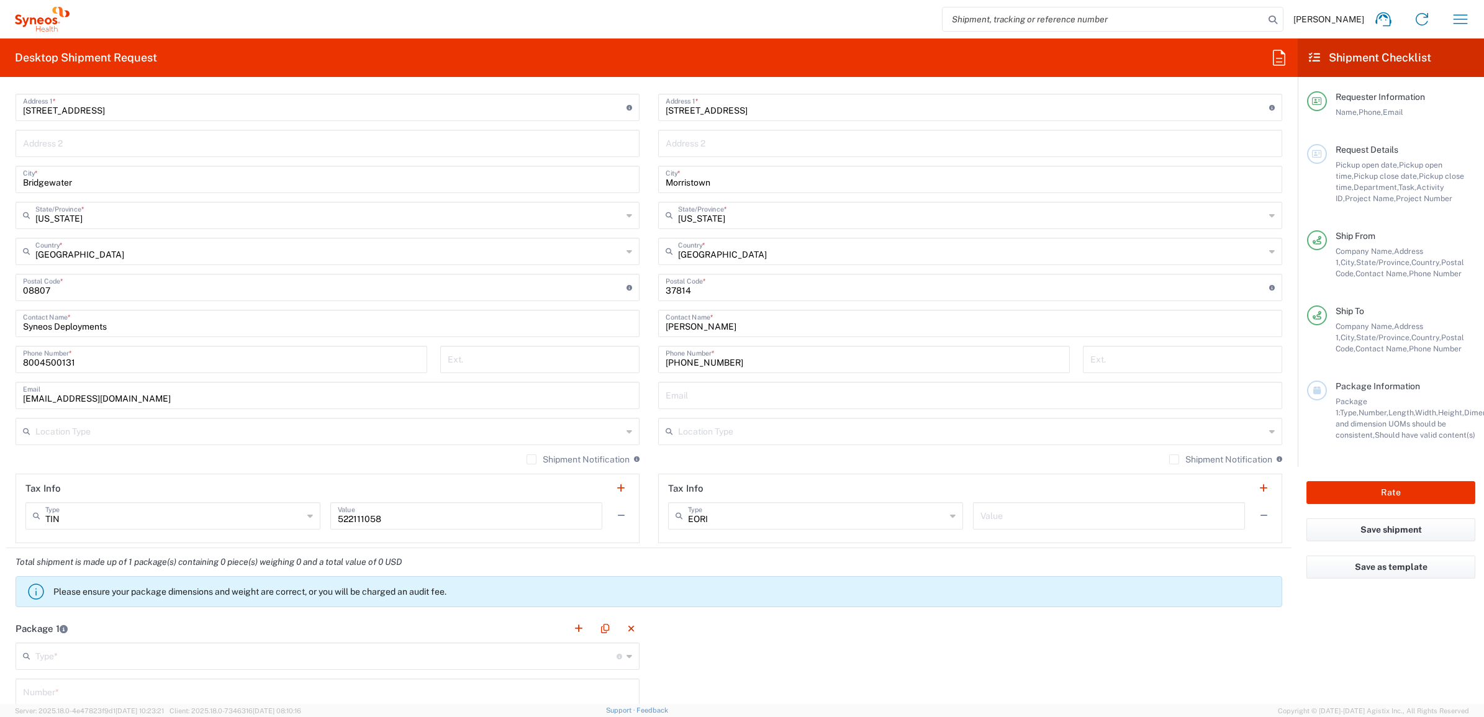
scroll to position [776, 0]
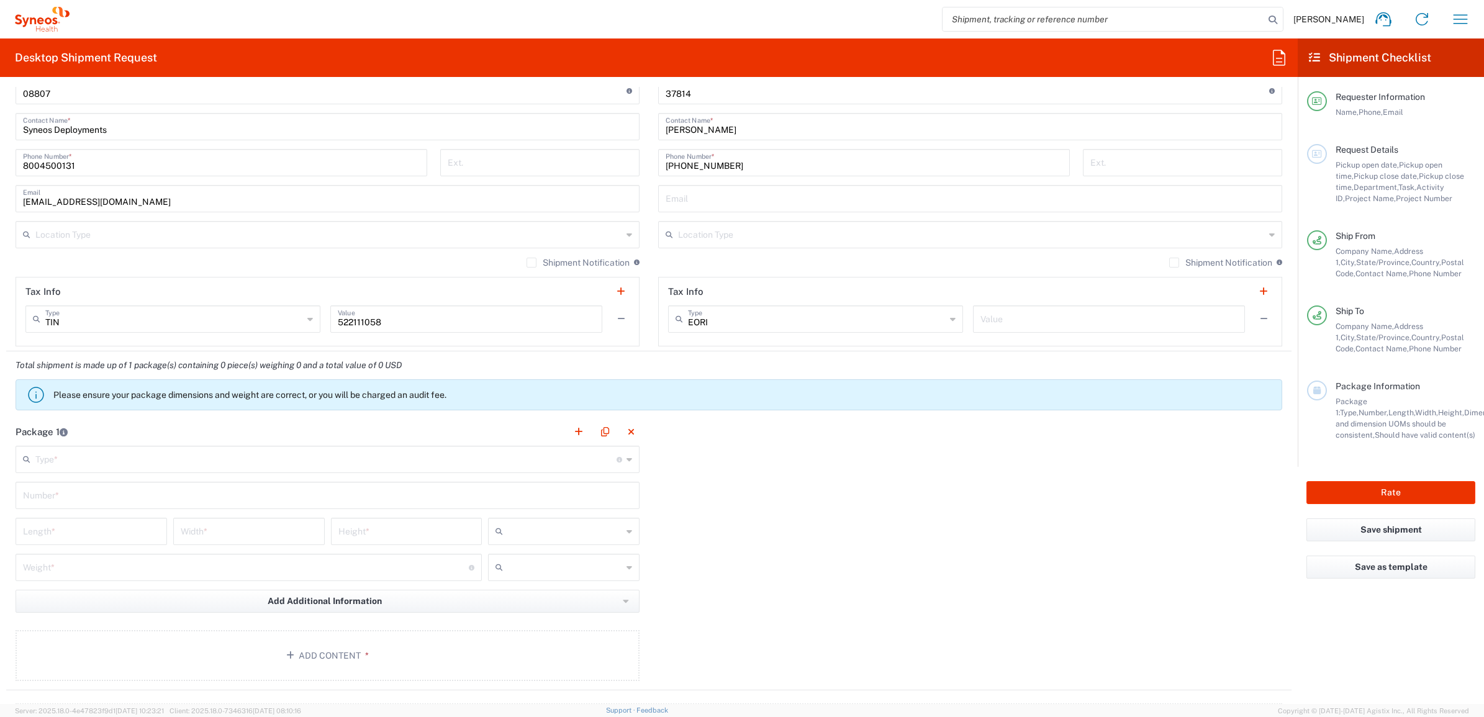
drag, startPoint x: 146, startPoint y: 461, endPoint x: 85, endPoint y: 535, distance: 95.3
click at [146, 461] on input "text" at bounding box center [325, 459] width 581 height 22
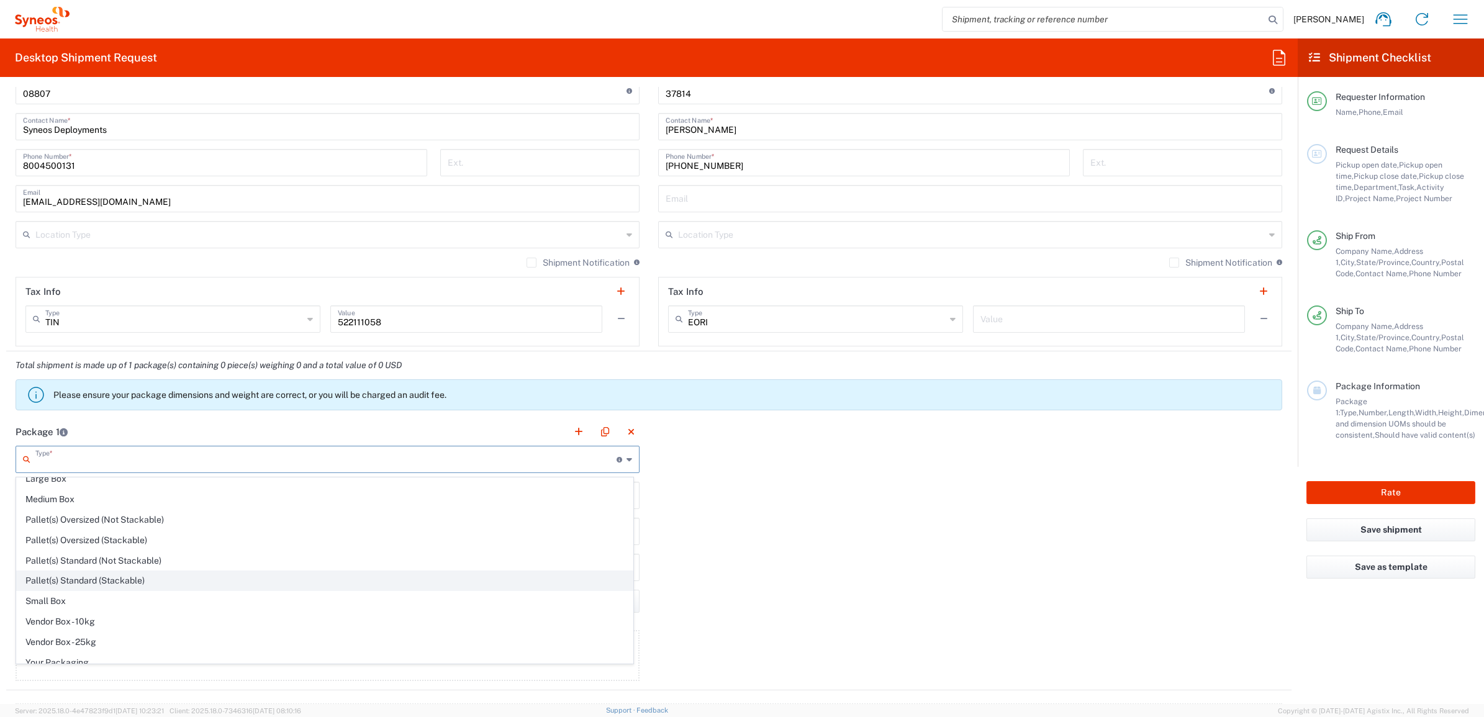
scroll to position [41, 0]
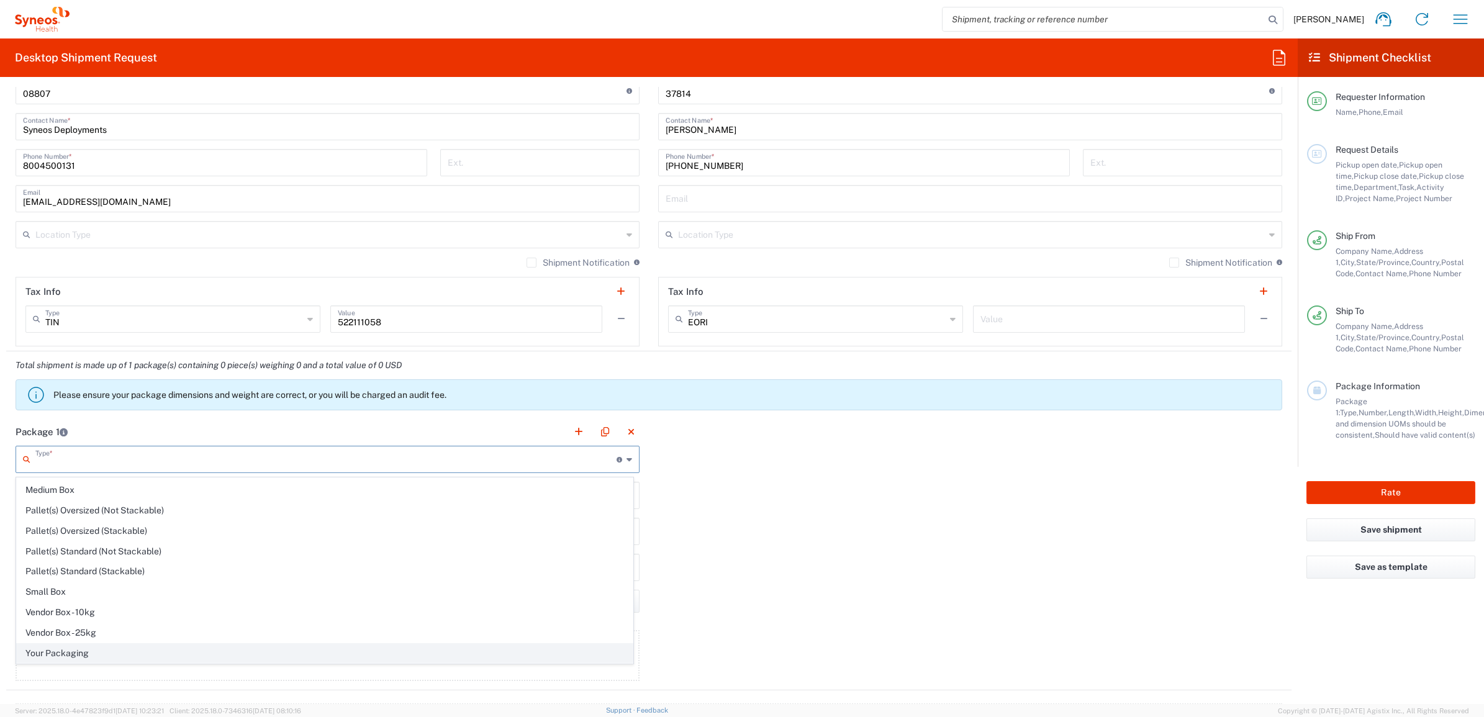
click at [87, 650] on span "Your Packaging" at bounding box center [325, 653] width 616 height 19
type input "Your Packaging"
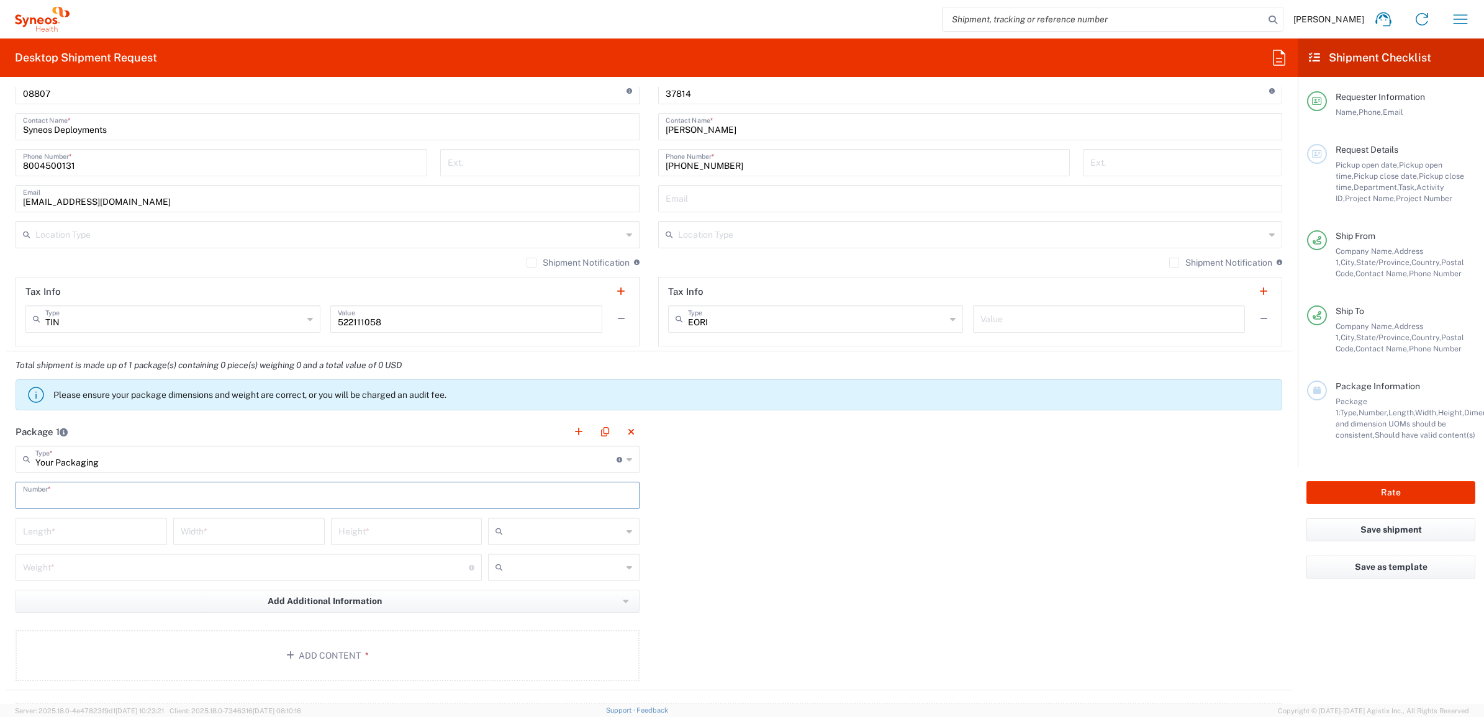
click at [98, 498] on input "text" at bounding box center [327, 495] width 609 height 22
click at [69, 499] on input "text" at bounding box center [327, 495] width 609 height 22
type input "1"
click at [66, 528] on input "number" at bounding box center [91, 531] width 137 height 22
type input "15"
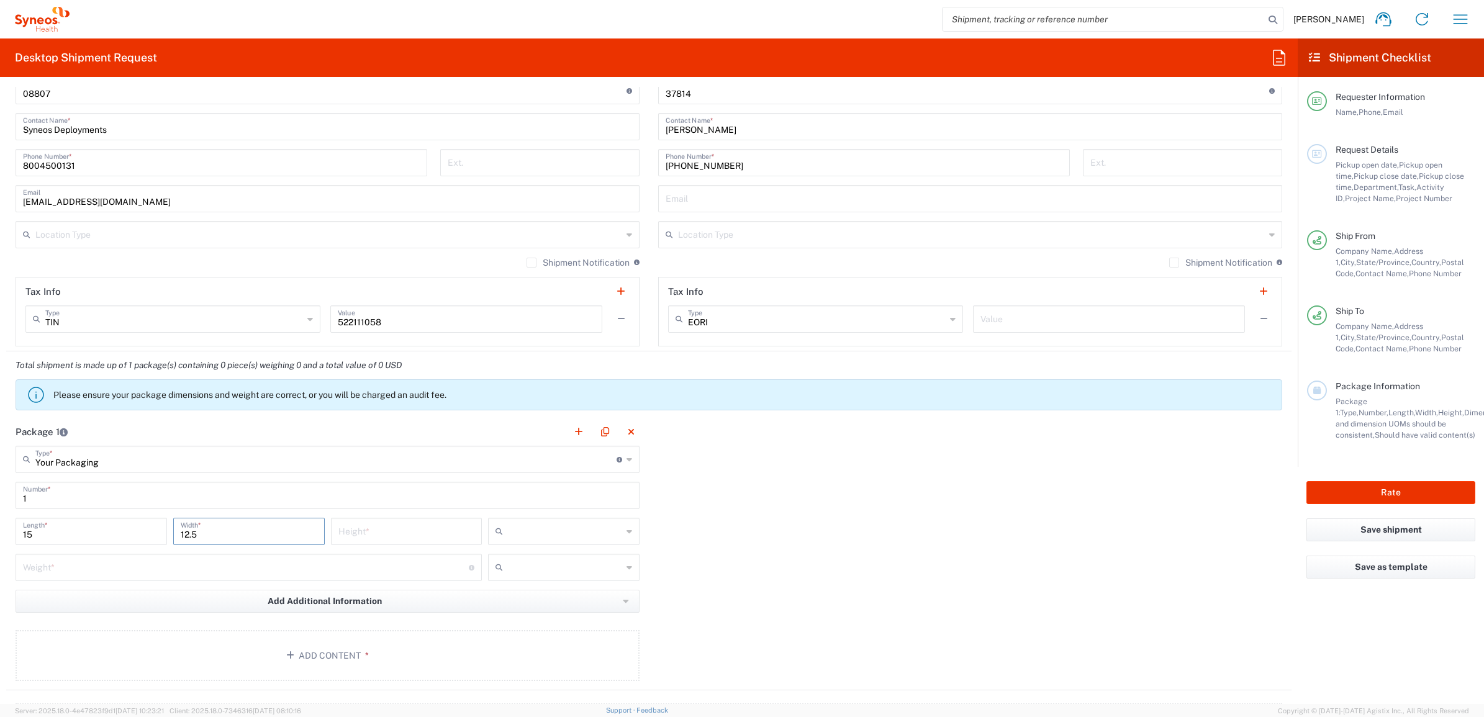
type input "12.5"
type input "1"
click at [536, 530] on input "text" at bounding box center [565, 532] width 114 height 20
drag, startPoint x: 522, startPoint y: 604, endPoint x: 294, endPoint y: 589, distance: 229.0
click at [522, 604] on span "in" at bounding box center [558, 600] width 147 height 19
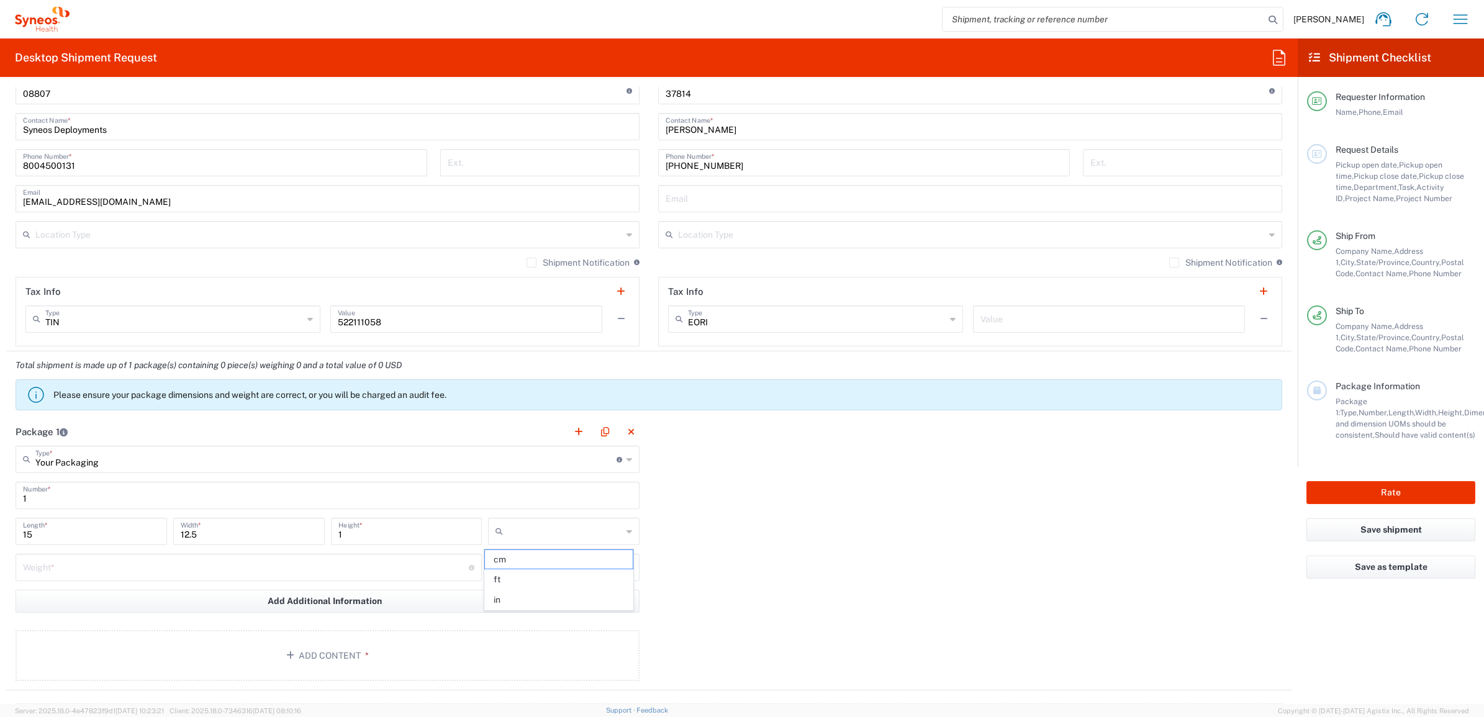
type input "in"
click at [286, 569] on input "number" at bounding box center [246, 567] width 446 height 22
type input "5"
click at [590, 576] on input "text" at bounding box center [565, 568] width 114 height 20
click at [547, 625] on span "lbs" at bounding box center [558, 615] width 147 height 19
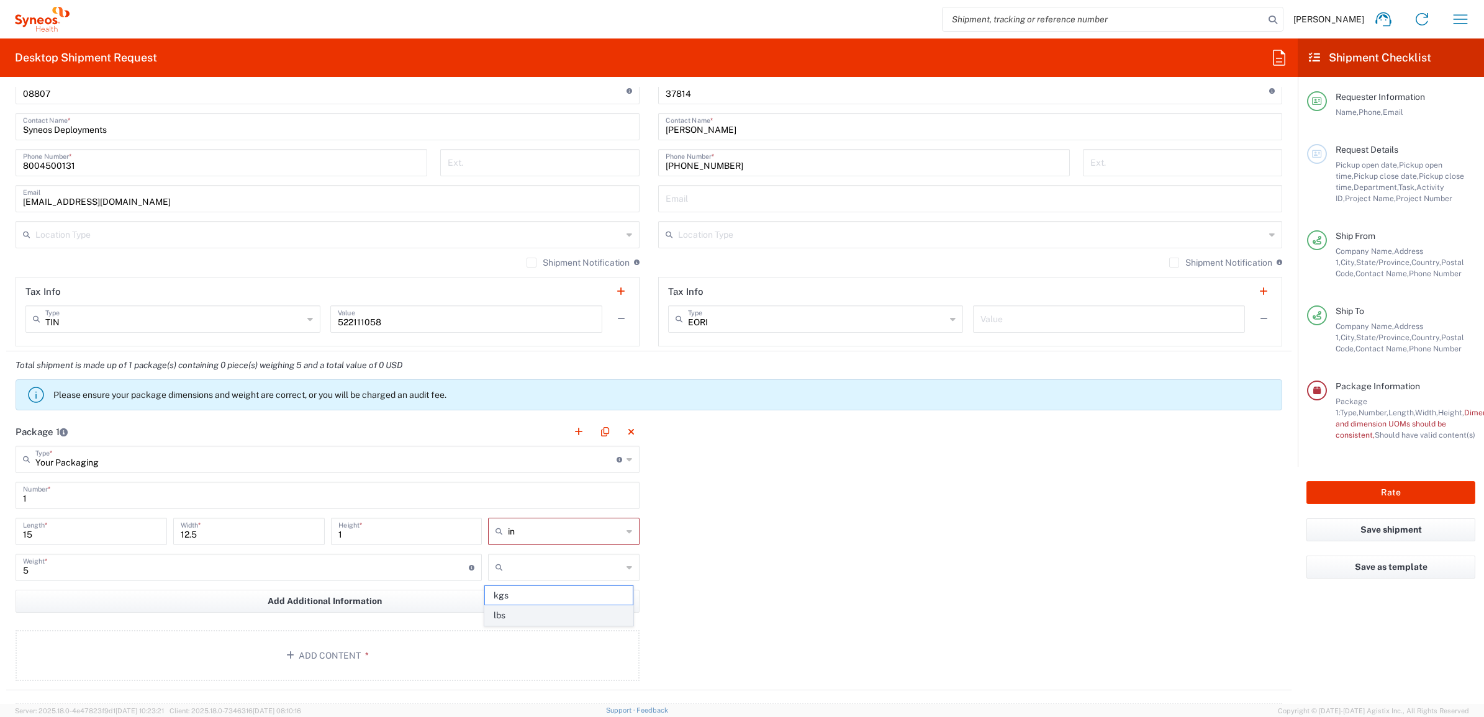
type input "lbs"
click at [684, 551] on div "Package 1 Your Packaging Type * Material used to package goods Envelope Large B…" at bounding box center [649, 554] width 1286 height 273
click at [347, 650] on button "Add Content *" at bounding box center [328, 655] width 624 height 51
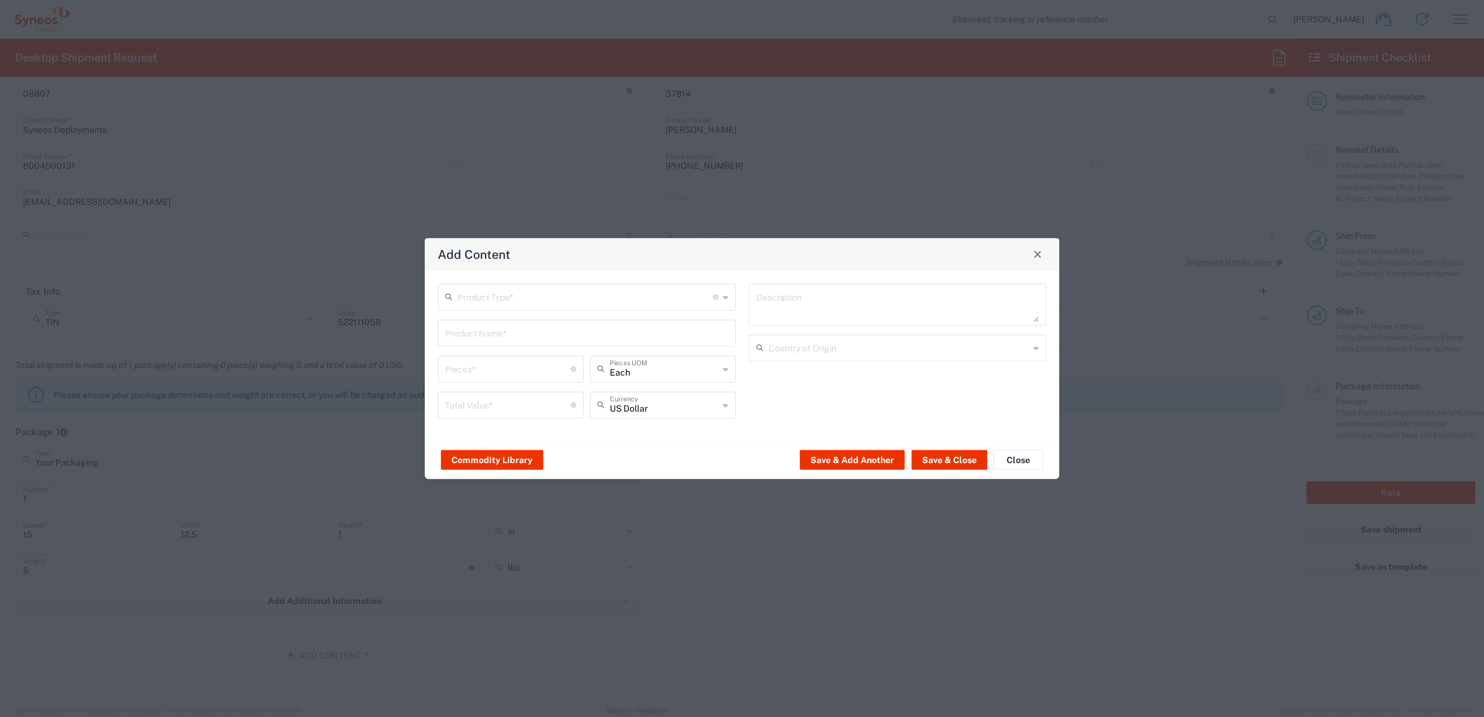
drag, startPoint x: 517, startPoint y: 298, endPoint x: 496, endPoint y: 347, distance: 52.8
click at [517, 298] on input "text" at bounding box center [585, 296] width 255 height 22
click at [496, 347] on span "General Commodity" at bounding box center [586, 344] width 295 height 19
type input "General Commodity"
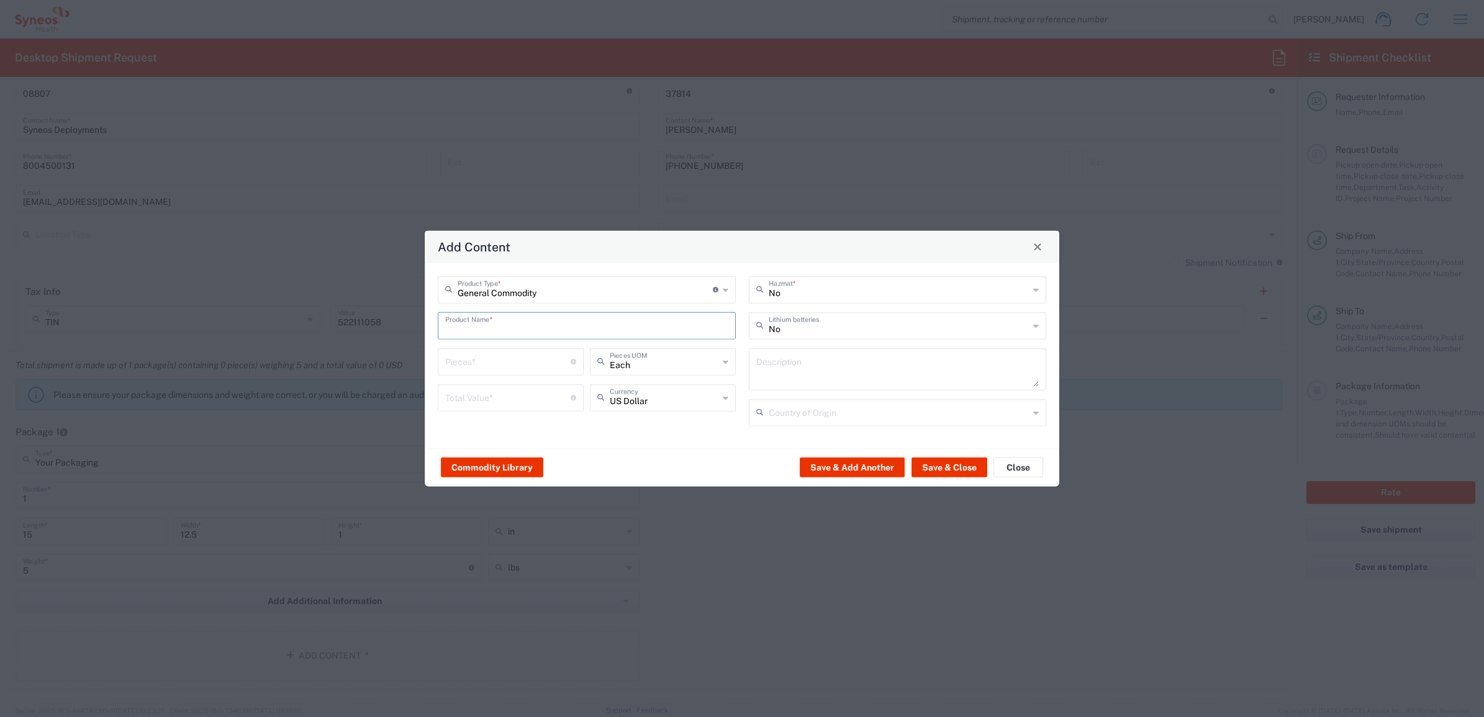
click at [489, 321] on input "text" at bounding box center [586, 325] width 283 height 22
type input "Stylus"
click at [505, 349] on div "Stylus" at bounding box center [587, 354] width 296 height 21
type input "1"
type textarea "Aluminum, rubber tip 4.38""
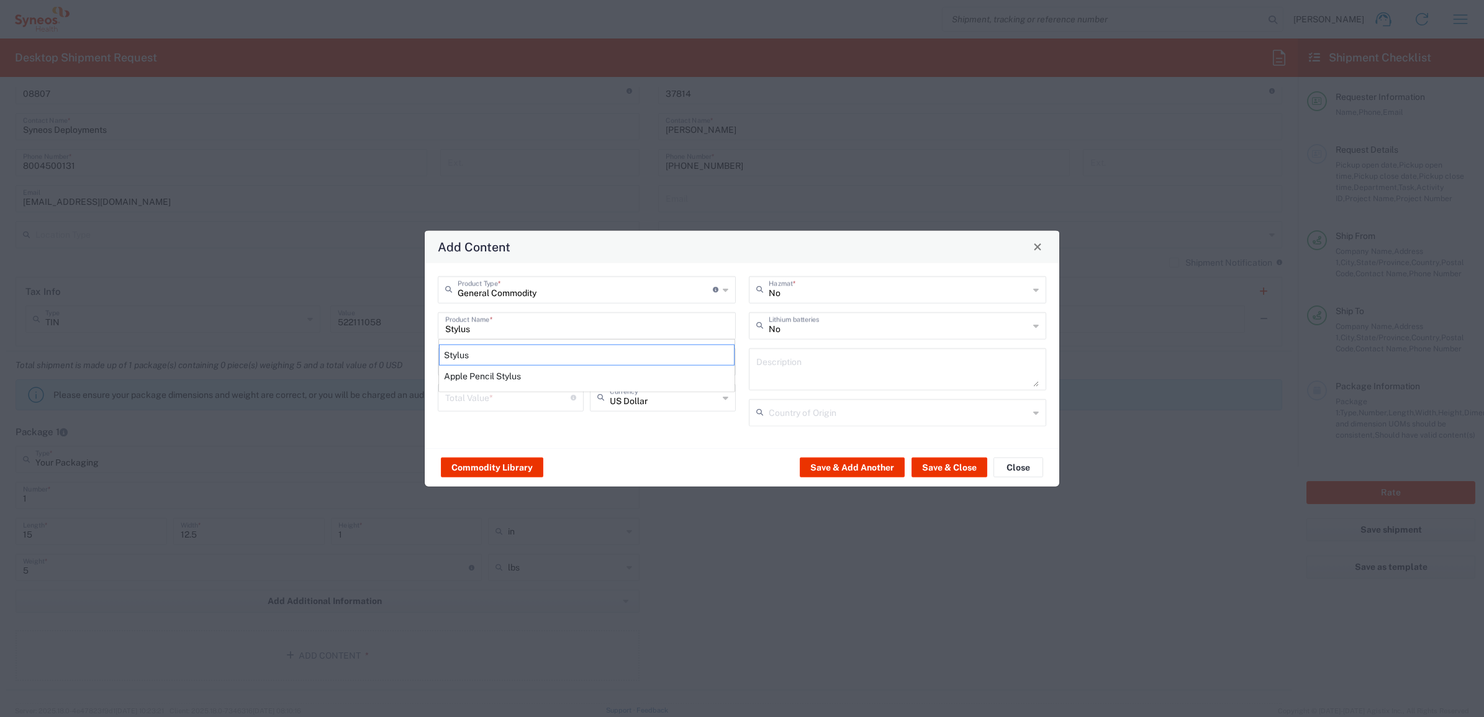
type input "[GEOGRAPHIC_DATA]"
click at [480, 392] on input "number" at bounding box center [507, 397] width 125 height 22
type input "50"
click at [938, 451] on div "Commodity Library Save & Add Another Save & Close Close" at bounding box center [742, 467] width 635 height 39
click at [958, 466] on button "Save & Close" at bounding box center [950, 468] width 76 height 20
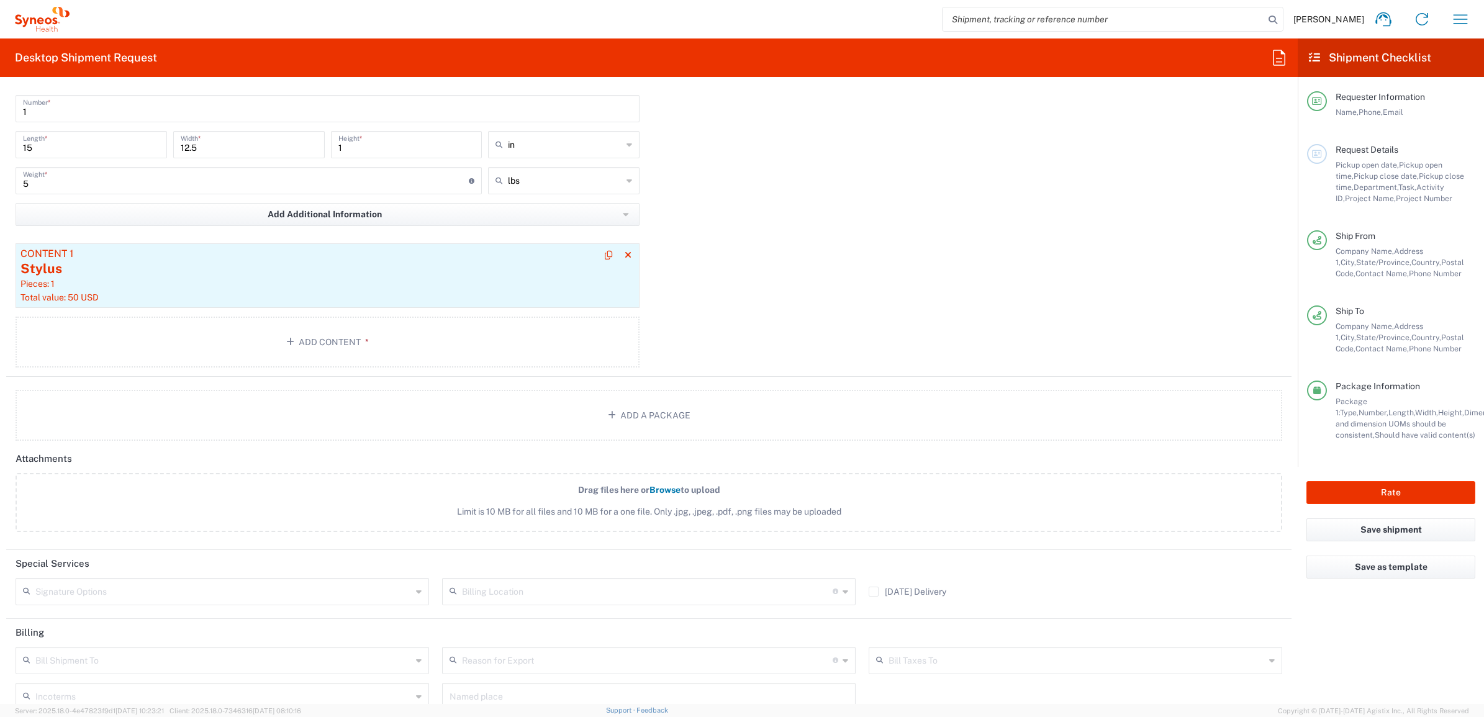
scroll to position [1030, 0]
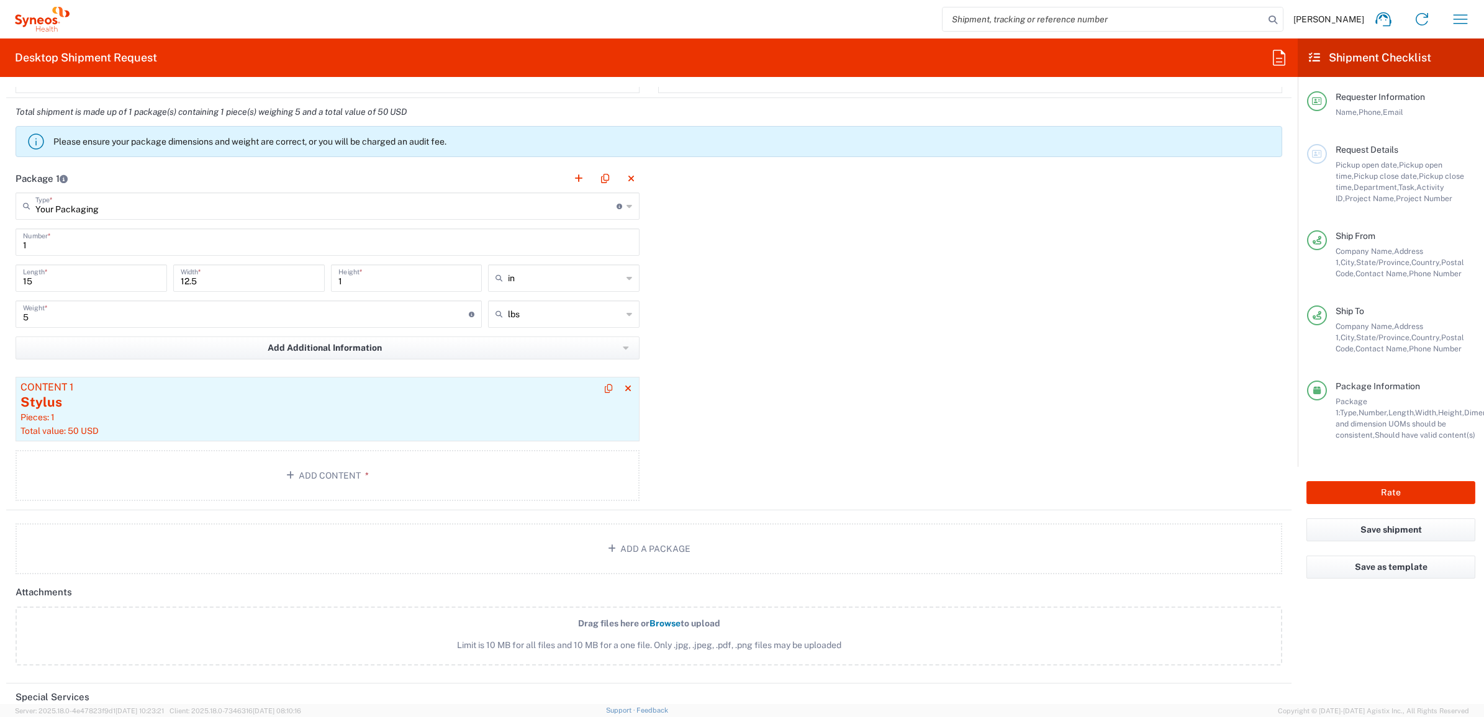
click at [368, 418] on div "Pieces: 1" at bounding box center [327, 417] width 614 height 11
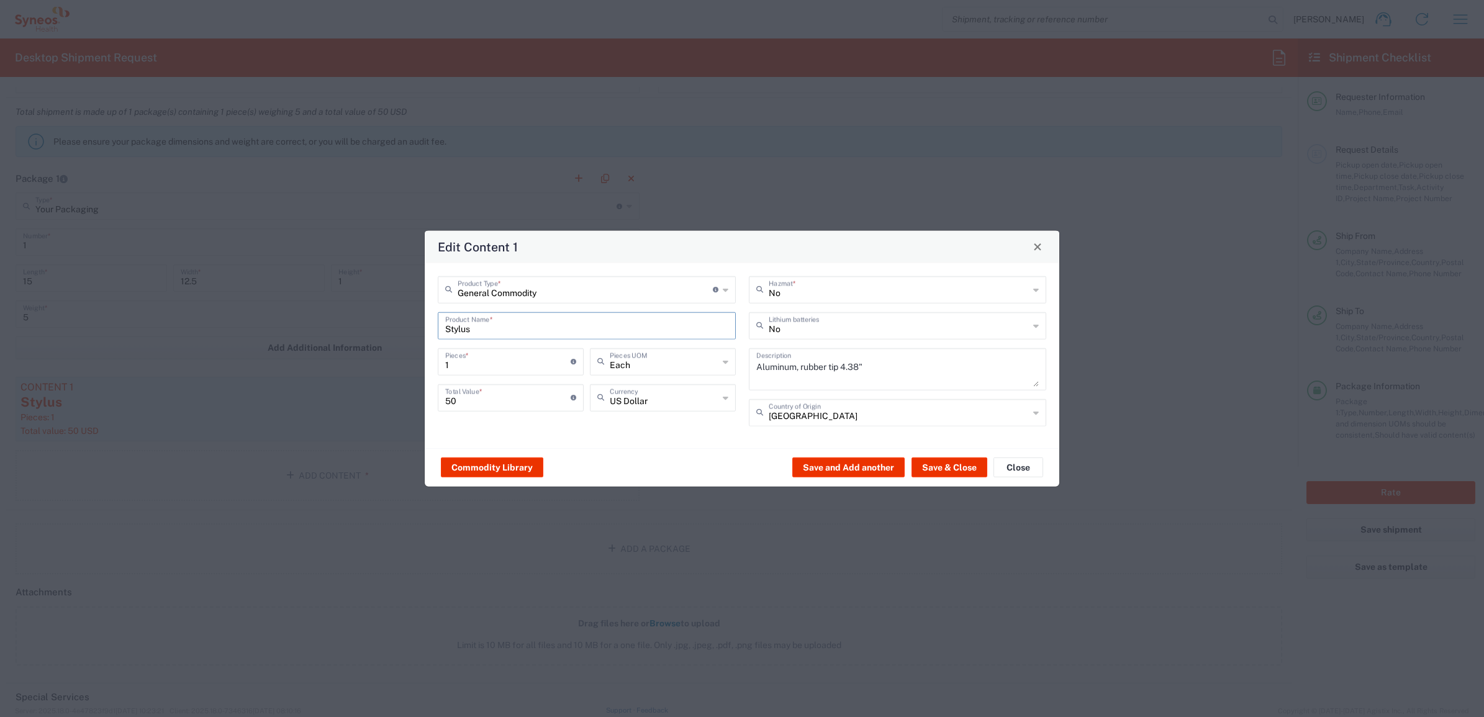
click at [477, 327] on input "Stylus" at bounding box center [586, 325] width 283 height 22
click at [480, 358] on div "Stylus" at bounding box center [587, 354] width 296 height 21
type input "Stylus"
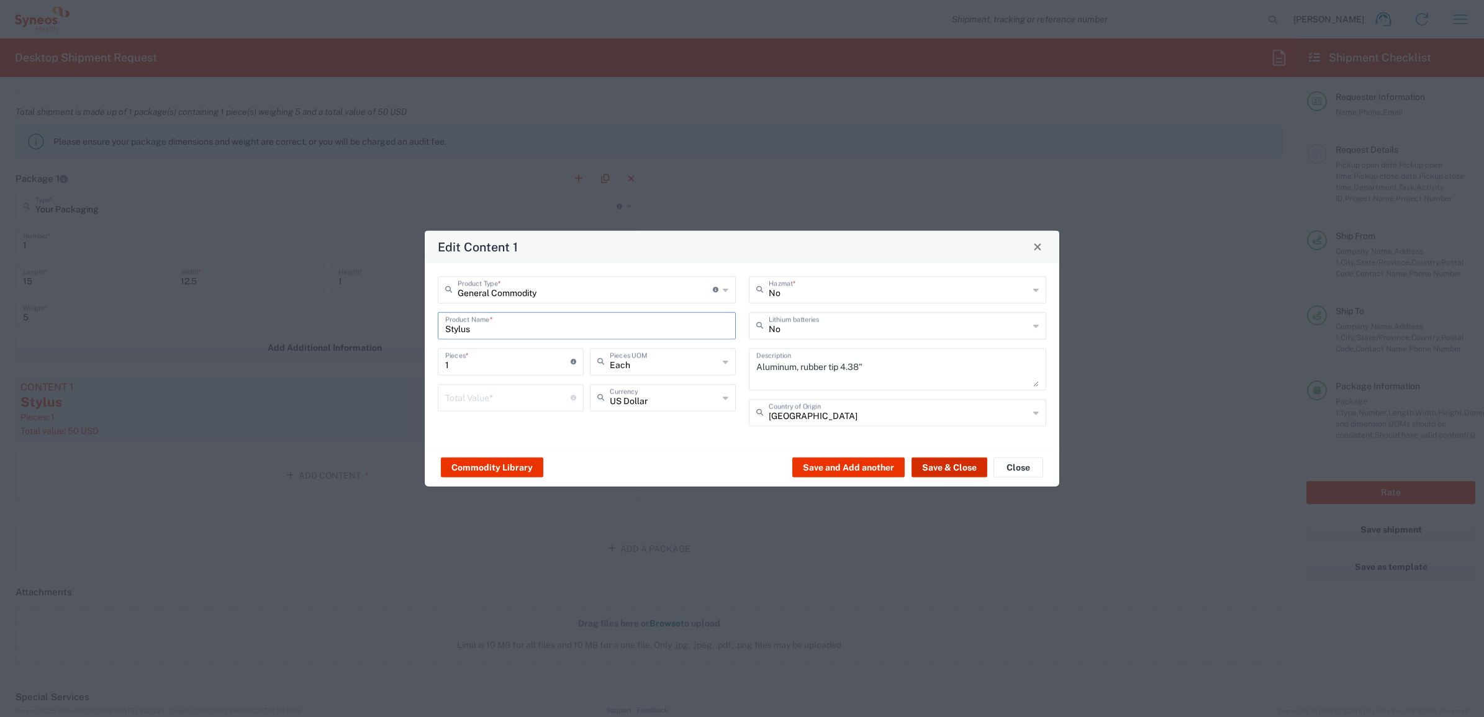
click at [951, 473] on button "Save & Close" at bounding box center [950, 468] width 76 height 20
click at [508, 390] on input "number" at bounding box center [507, 397] width 125 height 22
type input "50"
click at [923, 458] on button "Save & Close" at bounding box center [950, 468] width 76 height 20
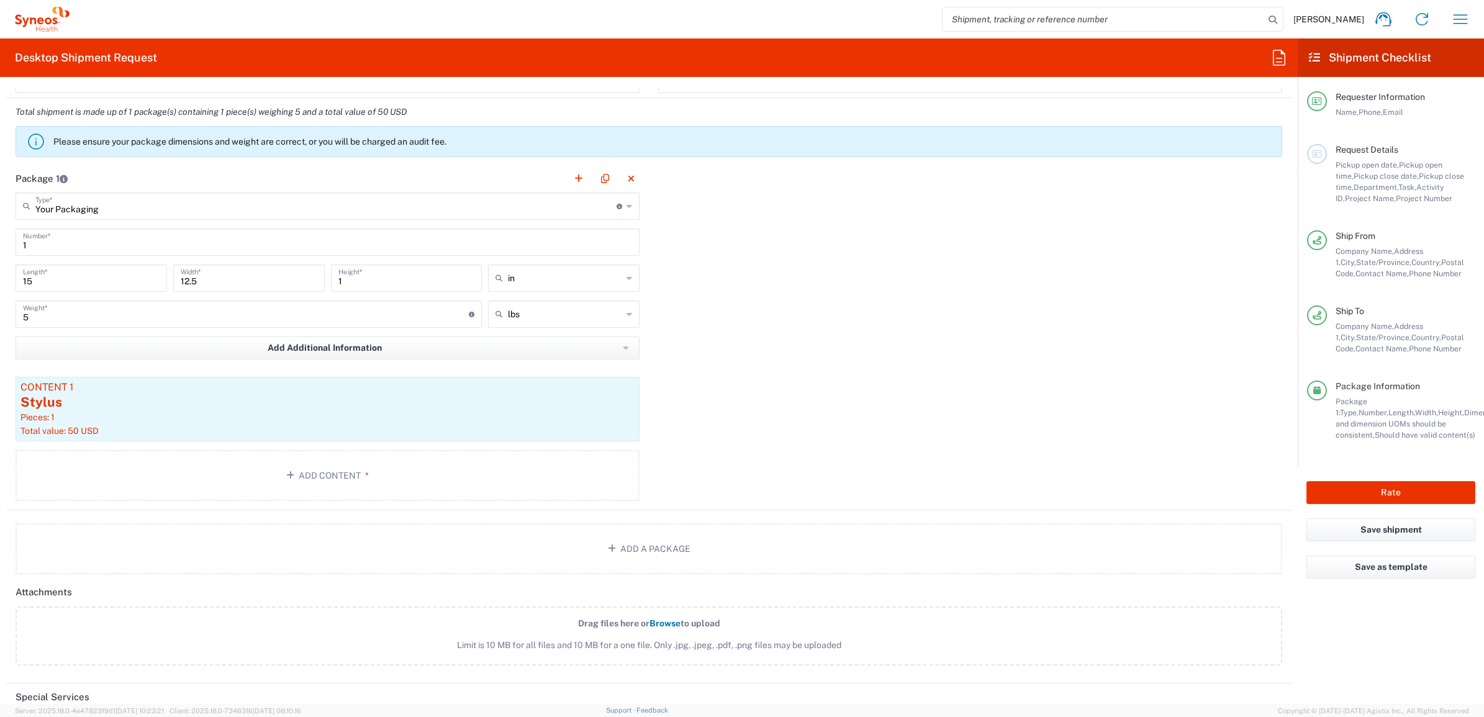
click at [1073, 424] on div "Package 1 Your Packaging Type * Material used to package goods Envelope Large B…" at bounding box center [649, 338] width 1286 height 346
click at [1394, 494] on button "Rate" at bounding box center [1391, 492] width 169 height 23
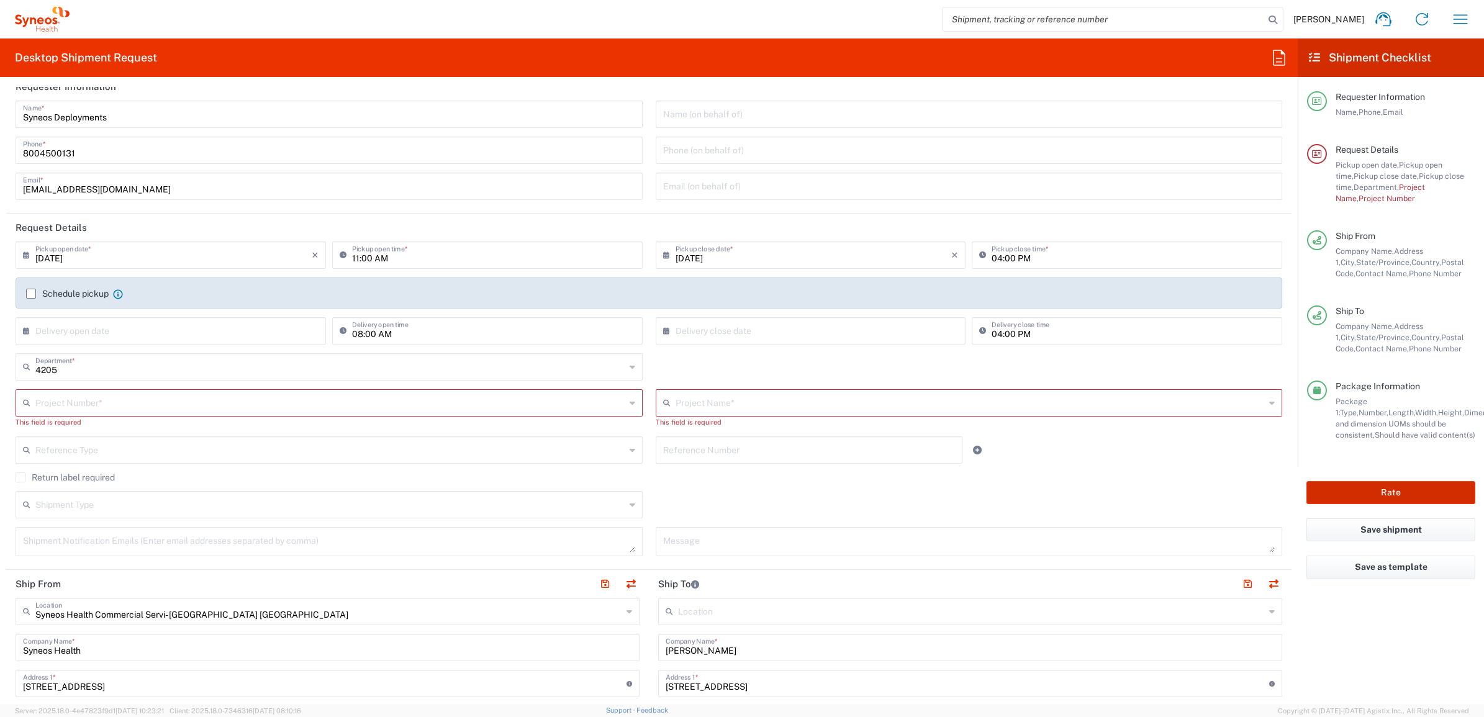
scroll to position [0, 0]
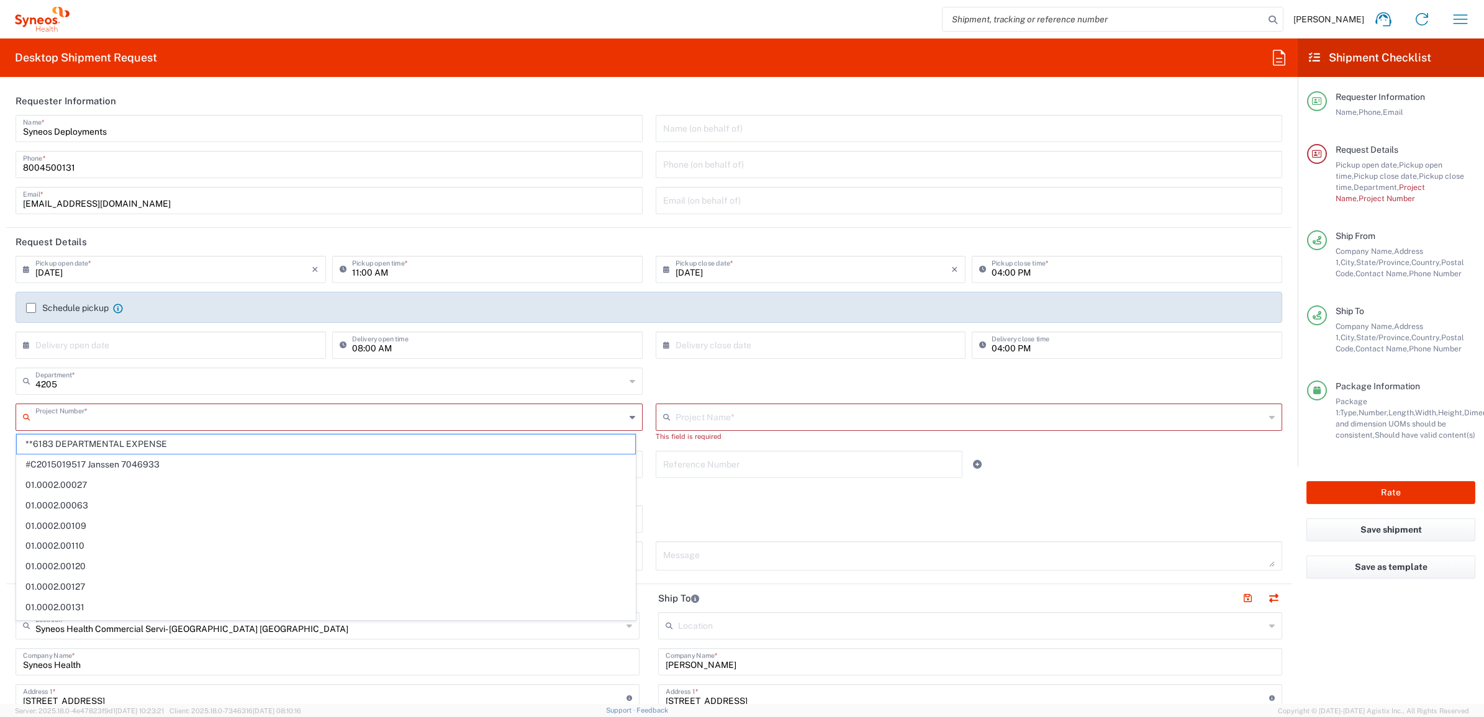
click at [528, 415] on input "text" at bounding box center [330, 417] width 590 height 22
type input "7025"
click at [107, 441] on span "7025" at bounding box center [326, 444] width 619 height 19
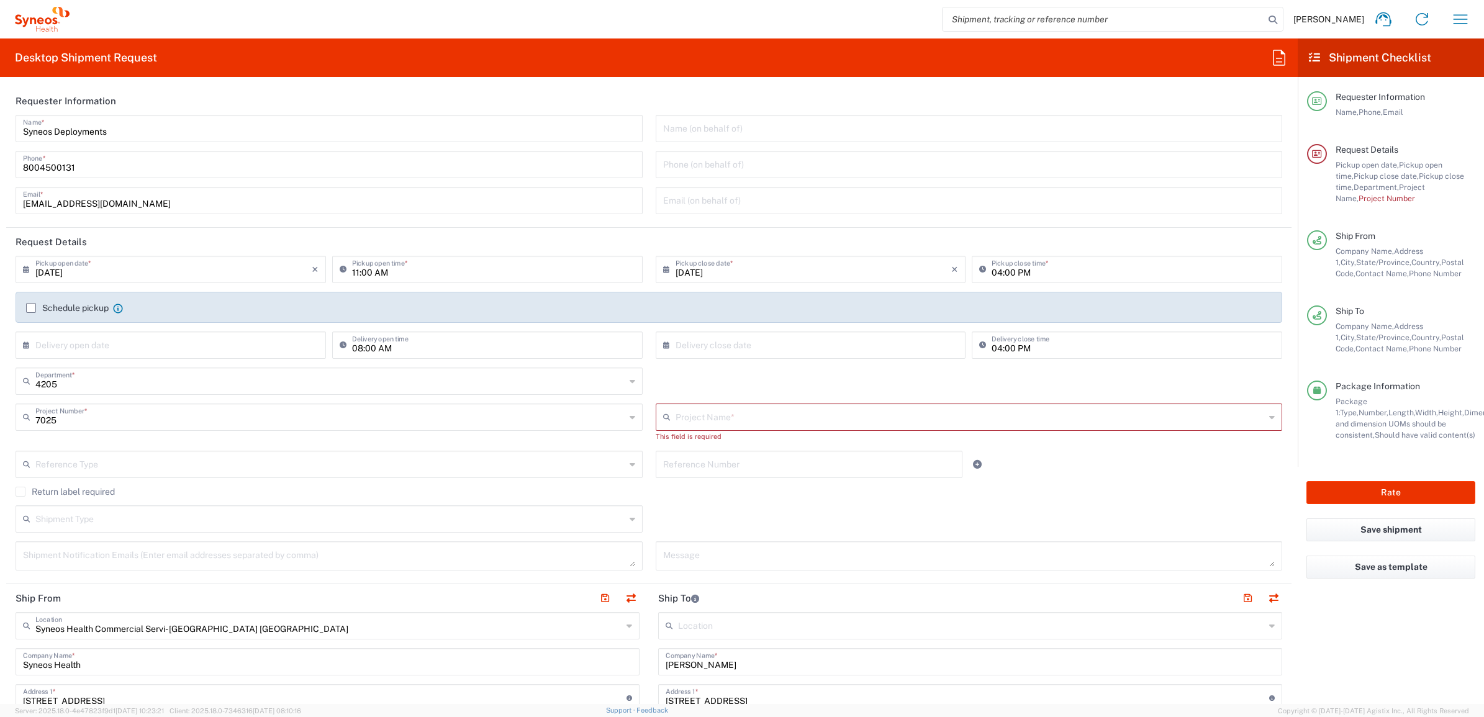
type input "ST-US - GSK VM (0325)"
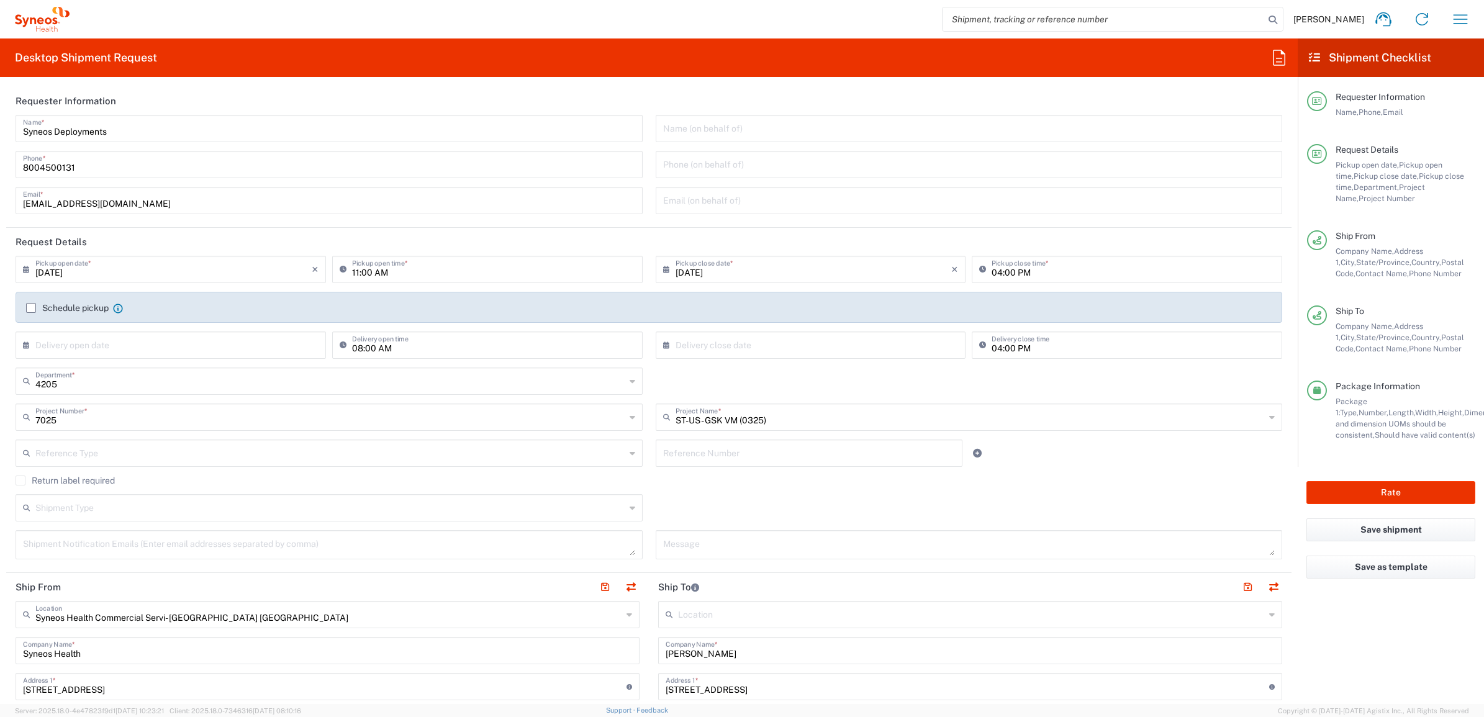
click at [721, 455] on input "text" at bounding box center [809, 453] width 292 height 22
paste input "INC2640898"
type input "INC2640898"
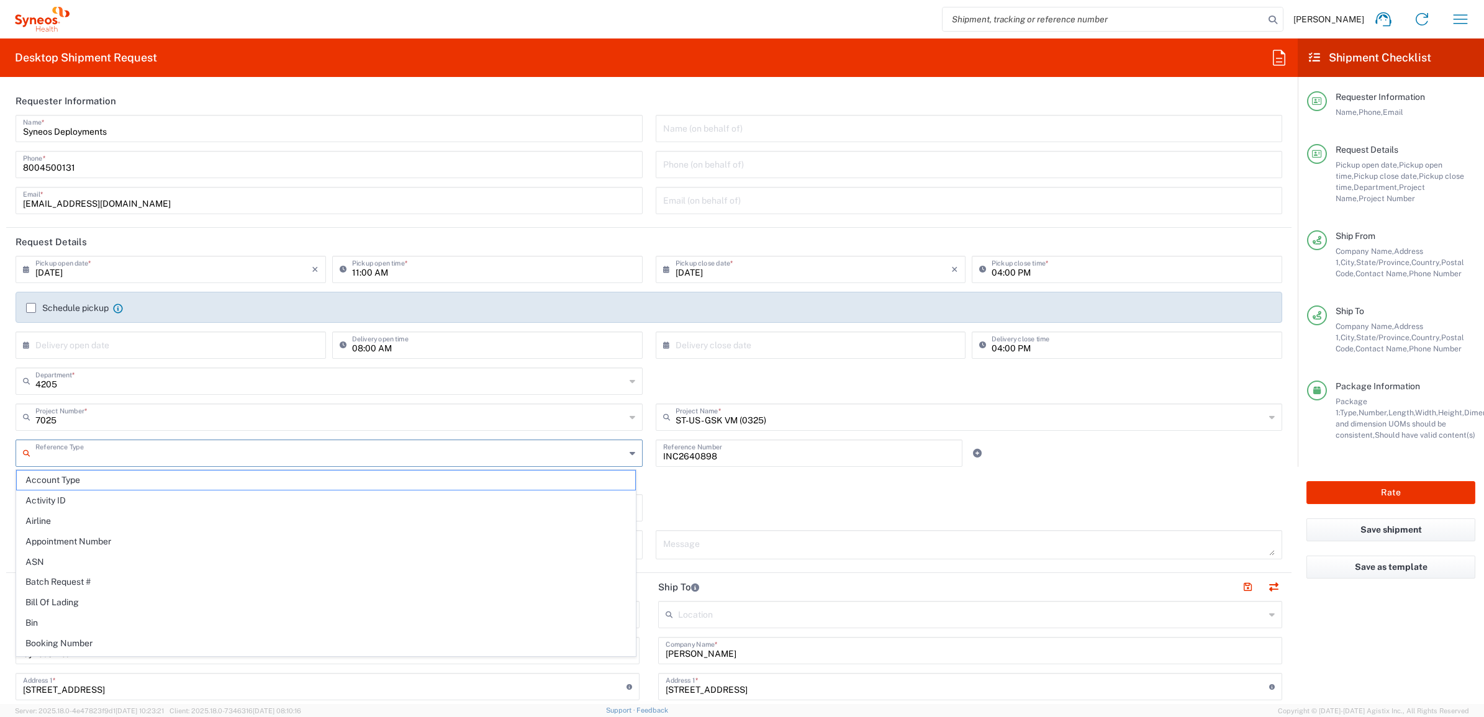
click at [463, 454] on input "text" at bounding box center [330, 453] width 590 height 22
type input "invoice"
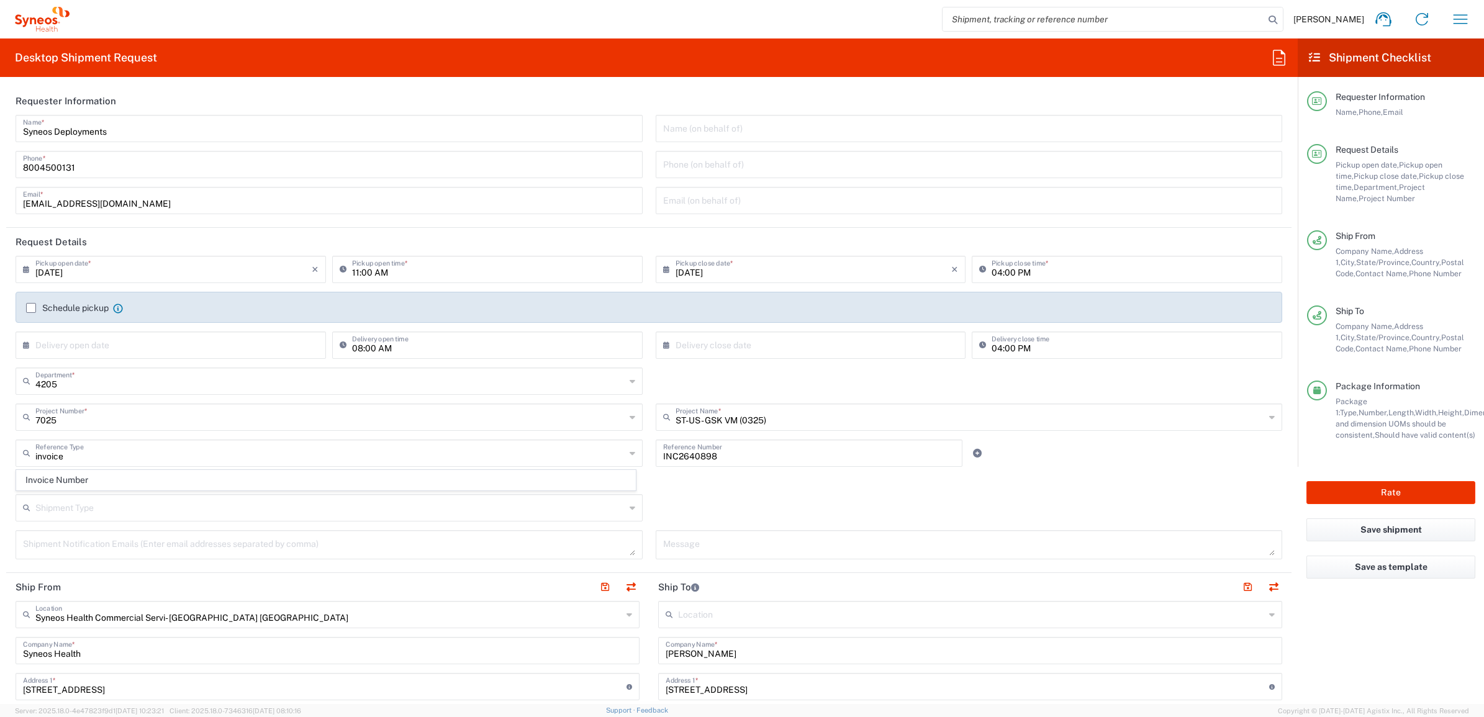
click at [689, 499] on div "Shipment Type Batch Regular" at bounding box center [649, 512] width 1280 height 36
click at [343, 461] on input "text" at bounding box center [330, 453] width 590 height 22
click at [94, 475] on span "Invoice Number" at bounding box center [326, 480] width 619 height 19
type input "Invoice Number"
click at [857, 489] on div "Return label required" at bounding box center [649, 485] width 1267 height 19
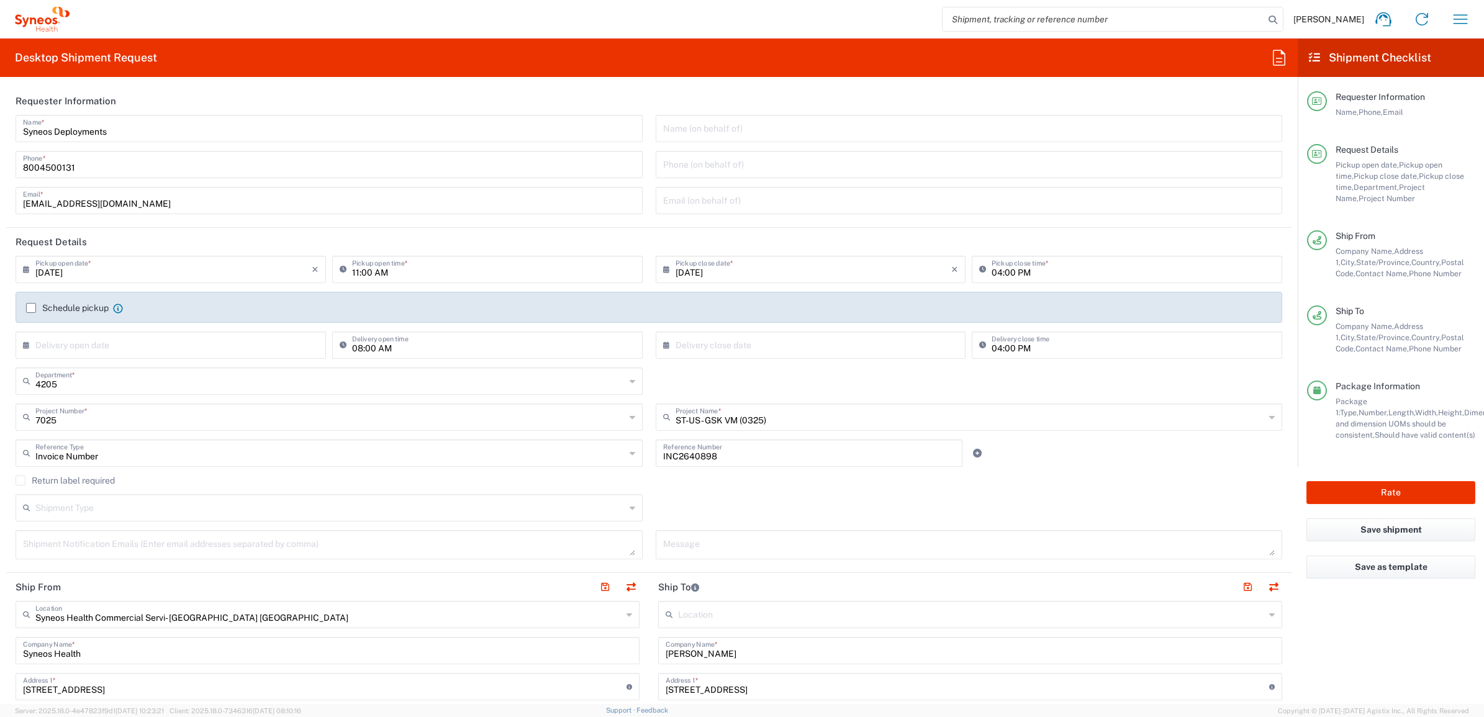
click at [1382, 480] on div "Rate" at bounding box center [1391, 493] width 186 height 52
click at [1377, 489] on button "Rate" at bounding box center [1391, 492] width 169 height 23
type input "7025"
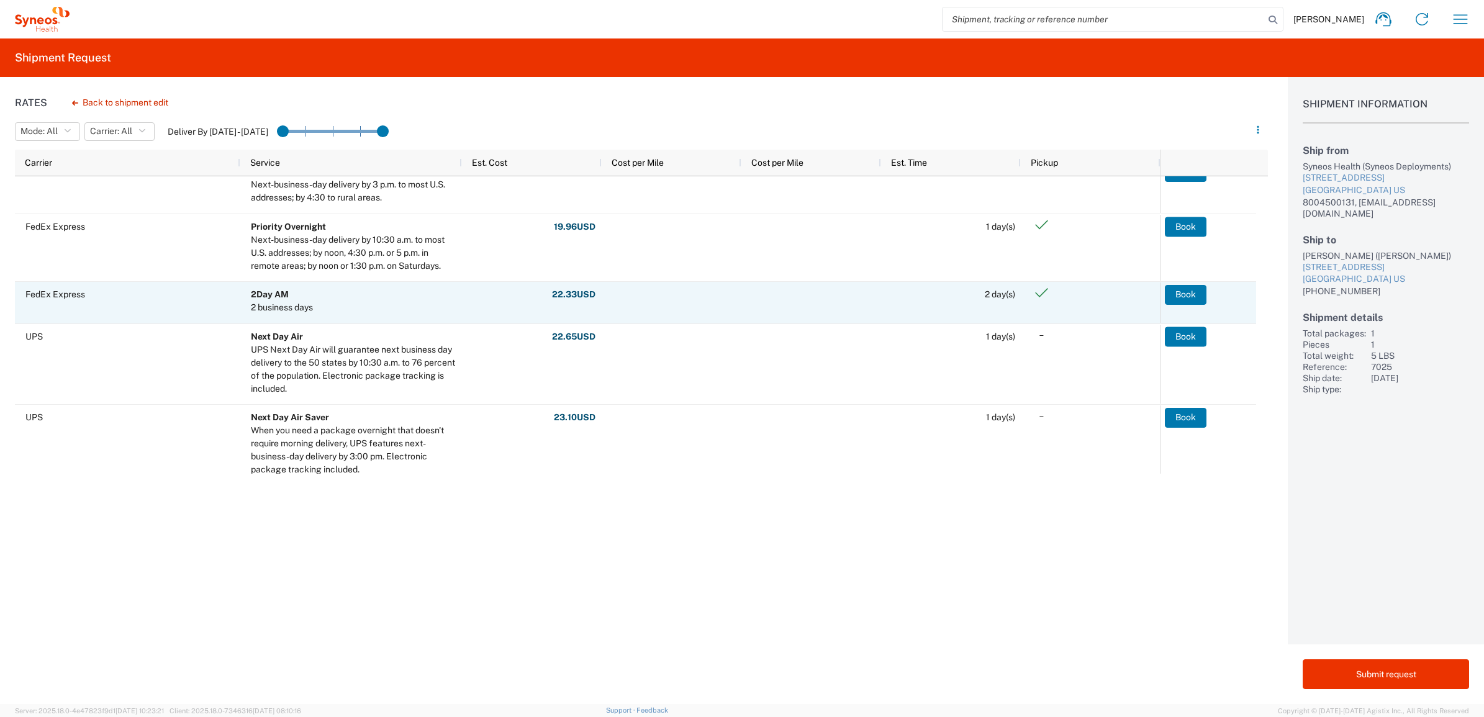
scroll to position [388, 0]
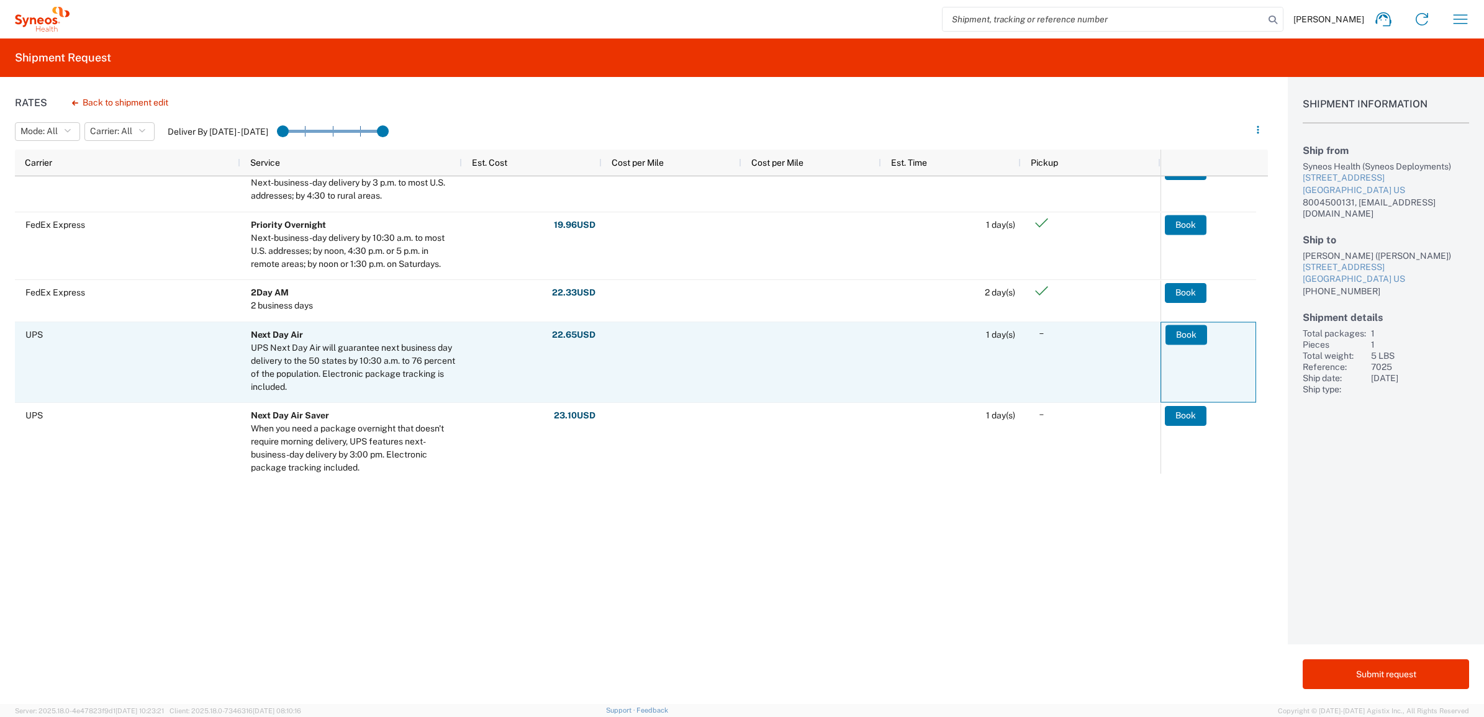
click at [1182, 324] on agx-ag-table-action-cell "Book" at bounding box center [1208, 362] width 94 height 79
click at [1180, 334] on button "Book" at bounding box center [1187, 335] width 42 height 20
